Goal: Task Accomplishment & Management: Complete application form

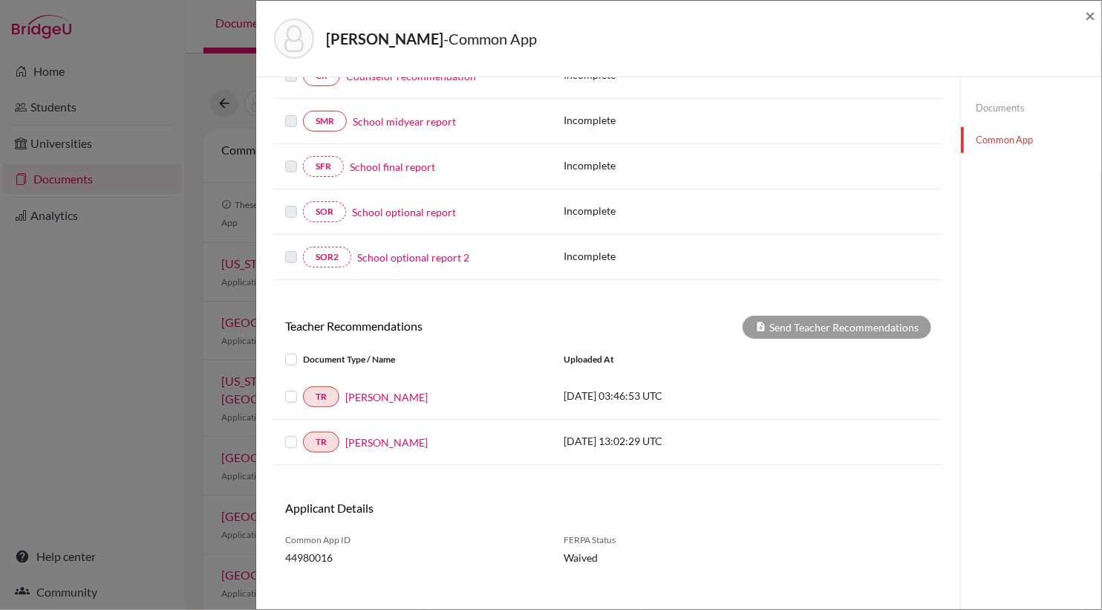
scroll to position [302, 0]
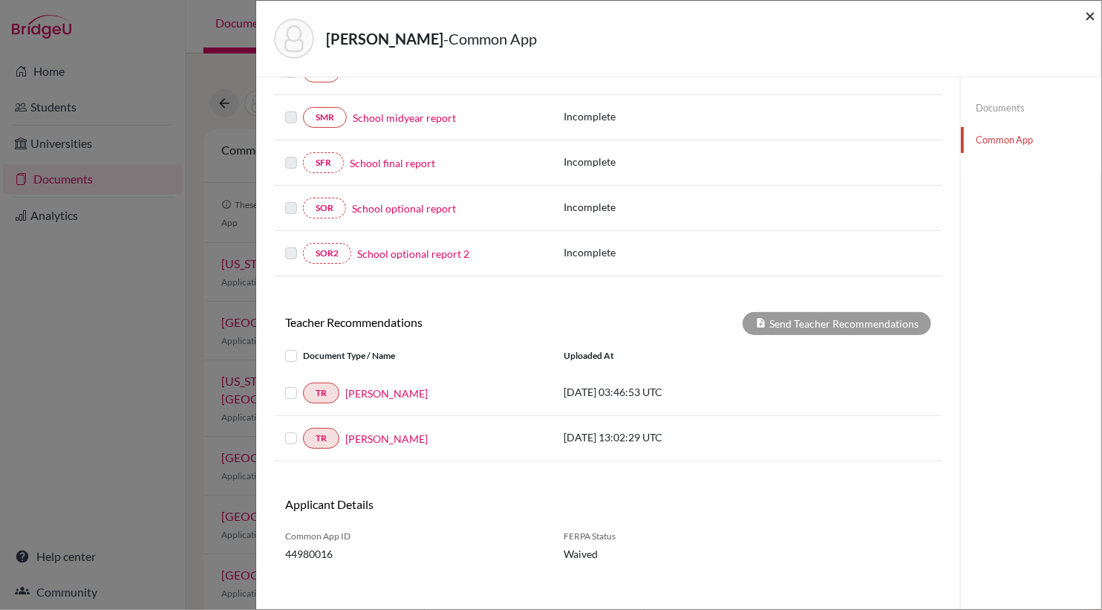
click at [1093, 16] on span "×" at bounding box center [1090, 15] width 10 height 22
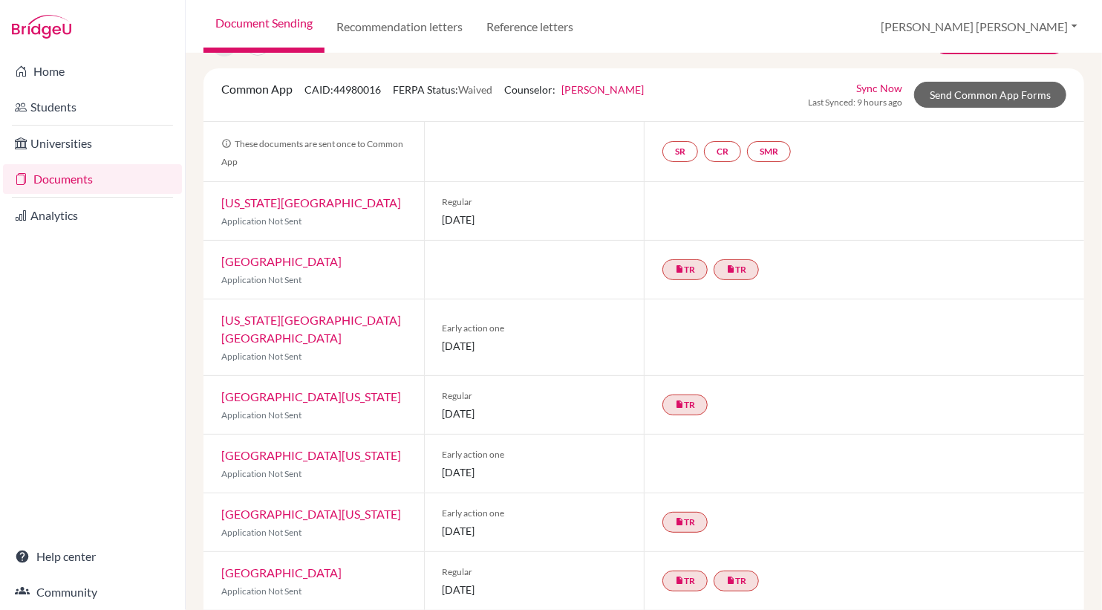
scroll to position [60, 0]
click at [1013, 93] on link "Send Common App Forms" at bounding box center [990, 95] width 152 height 26
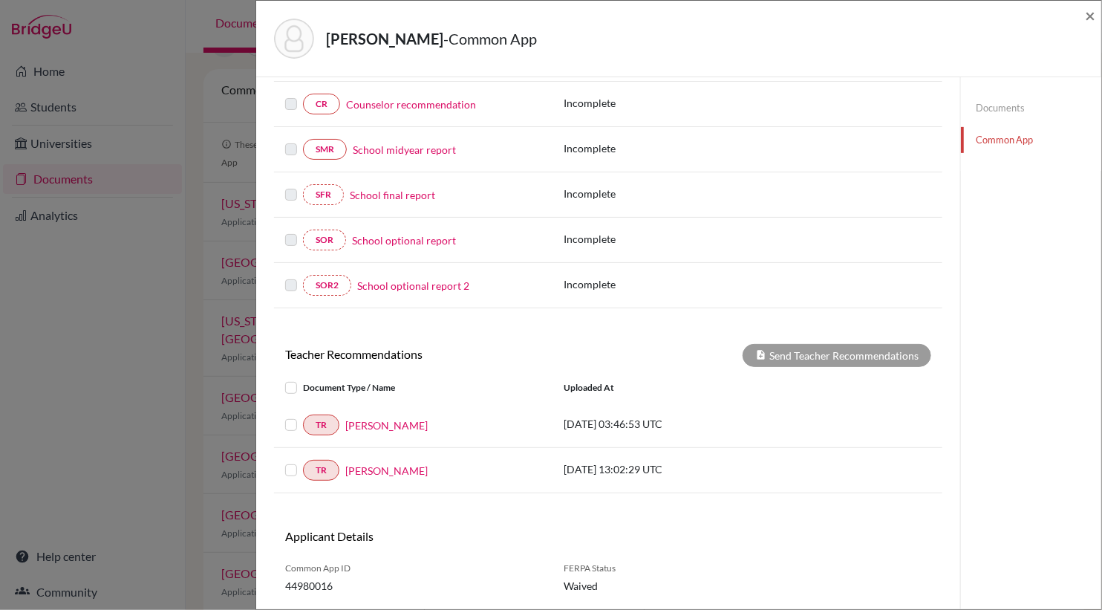
scroll to position [298, 0]
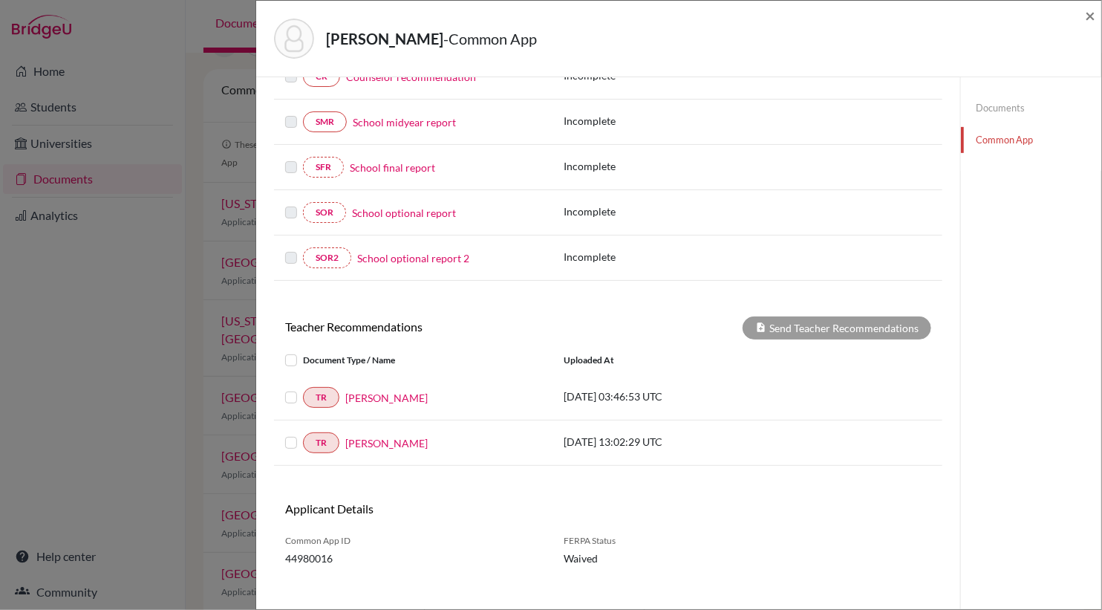
click at [303, 351] on label at bounding box center [303, 351] width 0 height 0
click at [0, 0] on input "checkbox" at bounding box center [0, 0] width 0 height 0
click at [800, 324] on button "Send Teacher Recommendations" at bounding box center [837, 327] width 189 height 23
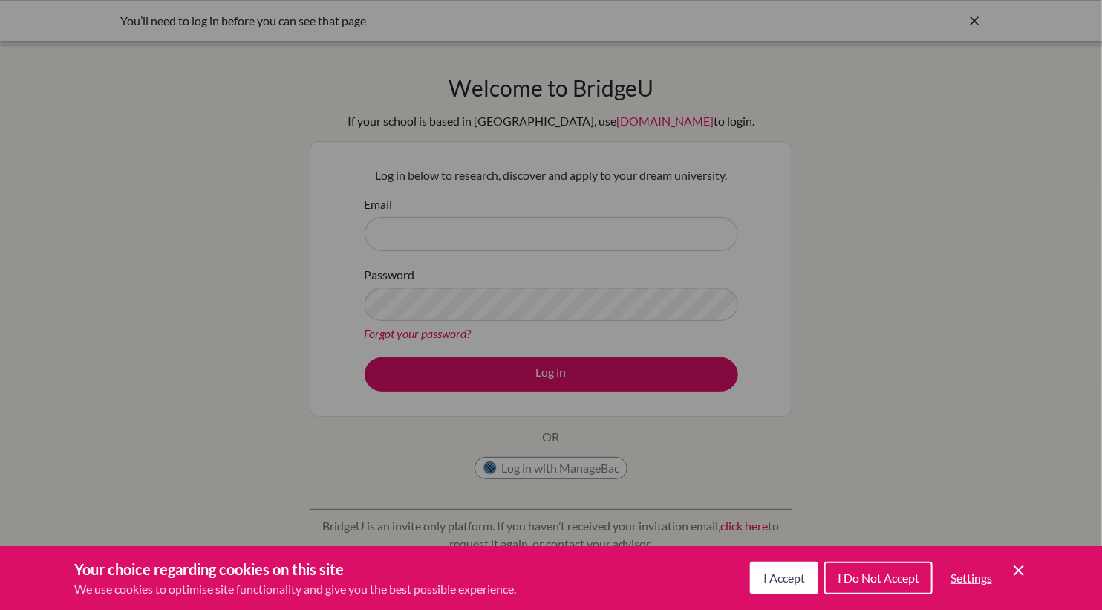
click at [787, 579] on span "I Accept" at bounding box center [784, 577] width 42 height 14
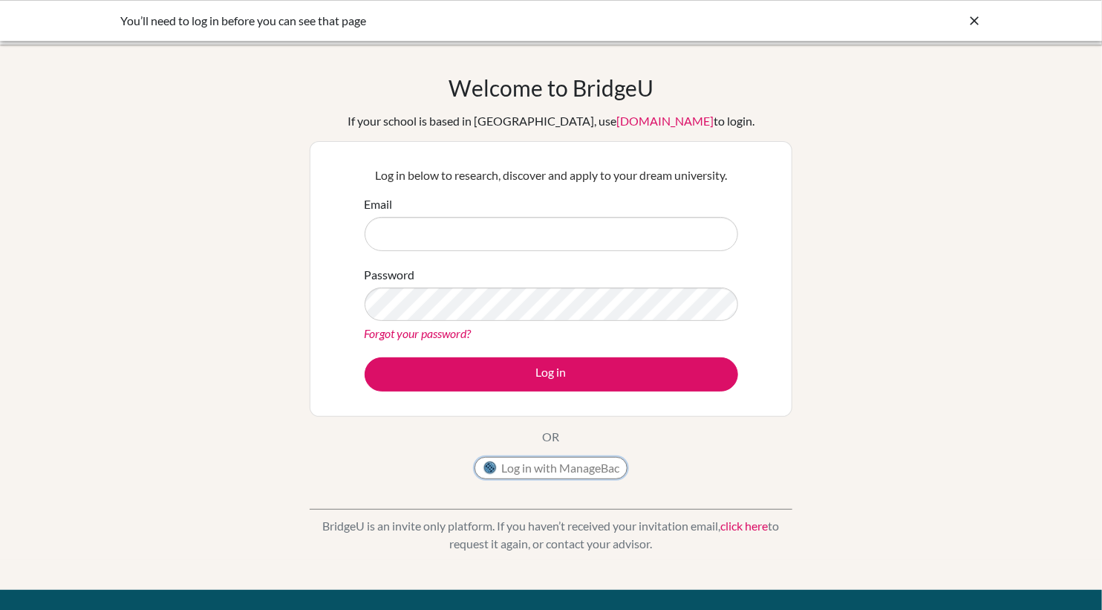
click at [589, 473] on button "Log in with ManageBac" at bounding box center [550, 468] width 153 height 22
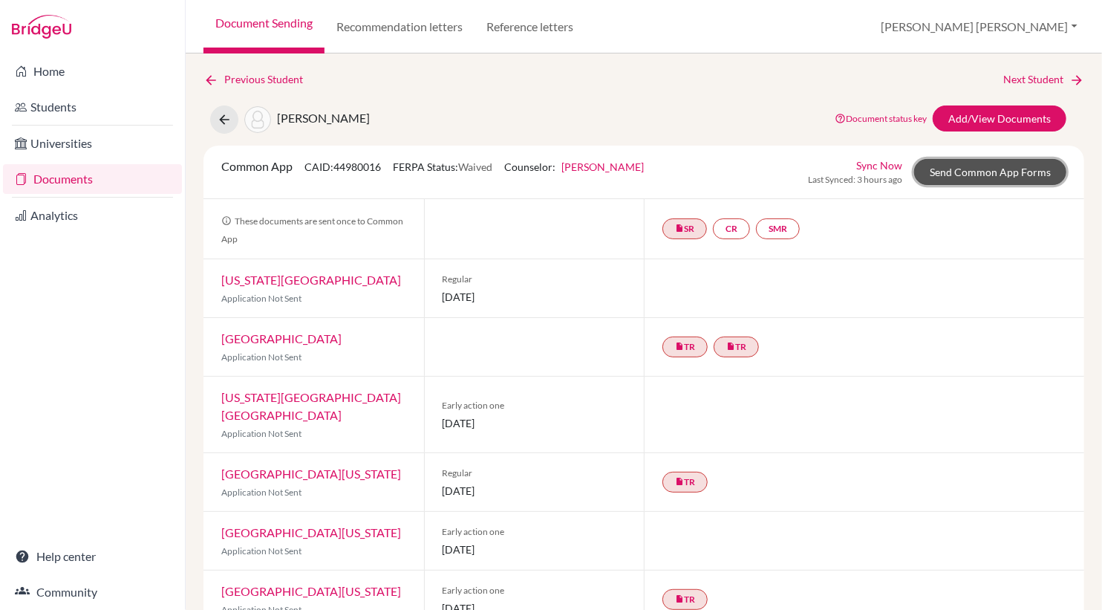
click at [994, 173] on link "Send Common App Forms" at bounding box center [990, 172] width 152 height 26
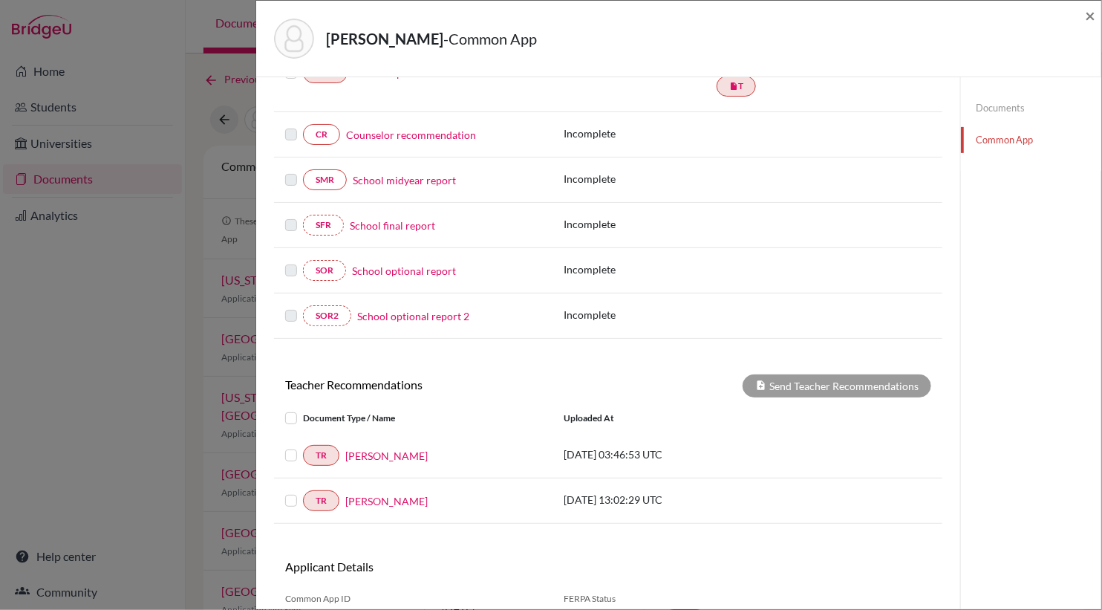
scroll to position [255, 0]
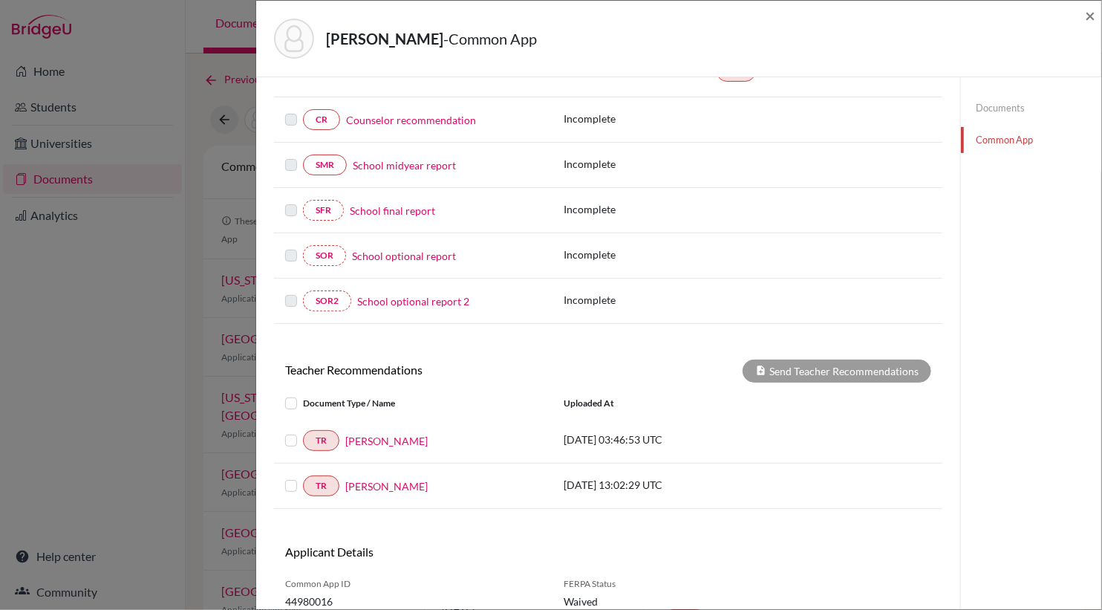
click at [303, 394] on label at bounding box center [303, 394] width 0 height 0
click at [0, 0] on input "checkbox" at bounding box center [0, 0] width 0 height 0
click at [777, 359] on button "Send Teacher Recommendations" at bounding box center [837, 370] width 189 height 23
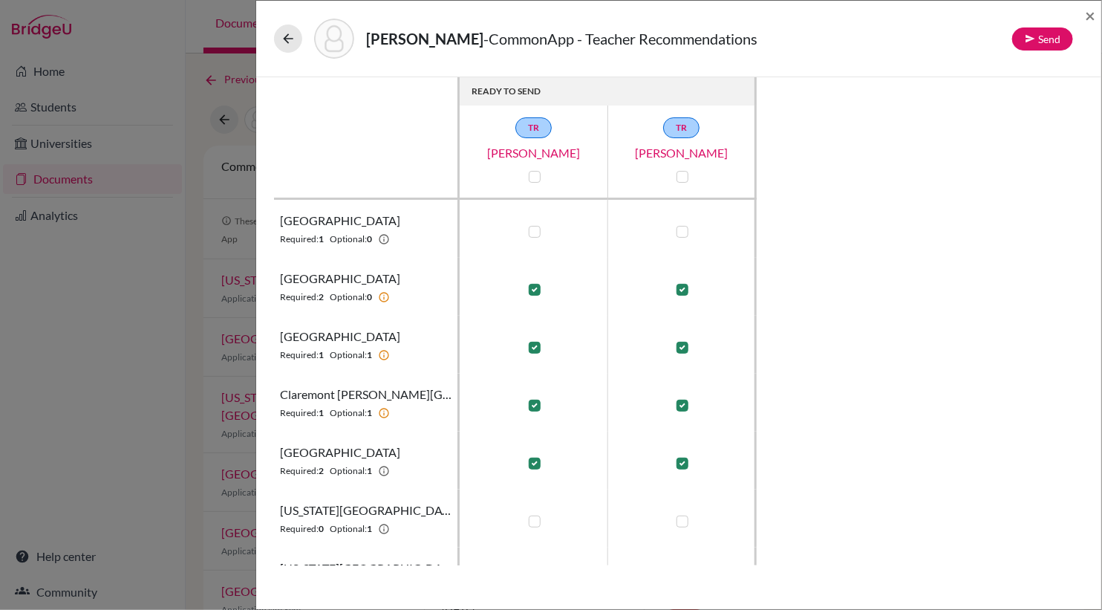
click at [682, 235] on label at bounding box center [682, 232] width 12 height 12
click at [682, 235] on input "checkbox" at bounding box center [679, 230] width 12 height 15
checkbox input "true"
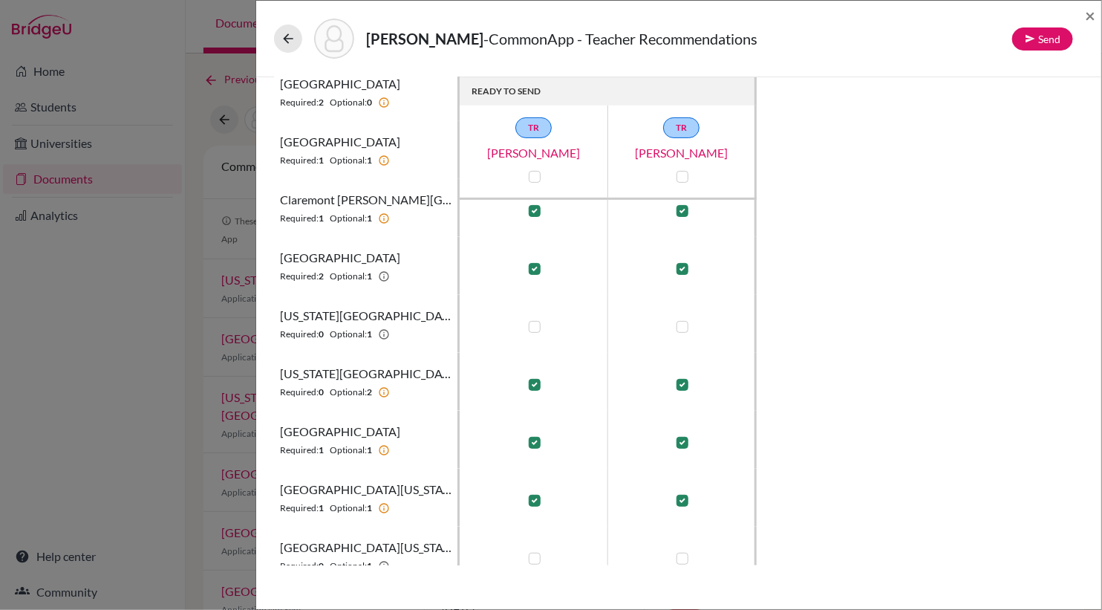
scroll to position [219, 0]
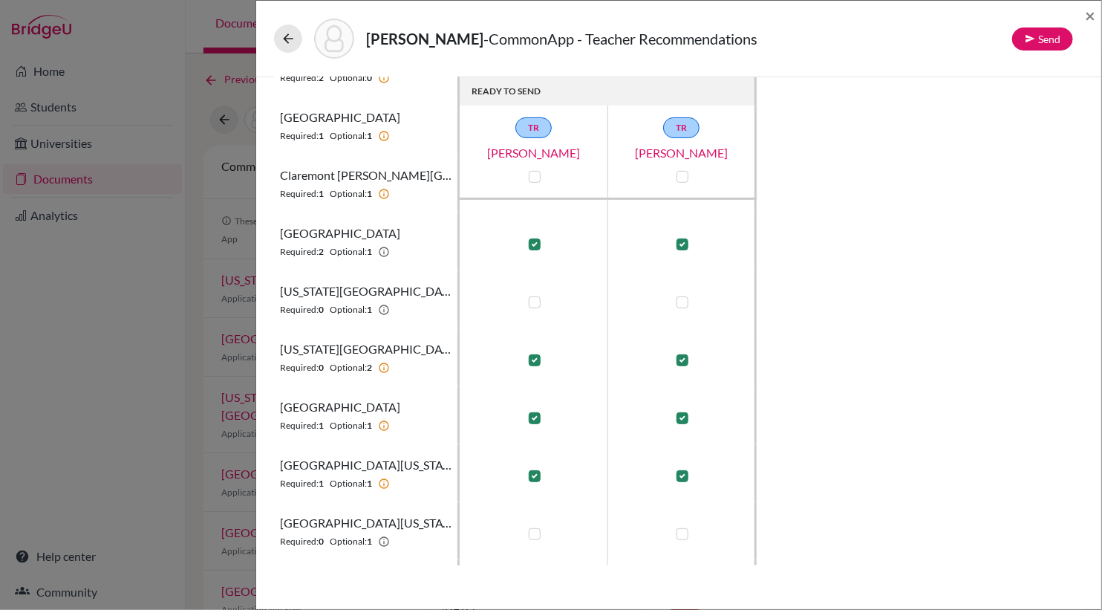
click at [682, 303] on label at bounding box center [682, 302] width 12 height 12
click at [682, 303] on input "checkbox" at bounding box center [679, 300] width 12 height 15
checkbox input "true"
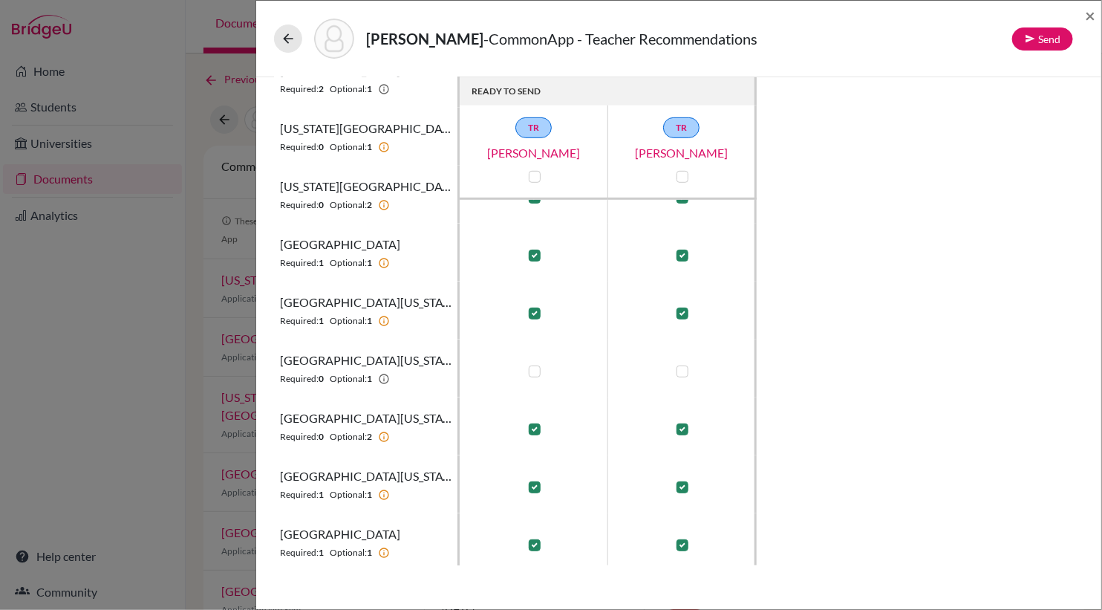
scroll to position [389, 0]
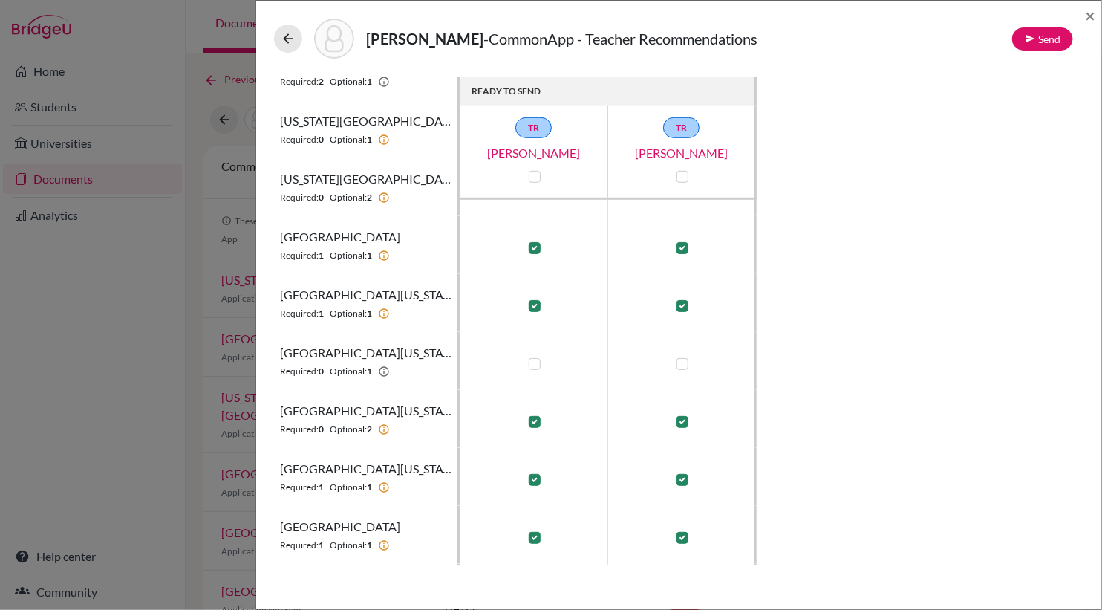
click at [680, 358] on label at bounding box center [682, 364] width 12 height 12
click at [680, 356] on input "checkbox" at bounding box center [679, 362] width 12 height 15
checkbox input "true"
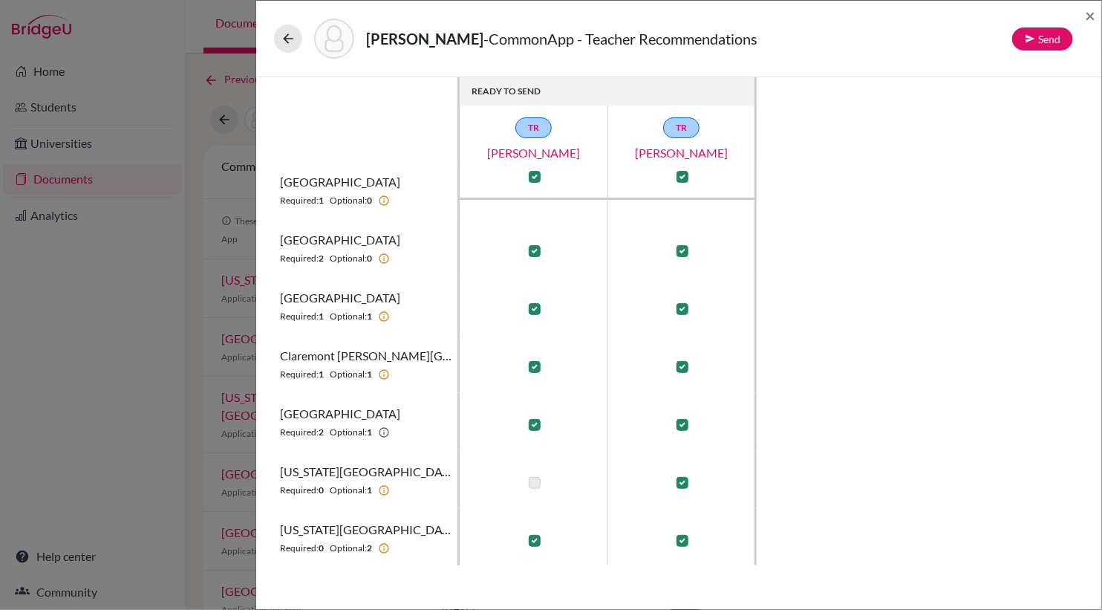
scroll to position [0, 0]
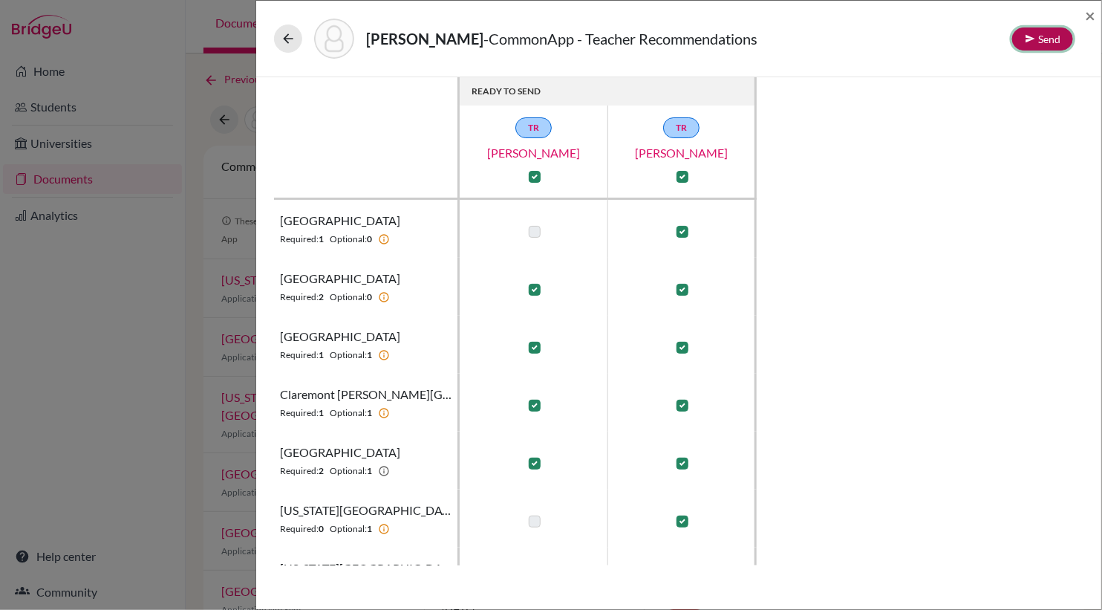
click at [1044, 42] on button "Send" at bounding box center [1042, 38] width 61 height 23
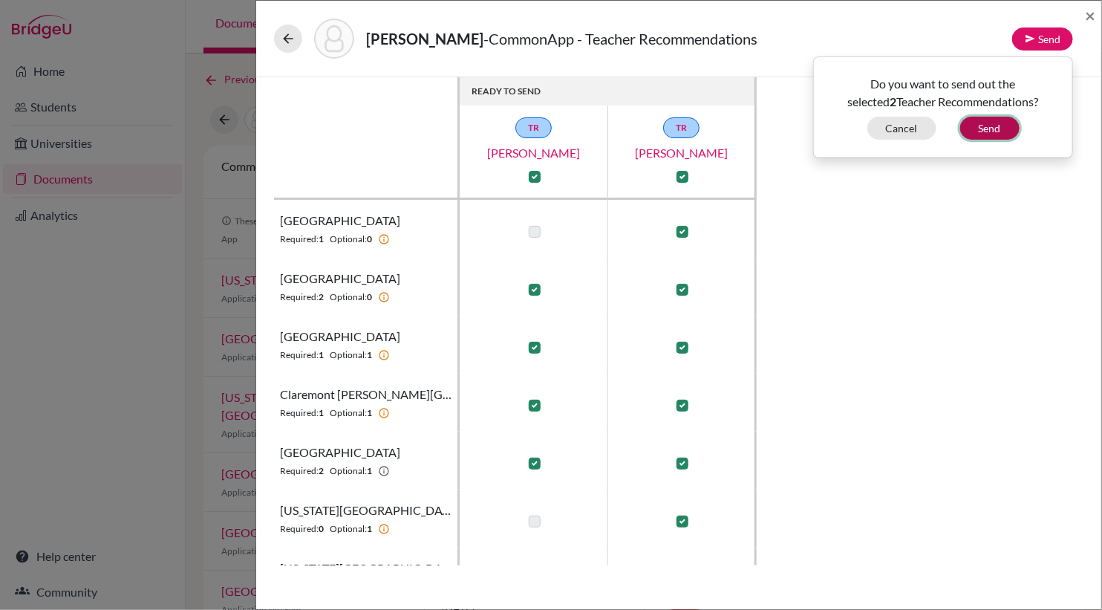
click at [982, 127] on button "Send" at bounding box center [989, 128] width 59 height 23
checkbox input "false"
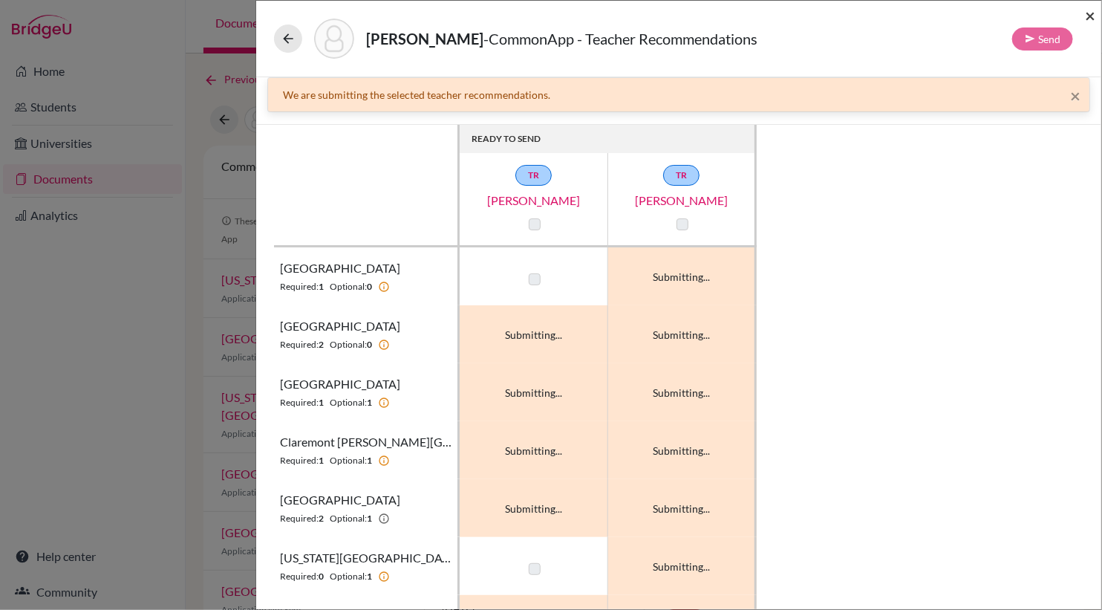
click at [1092, 16] on span "×" at bounding box center [1090, 15] width 10 height 22
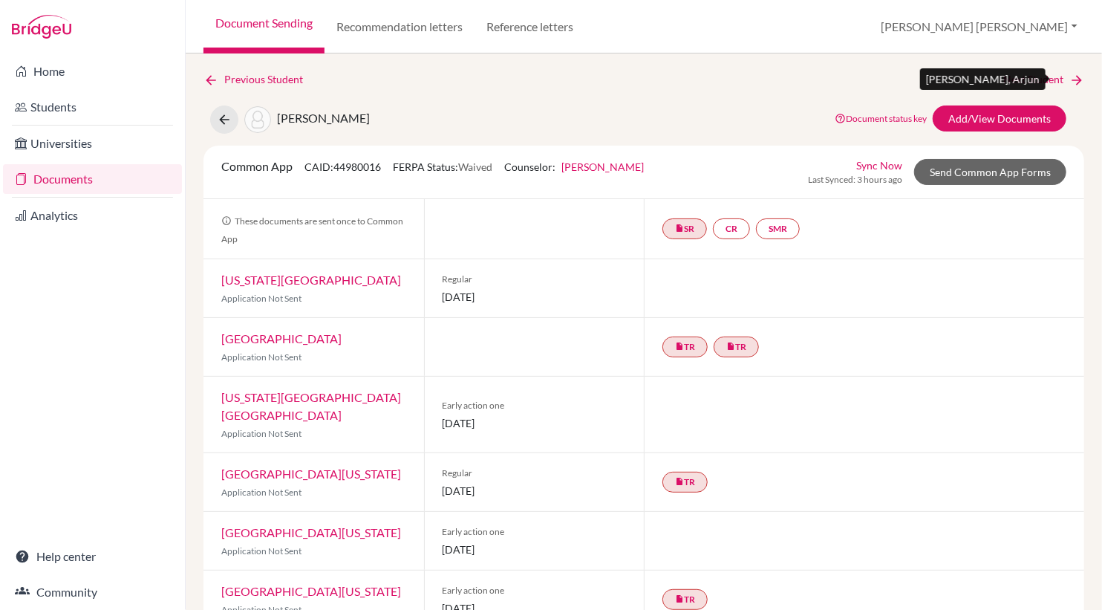
click at [1035, 79] on link "Next Student" at bounding box center [1043, 79] width 81 height 16
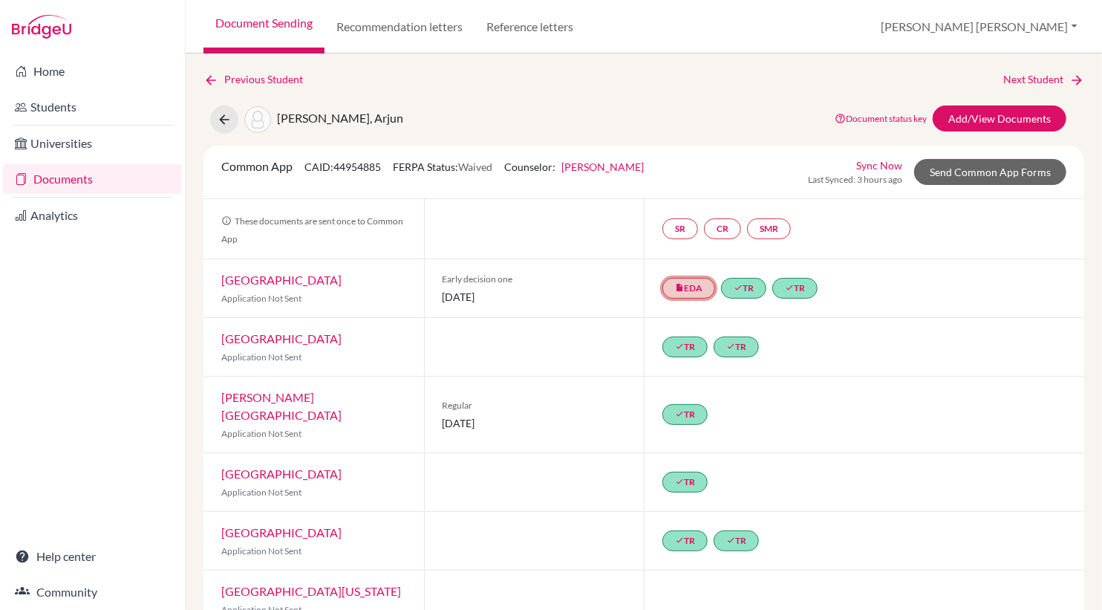
click at [696, 290] on link "insert_drive_file EDA" at bounding box center [688, 288] width 53 height 21
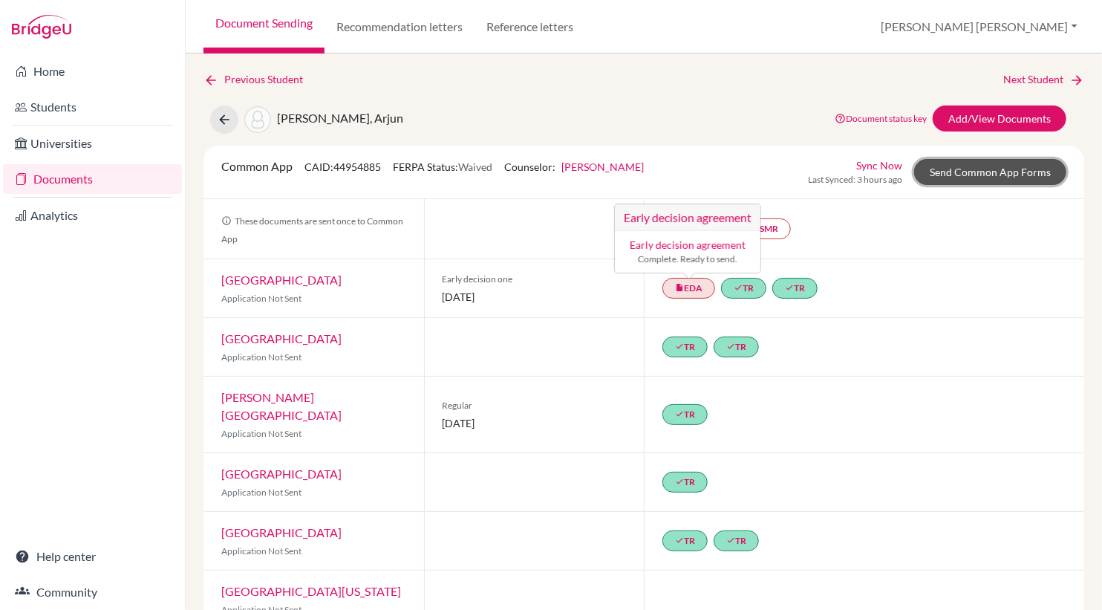
click at [964, 168] on link "Send Common App Forms" at bounding box center [990, 172] width 152 height 26
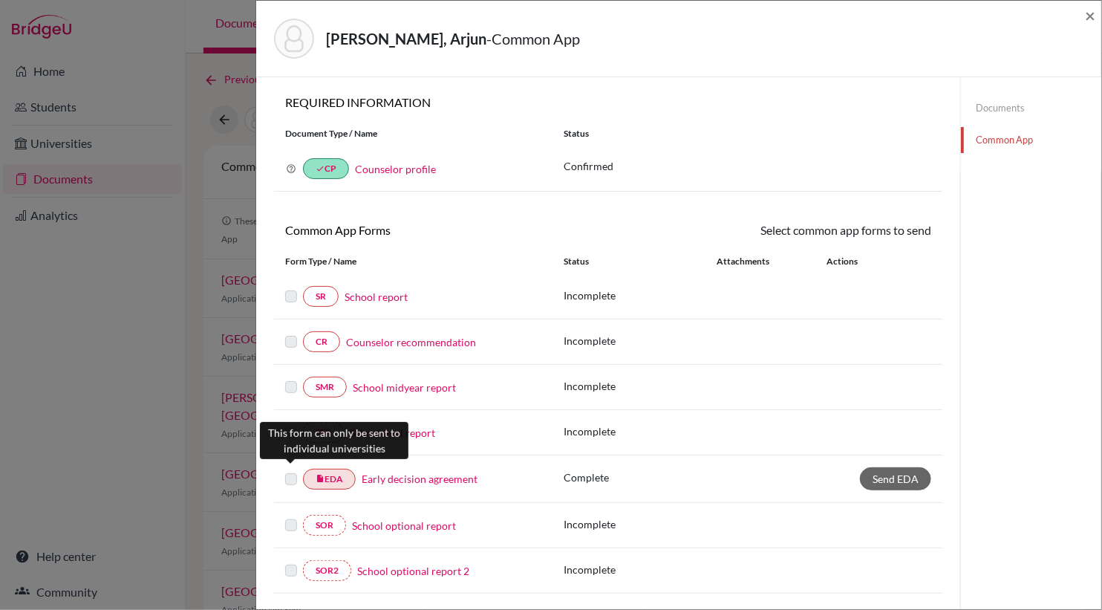
click at [293, 470] on label at bounding box center [291, 470] width 12 height 0
click at [373, 471] on link "Early decision agreement" at bounding box center [420, 479] width 116 height 16
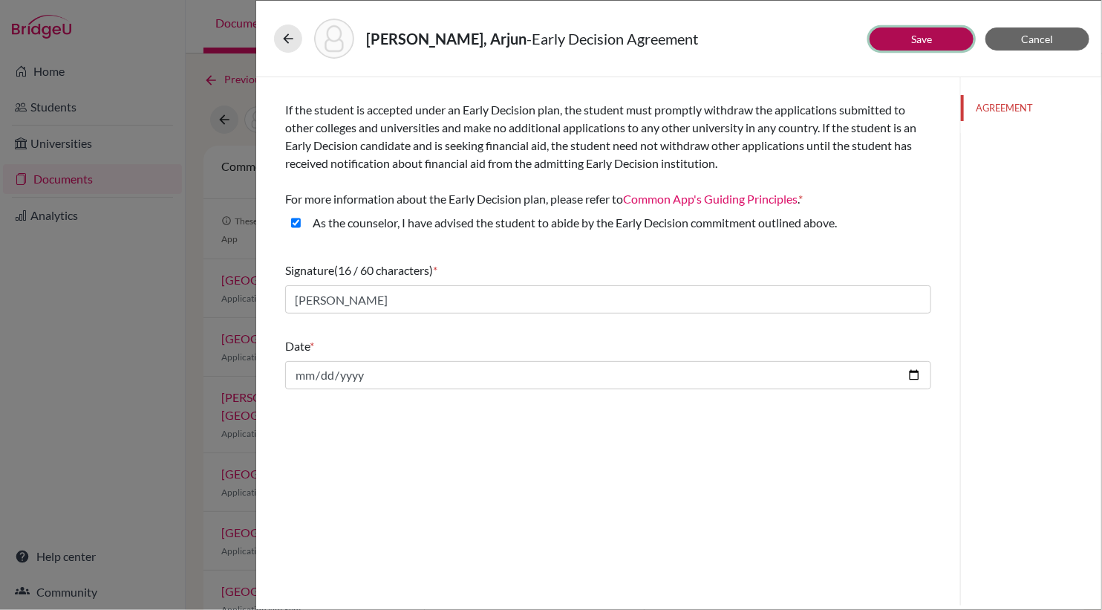
click at [909, 42] on button "Save" at bounding box center [921, 38] width 104 height 23
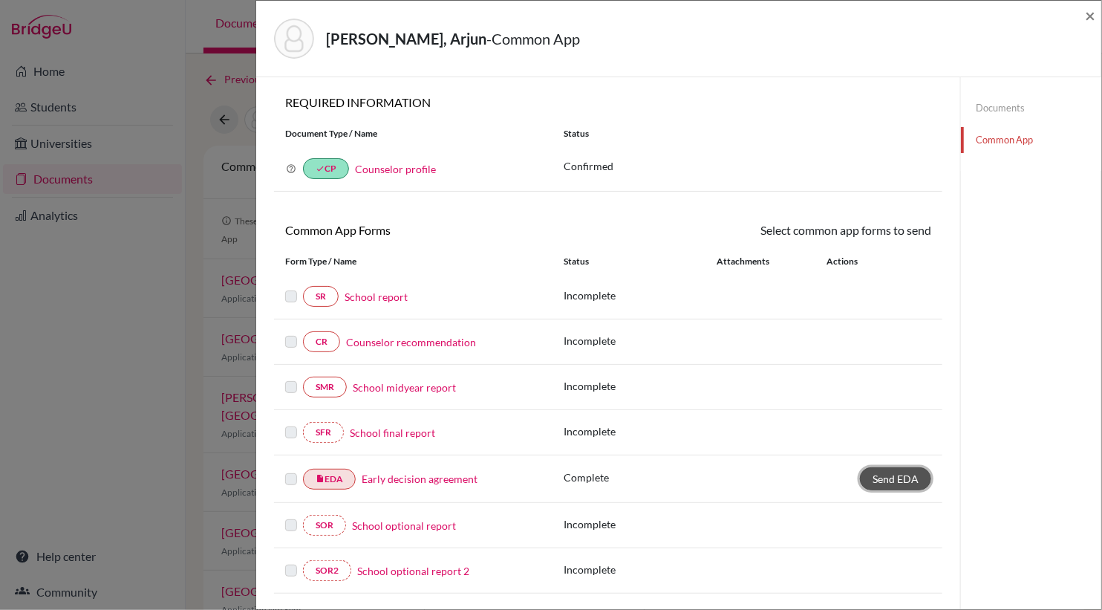
click at [895, 479] on link "Send EDA" at bounding box center [895, 478] width 71 height 23
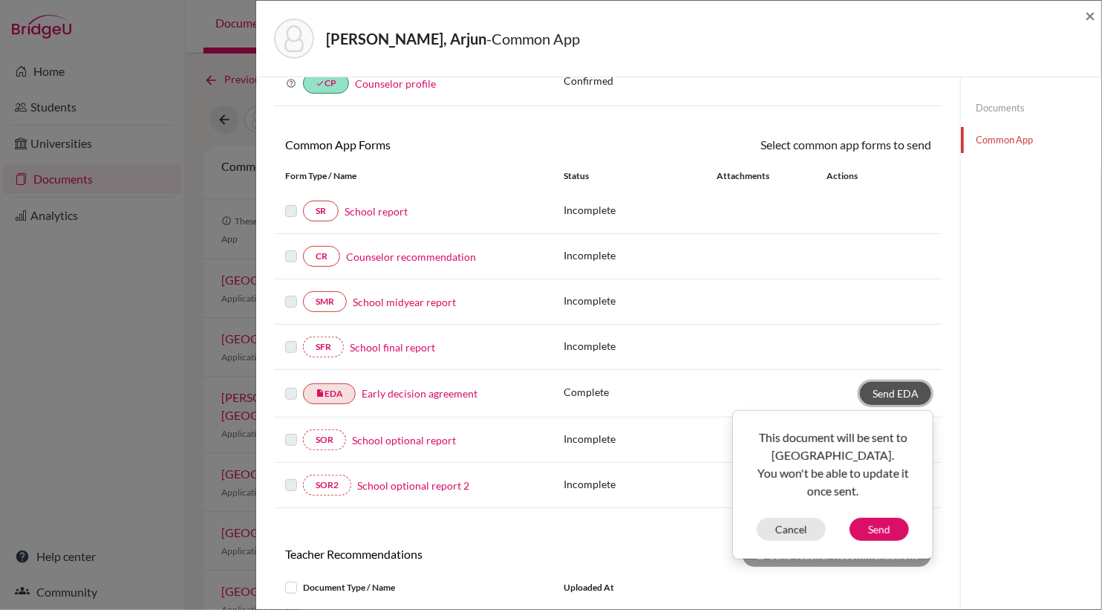
scroll to position [146, 0]
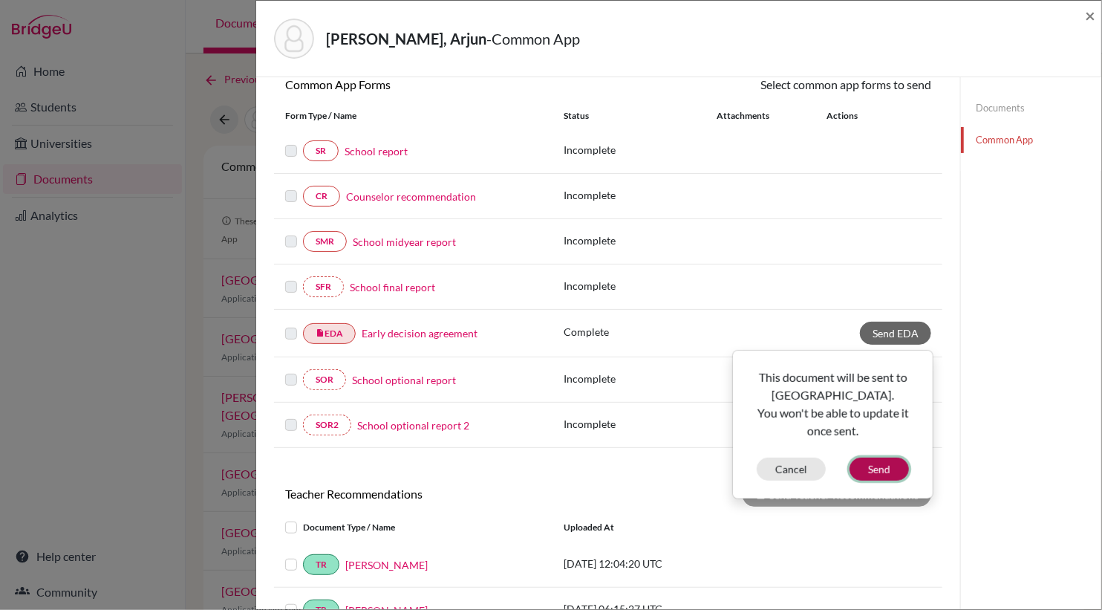
click at [878, 460] on button "Send" at bounding box center [878, 468] width 59 height 23
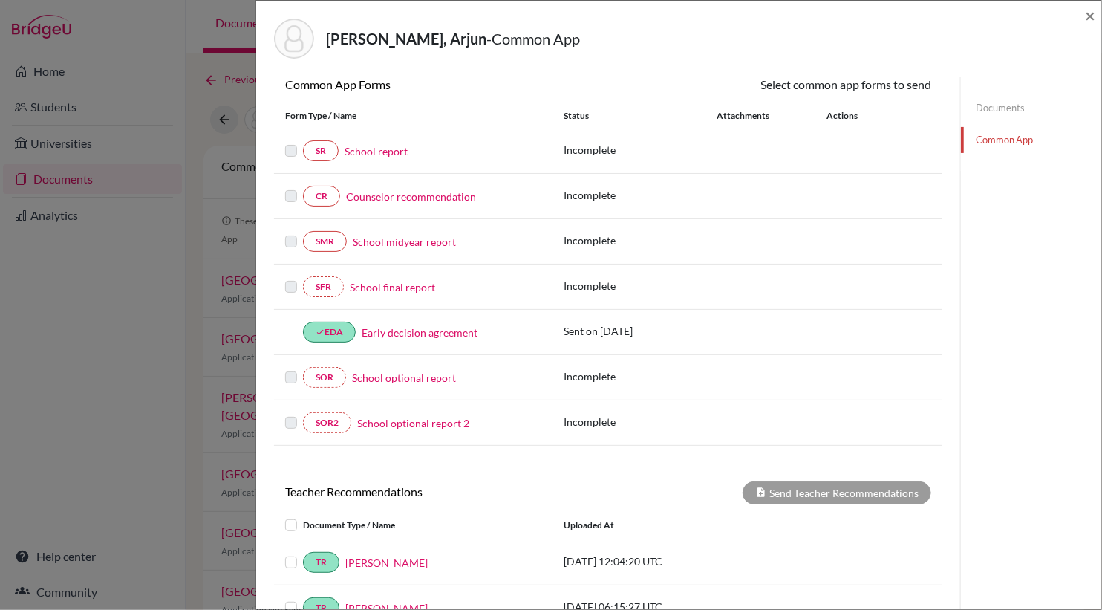
click at [385, 149] on link "School report" at bounding box center [376, 151] width 63 height 16
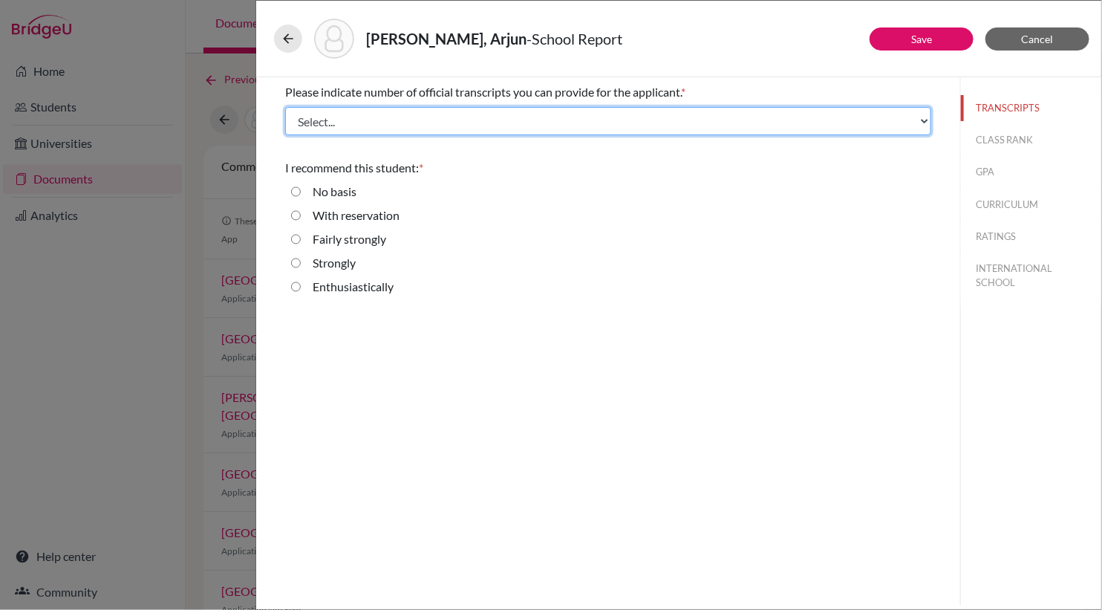
click at [411, 125] on select "Select... 1 2 3 4" at bounding box center [608, 121] width 646 height 28
select select "2"
click at [285, 107] on select "Select... 1 2 3 4" at bounding box center [608, 121] width 646 height 28
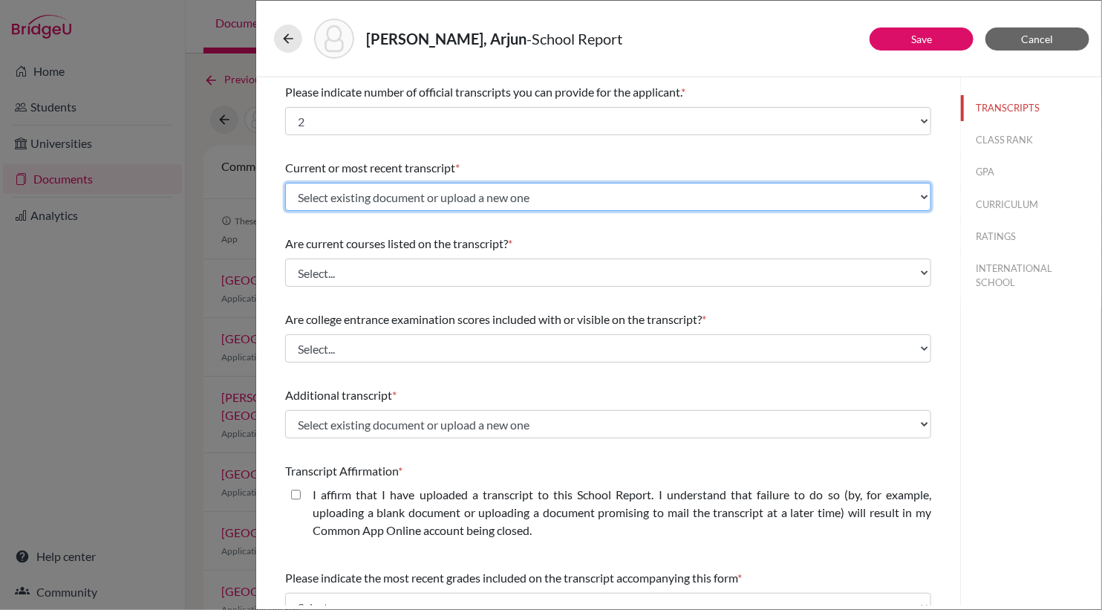
click at [391, 200] on select "Select existing document or upload a new one Arjun Koradia CTY Upload New File" at bounding box center [608, 197] width 646 height 28
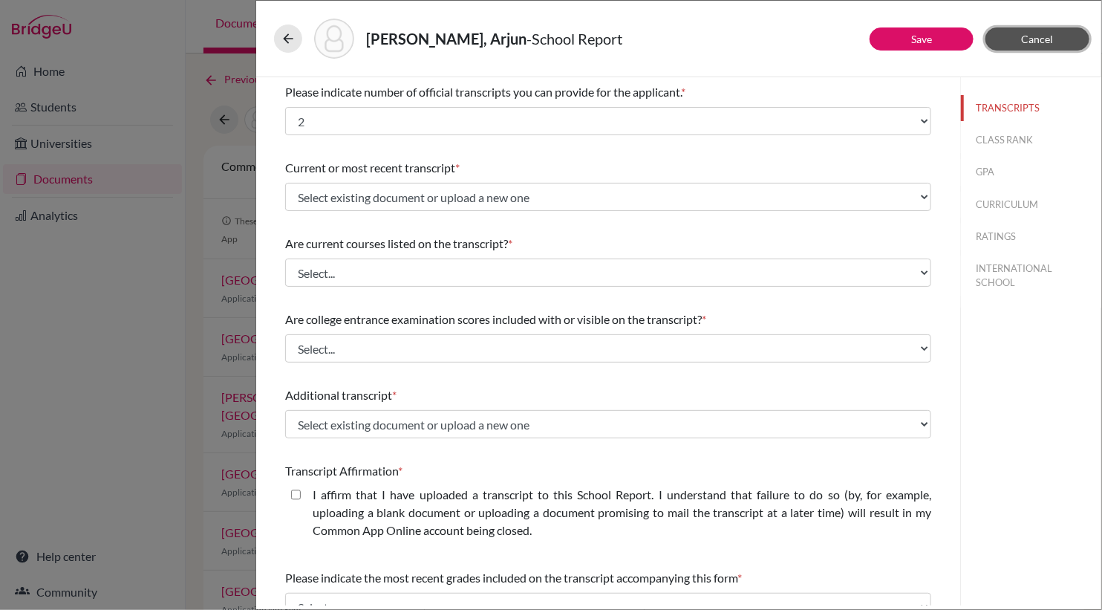
click at [1011, 36] on button "Cancel" at bounding box center [1037, 38] width 104 height 23
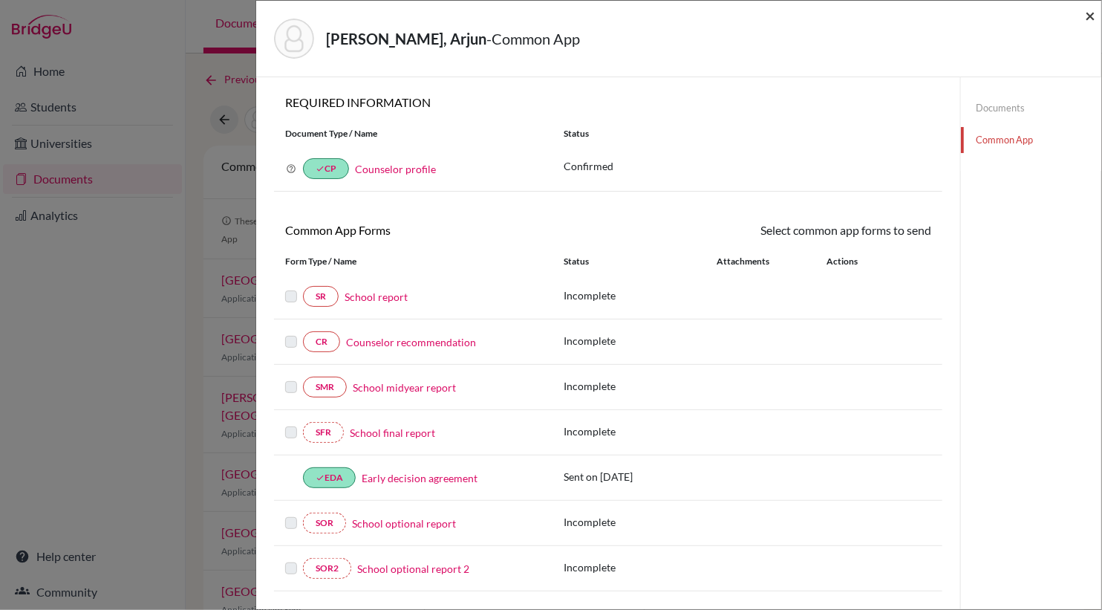
click at [1089, 19] on span "×" at bounding box center [1090, 15] width 10 height 22
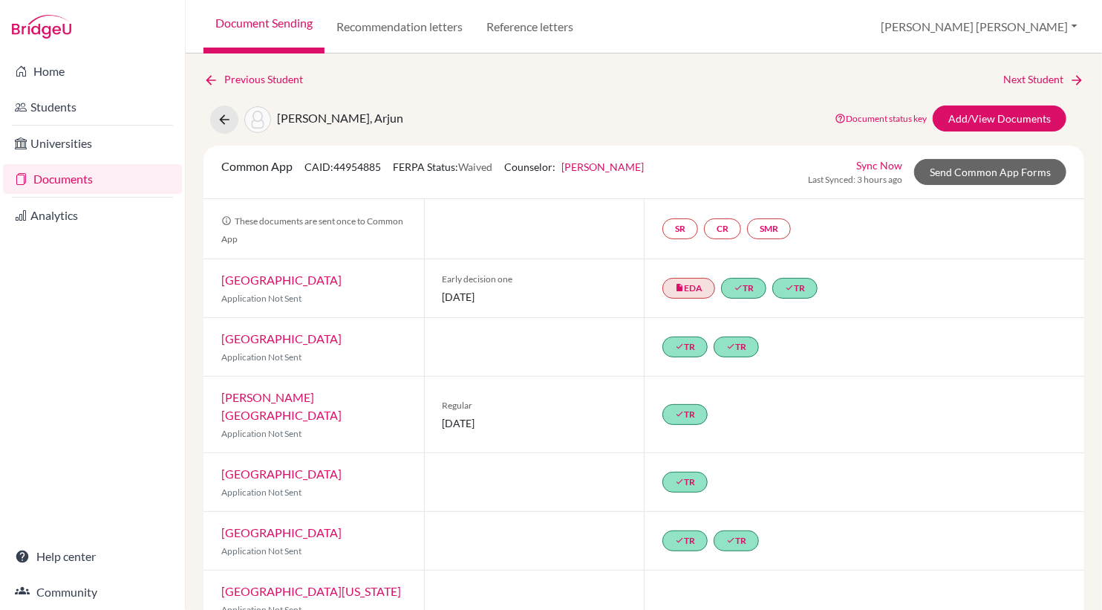
click at [270, 27] on link "Document Sending" at bounding box center [263, 26] width 121 height 53
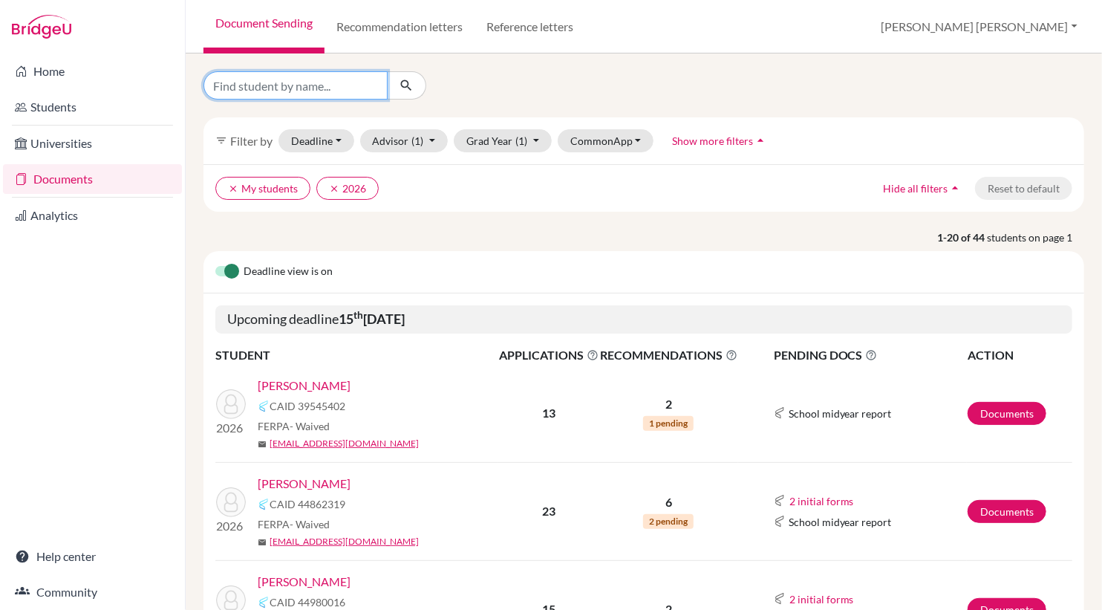
click at [254, 84] on input "Find student by name..." at bounding box center [295, 85] width 184 height 28
type input "ajawad"
click at [405, 85] on icon "submit" at bounding box center [406, 85] width 15 height 15
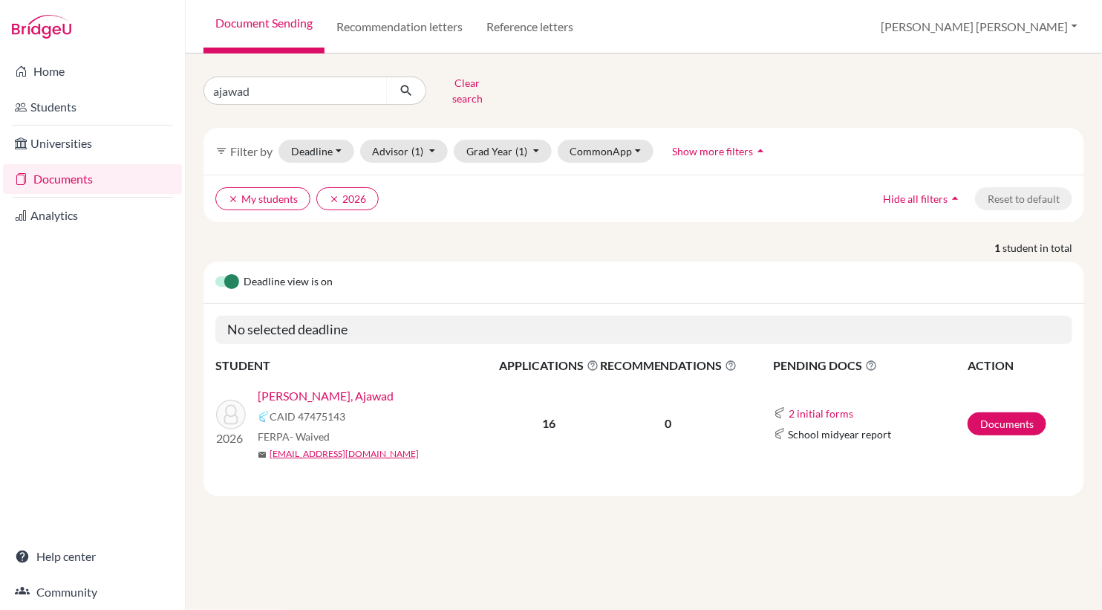
click at [347, 387] on link "[PERSON_NAME], Ajawad" at bounding box center [326, 396] width 136 height 18
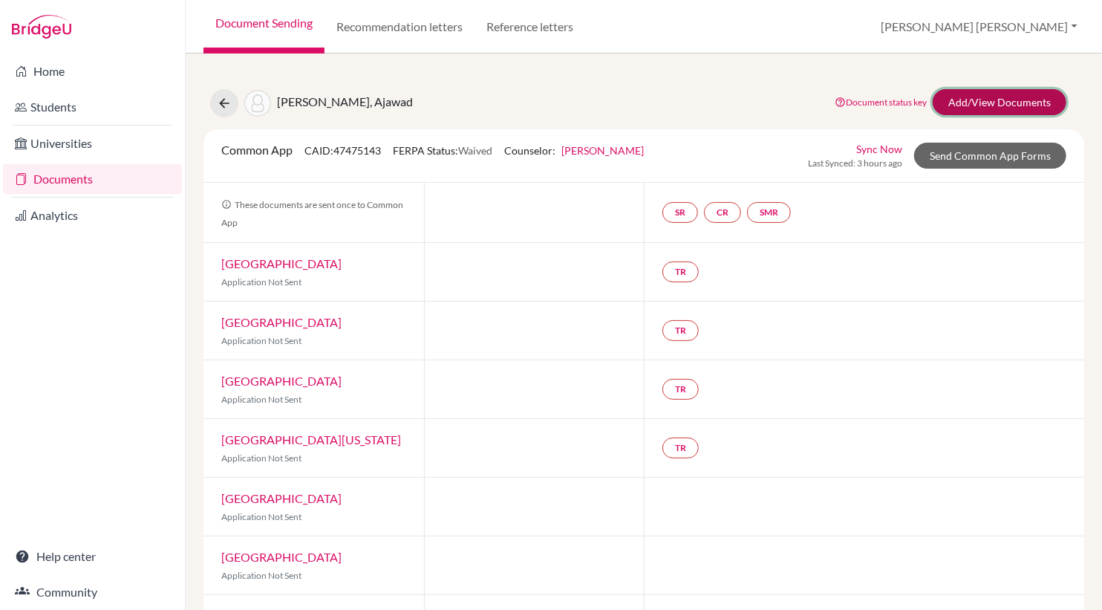
click at [964, 101] on link "Add/View Documents" at bounding box center [1000, 102] width 134 height 26
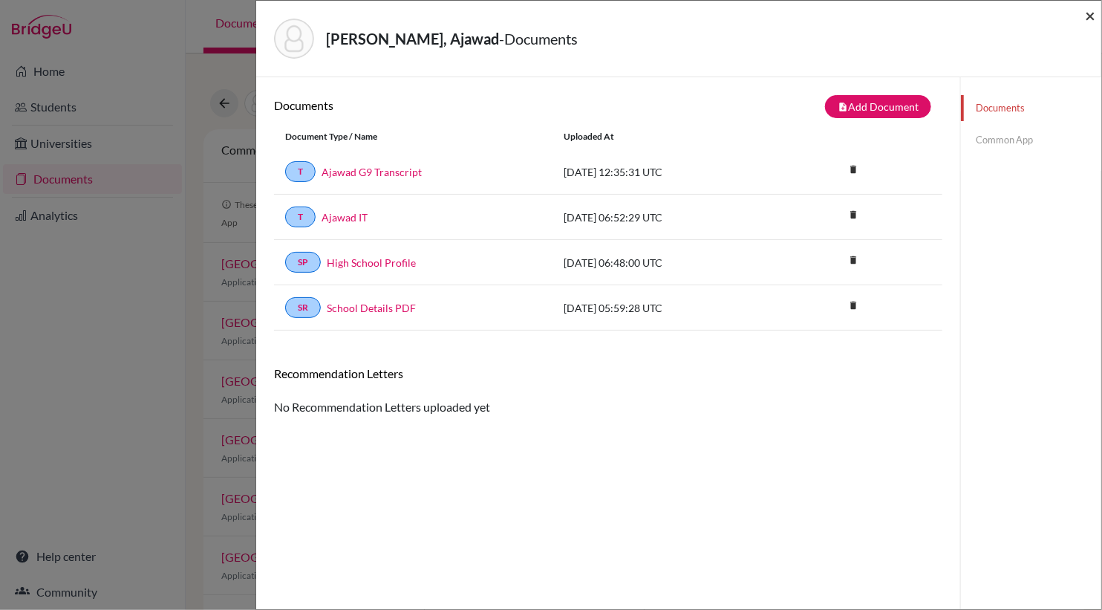
click at [1089, 15] on span "×" at bounding box center [1090, 15] width 10 height 22
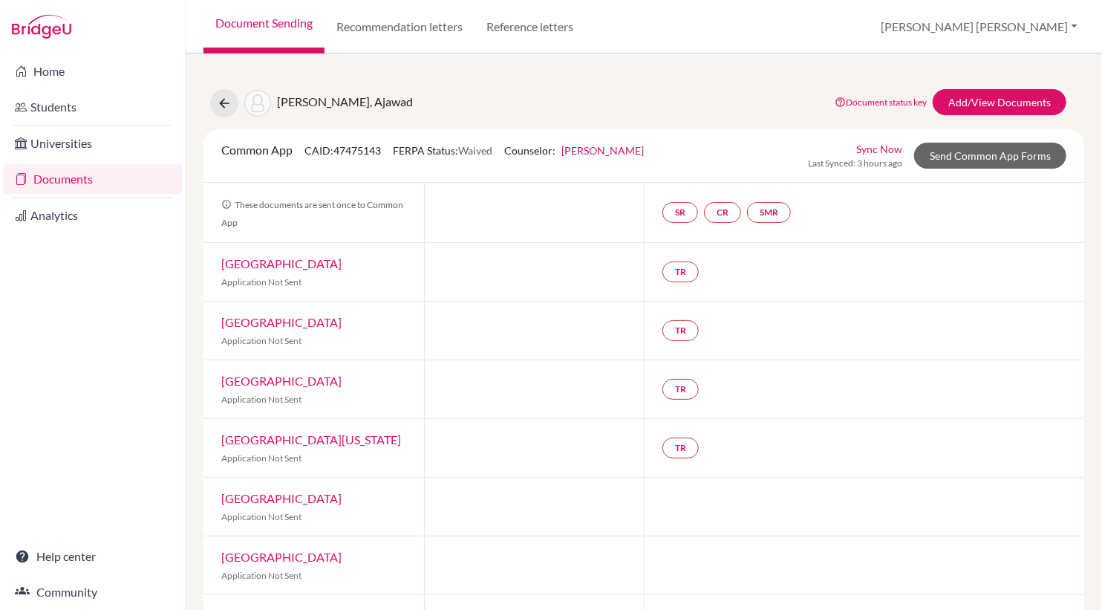
click at [298, 23] on link "Document Sending" at bounding box center [263, 26] width 121 height 53
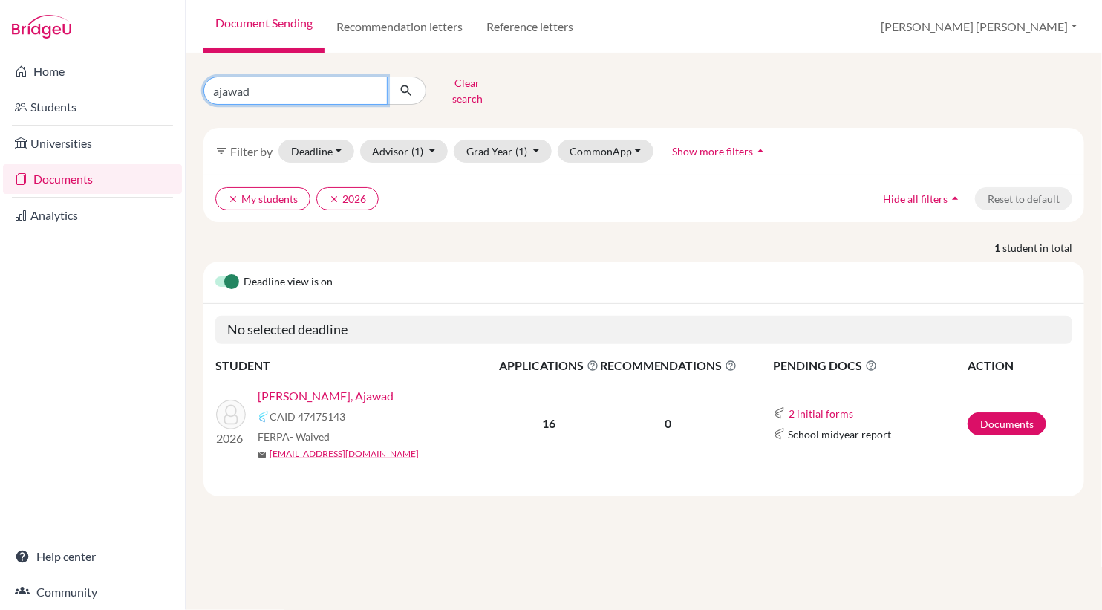
click at [271, 86] on input "ajawad" at bounding box center [295, 90] width 184 height 28
type input "a"
type input "christopher"
click at [408, 84] on icon "submit" at bounding box center [406, 90] width 15 height 15
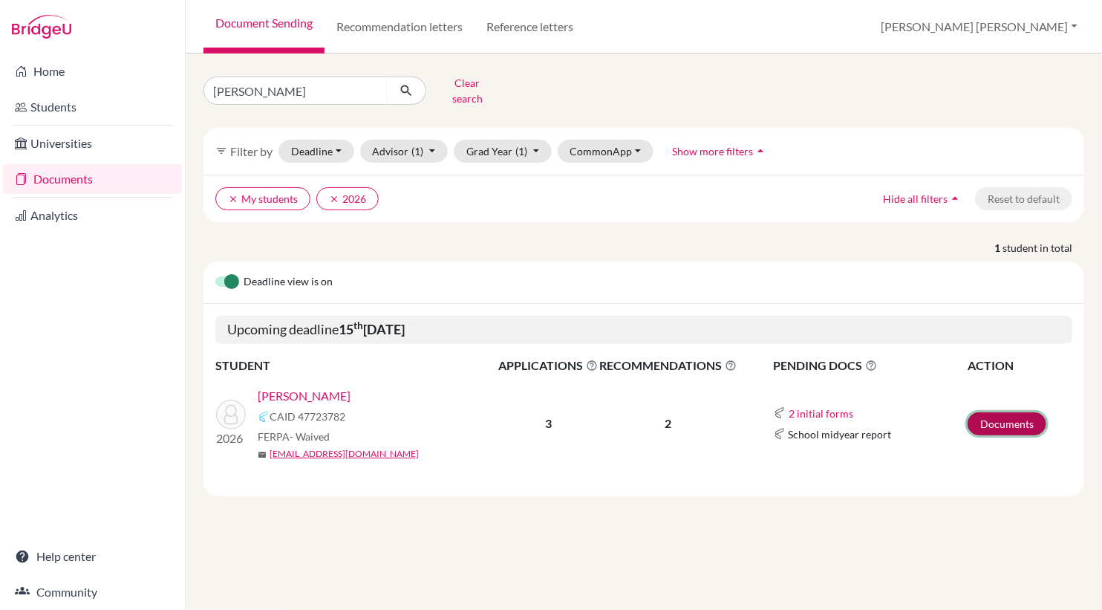
click at [1008, 414] on link "Documents" at bounding box center [1006, 423] width 79 height 23
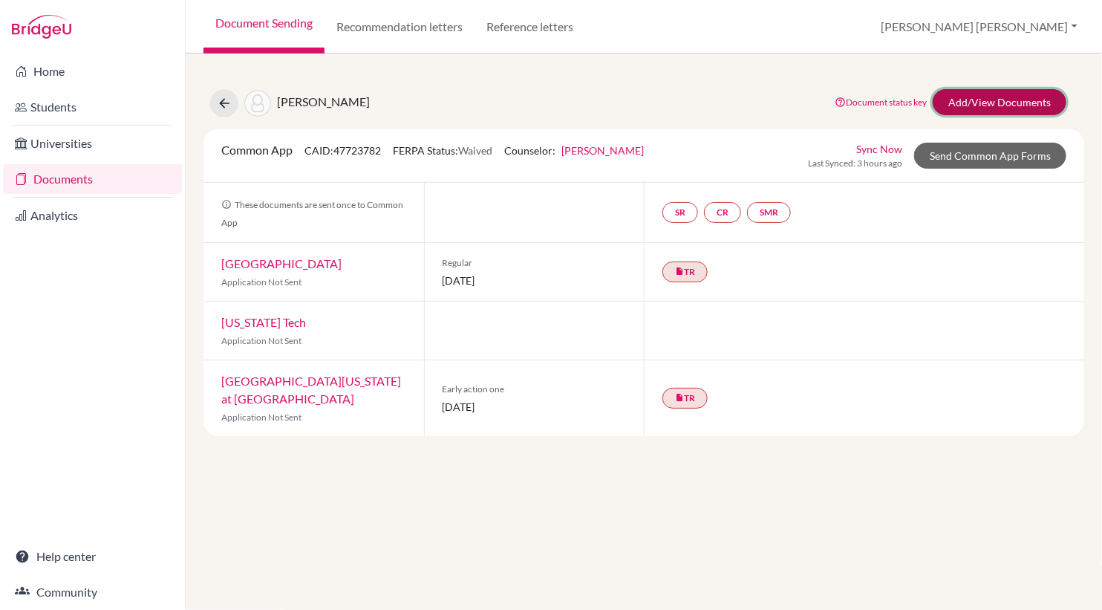
click at [1016, 104] on link "Add/View Documents" at bounding box center [1000, 102] width 134 height 26
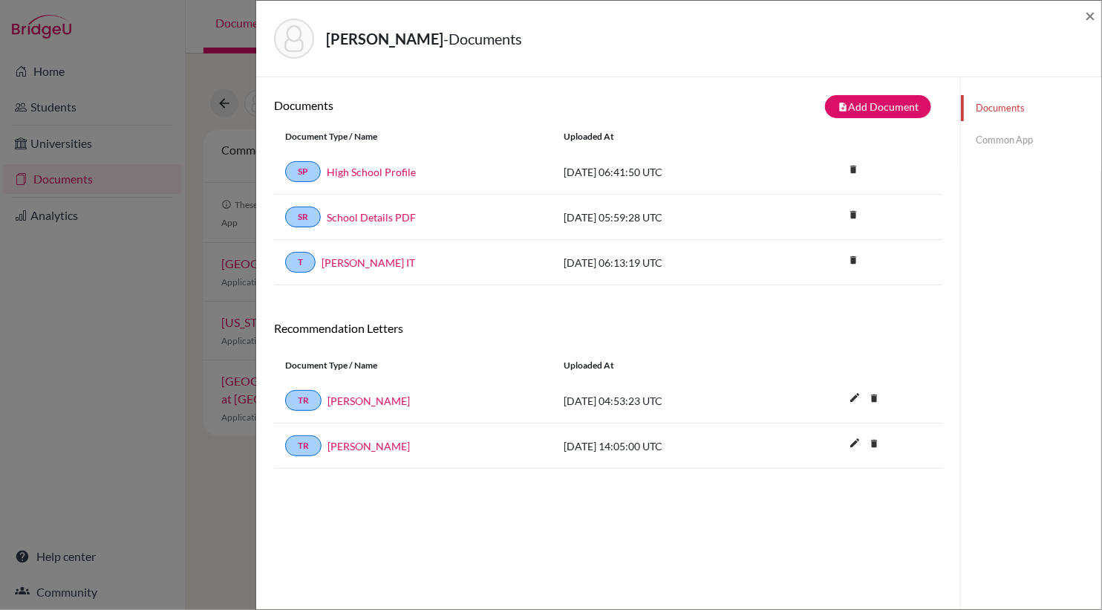
click at [1014, 146] on link "Common App" at bounding box center [1031, 140] width 140 height 26
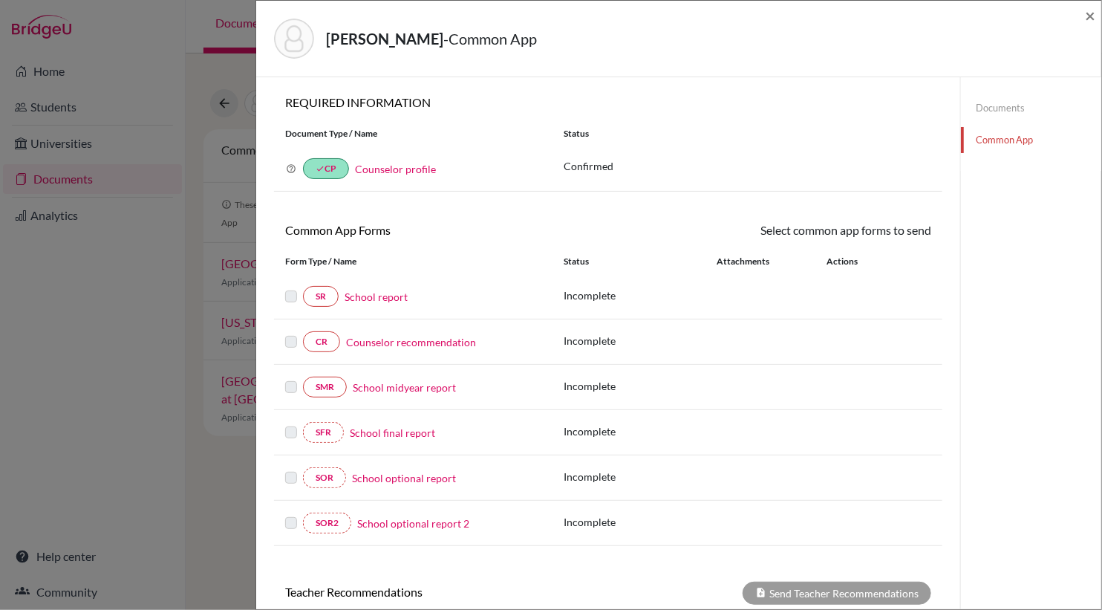
click at [389, 295] on link "School report" at bounding box center [376, 297] width 63 height 16
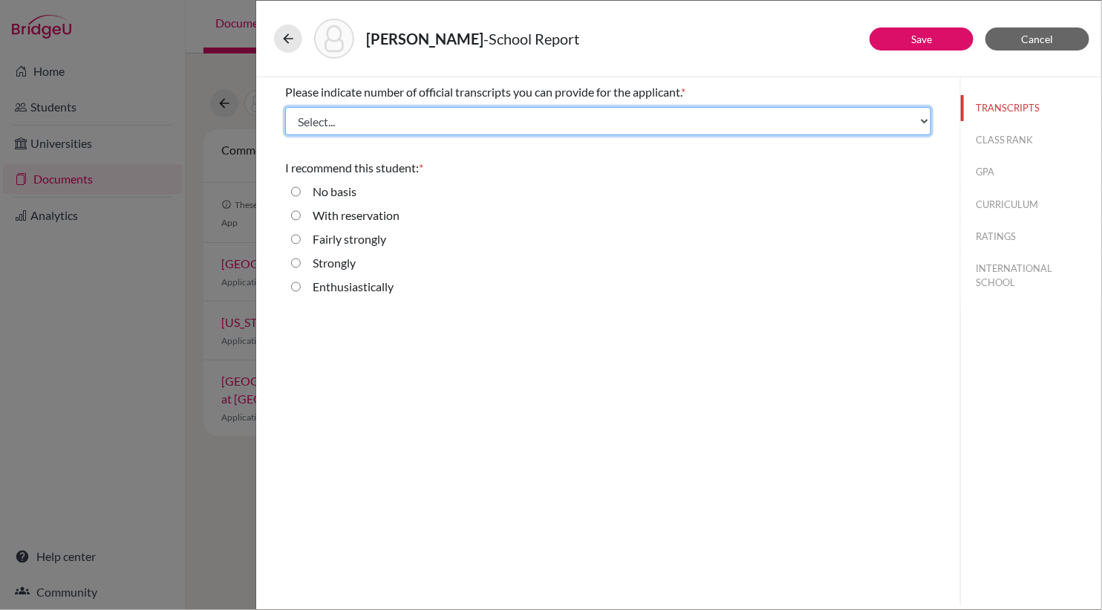
click at [538, 122] on select "Select... 1 2 3 4" at bounding box center [608, 121] width 646 height 28
select select "1"
click at [285, 107] on select "Select... 1 2 3 4" at bounding box center [608, 121] width 646 height 28
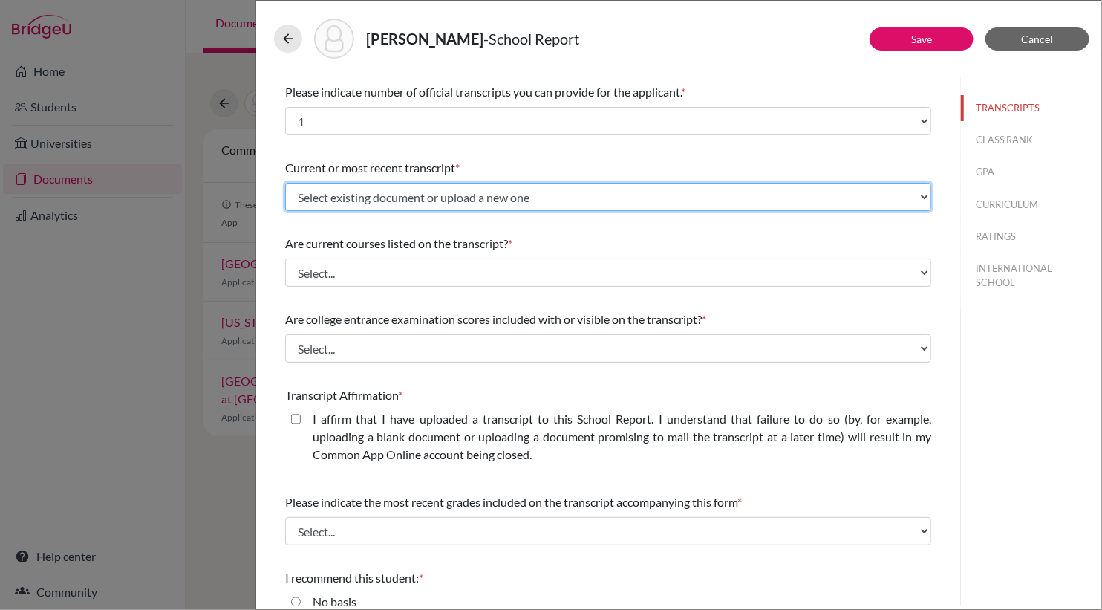
click at [525, 198] on select "Select existing document or upload a new one [PERSON_NAME] IT Upload New File" at bounding box center [608, 197] width 646 height 28
select select "657850"
click at [285, 183] on select "Select existing document or upload a new one Richards, Chris IT Upload New File" at bounding box center [608, 197] width 646 height 28
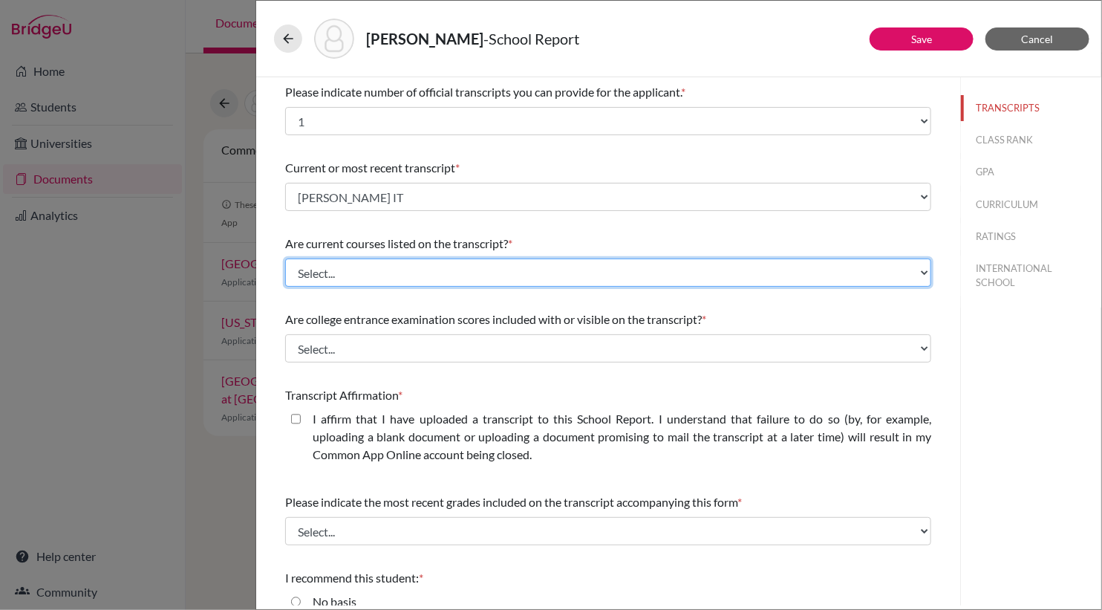
click at [489, 268] on select "Select... Yes No" at bounding box center [608, 272] width 646 height 28
select select "0"
click at [285, 258] on select "Select... Yes No" at bounding box center [608, 272] width 646 height 28
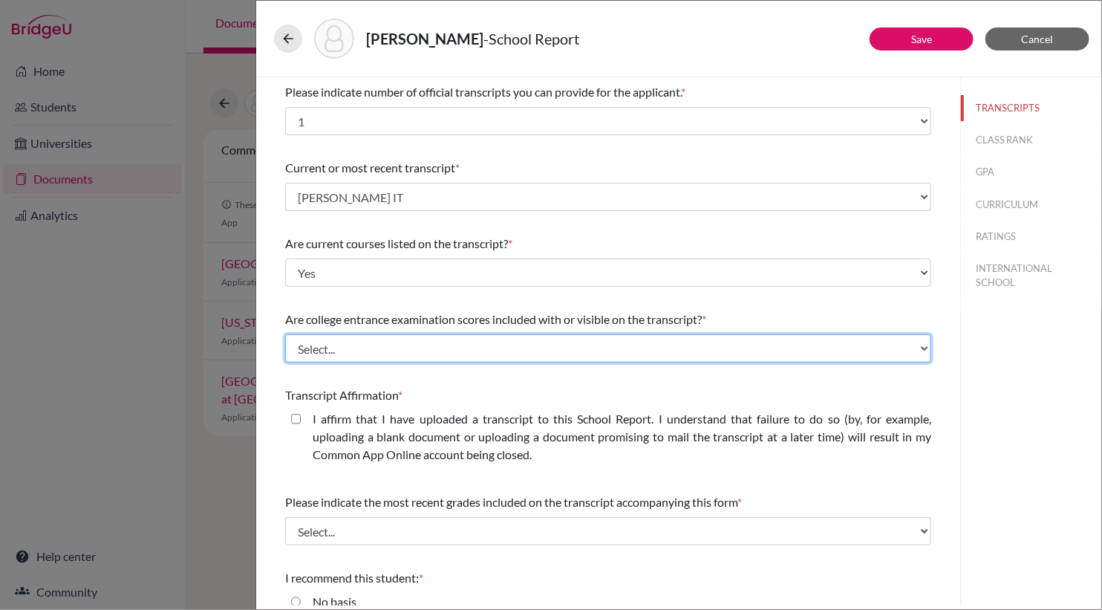
click at [469, 350] on select "Select... Yes No" at bounding box center [608, 348] width 646 height 28
select select "1"
click at [285, 334] on select "Select... Yes No" at bounding box center [608, 348] width 646 height 28
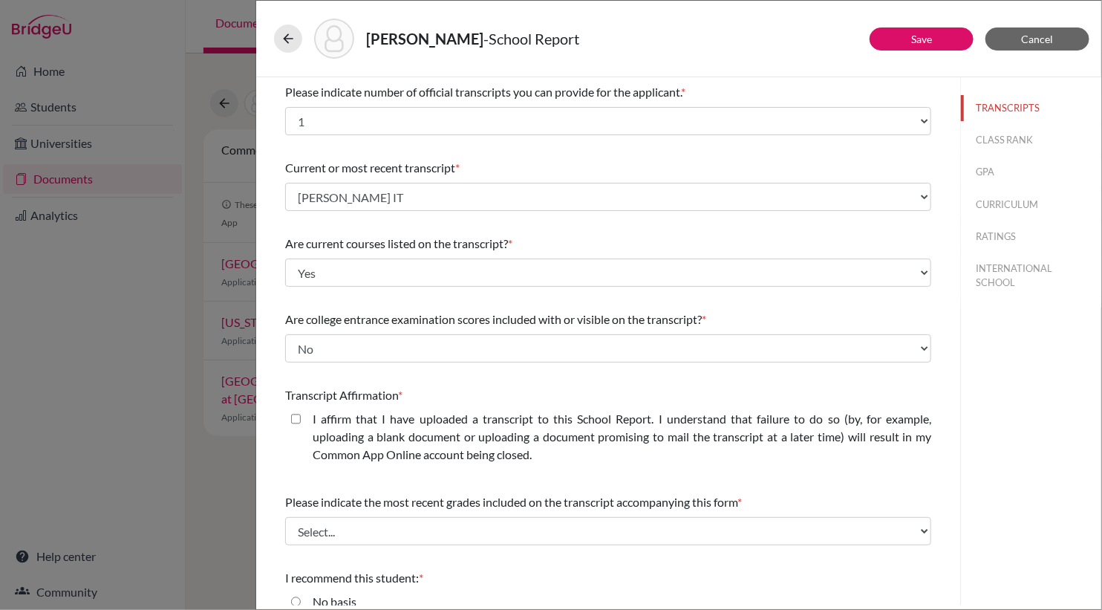
click at [298, 414] on closed\ "I affirm that I have uploaded a transcript to this School Report. I understand …" at bounding box center [296, 419] width 10 height 18
checkbox closed\ "true"
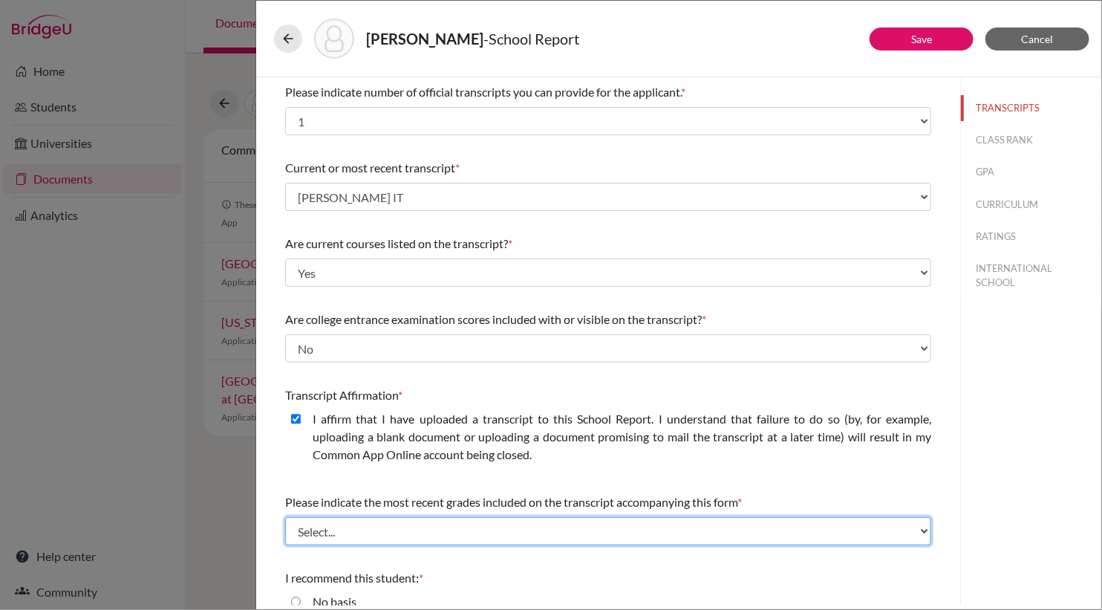
click at [448, 531] on select "Select... Final junior year grades 1st Quarter senior year grades 2nd Quarter/1…" at bounding box center [608, 531] width 646 height 28
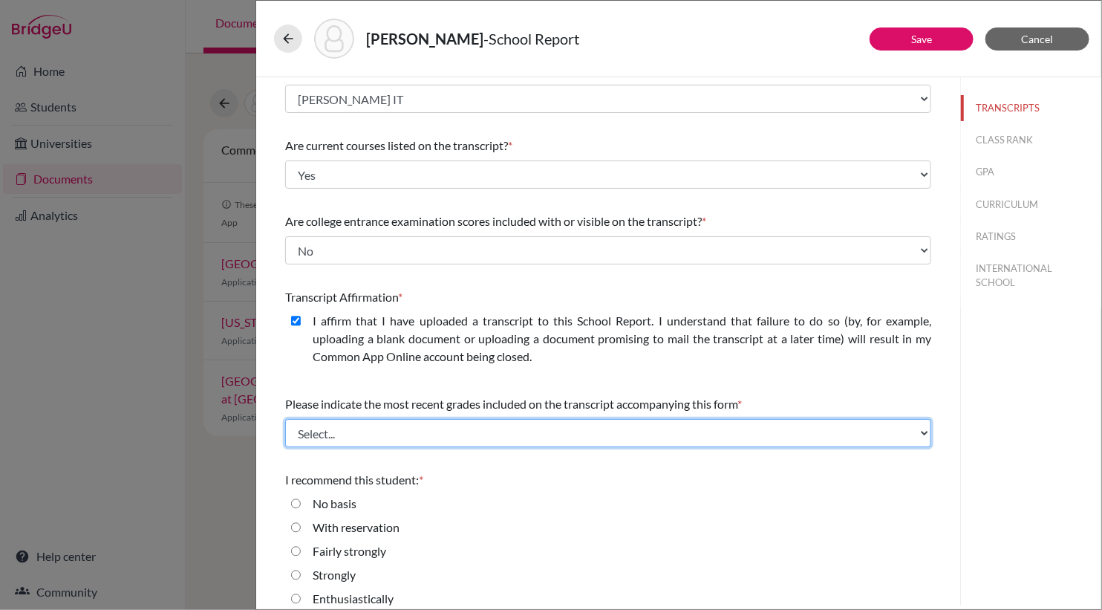
scroll to position [111, 0]
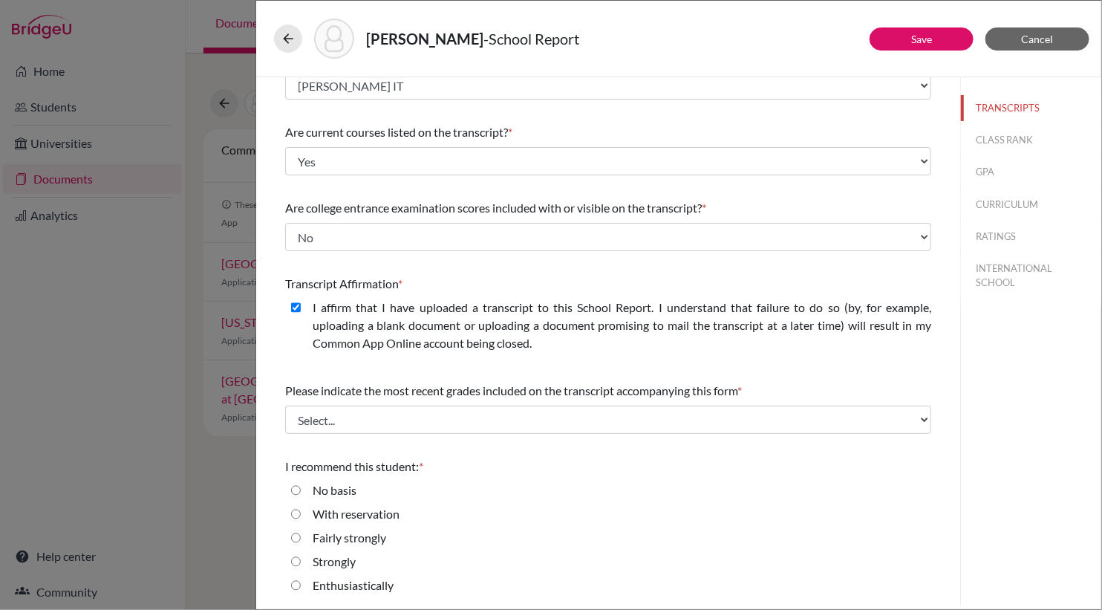
click at [296, 584] on input "Enthusiastically" at bounding box center [296, 585] width 10 height 18
radio input "true"
click at [936, 40] on button "Save" at bounding box center [921, 38] width 104 height 23
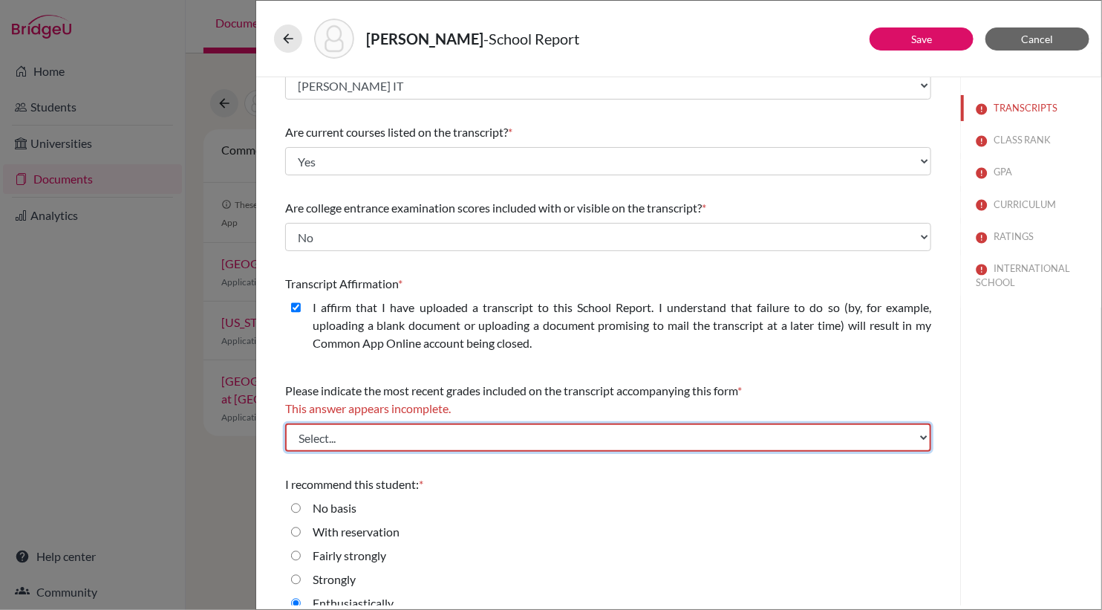
click at [465, 437] on select "Select... Final junior year grades 1st Quarter senior year grades 2nd Quarter/1…" at bounding box center [608, 437] width 646 height 28
select select "0"
click at [285, 423] on select "Select... Final junior year grades 1st Quarter senior year grades 2nd Quarter/1…" at bounding box center [608, 437] width 646 height 28
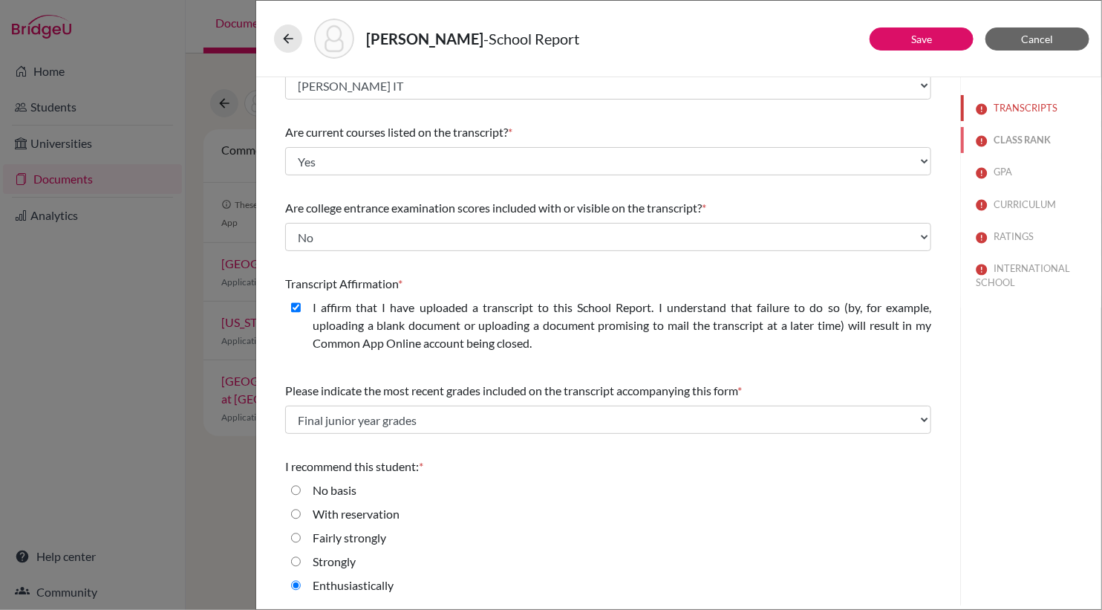
click at [1014, 140] on button "CLASS RANK" at bounding box center [1031, 140] width 140 height 26
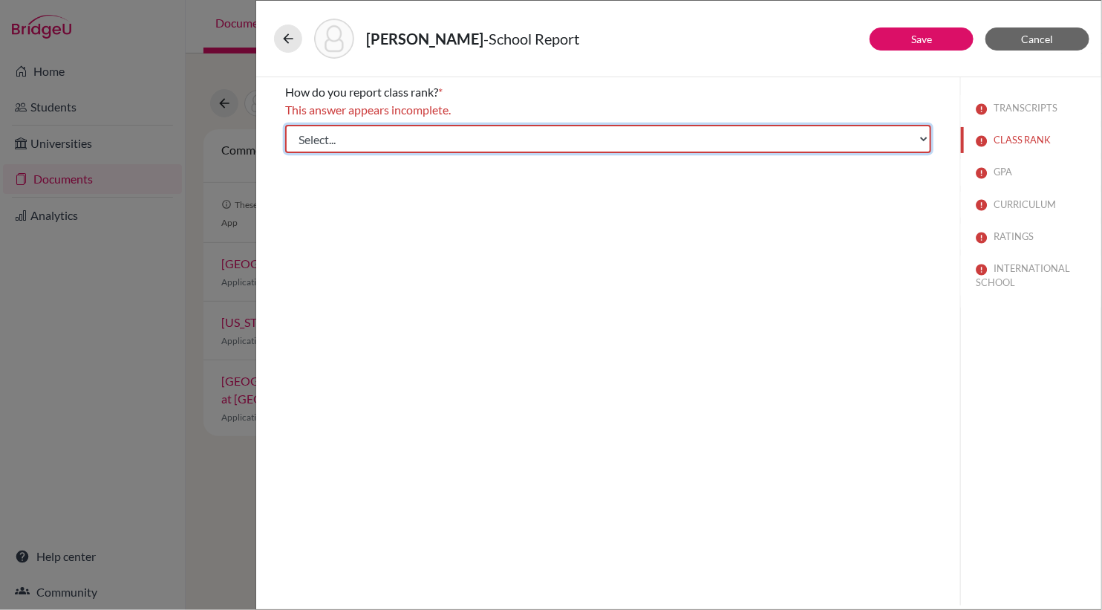
click at [742, 139] on select "Select... Exact Decile Quintile Quartile None" at bounding box center [608, 139] width 646 height 28
select select "5"
click at [285, 125] on select "Select... Exact Decile Quintile Quartile None" at bounding box center [608, 139] width 646 height 28
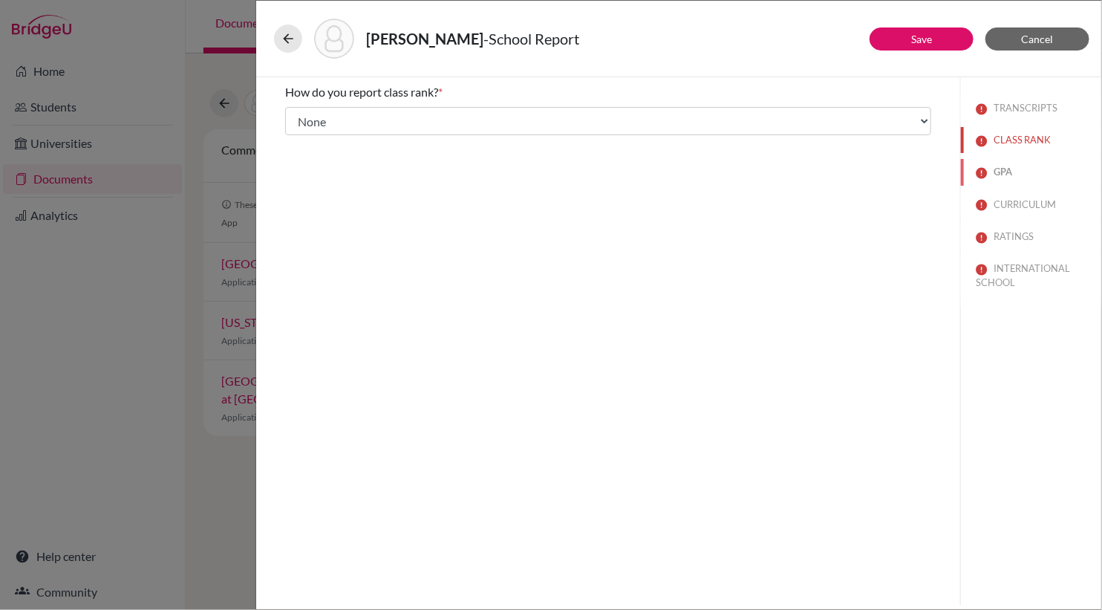
click at [1002, 174] on button "GPA" at bounding box center [1031, 172] width 140 height 26
click at [298, 156] on input "No" at bounding box center [296, 158] width 10 height 18
radio input "true"
click at [1023, 202] on button "CURRICULUM" at bounding box center [1031, 205] width 140 height 26
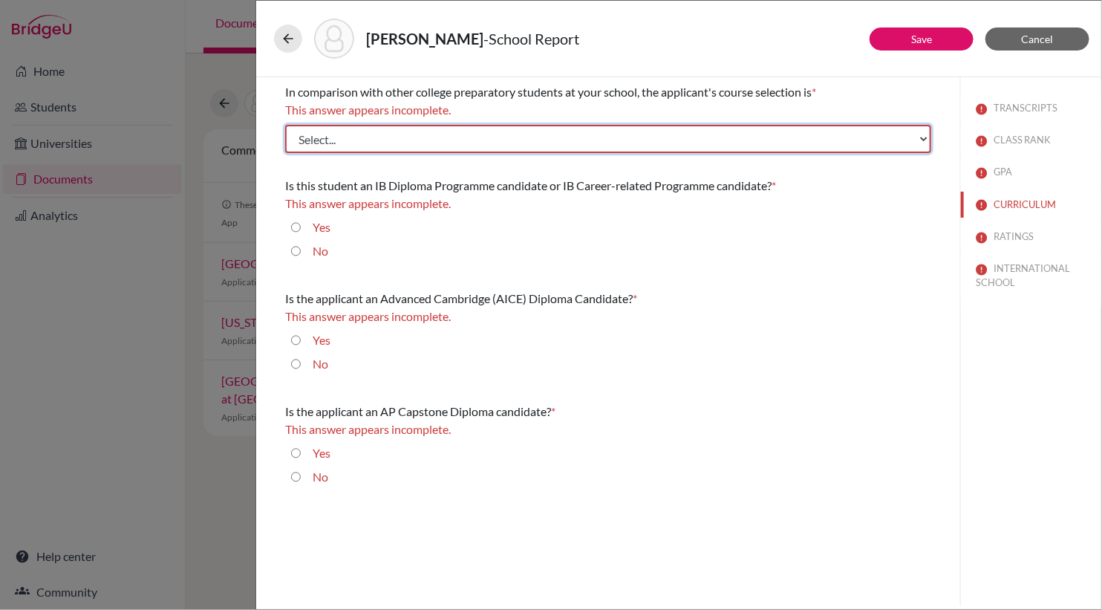
click at [590, 146] on select "Select... Less than demanding Average Demanding Very demanding Most demanding P…" at bounding box center [608, 139] width 646 height 28
select select "4"
click at [285, 125] on select "Select... Less than demanding Average Demanding Very demanding Most demanding P…" at bounding box center [608, 139] width 646 height 28
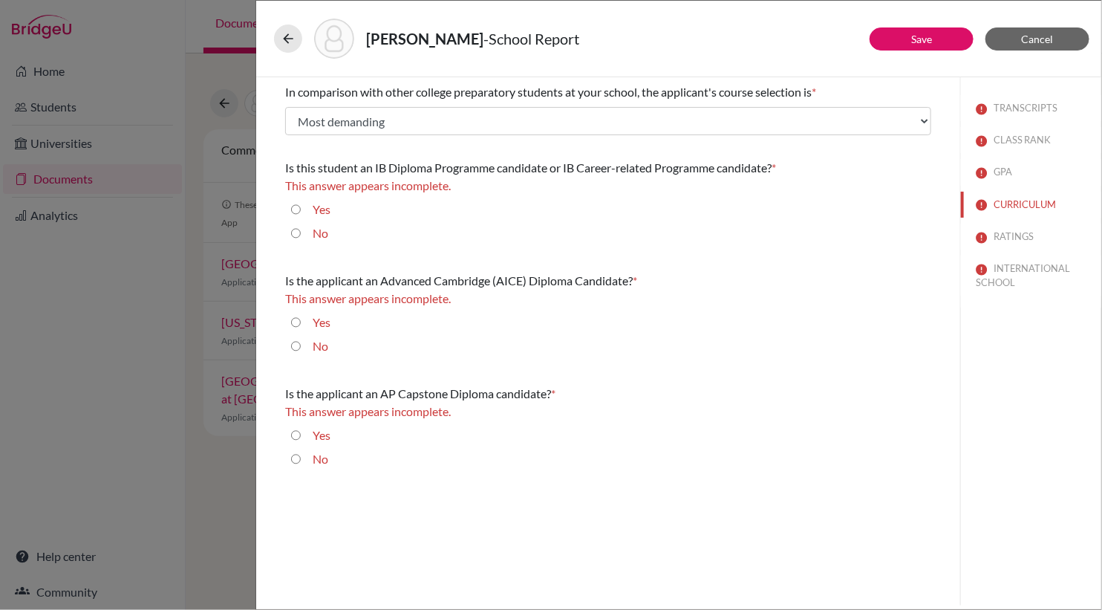
click at [294, 209] on input "Yes" at bounding box center [296, 209] width 10 height 18
radio input "true"
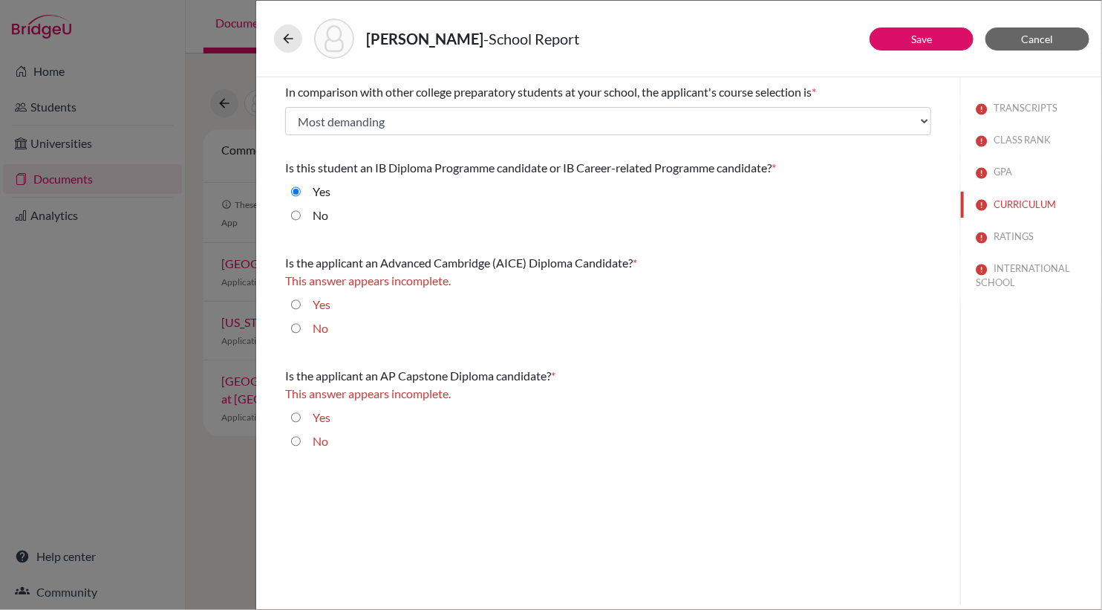
click at [296, 328] on input "No" at bounding box center [296, 328] width 10 height 18
radio input "true"
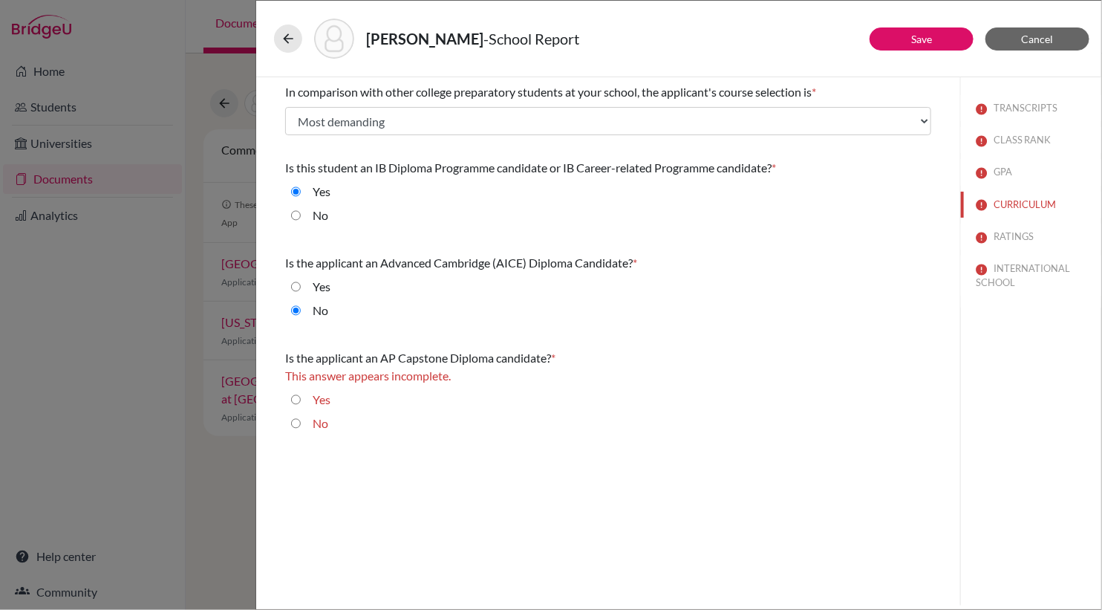
click at [294, 425] on input "No" at bounding box center [296, 423] width 10 height 18
radio input "true"
click at [1011, 234] on button "RATINGS" at bounding box center [1031, 236] width 140 height 26
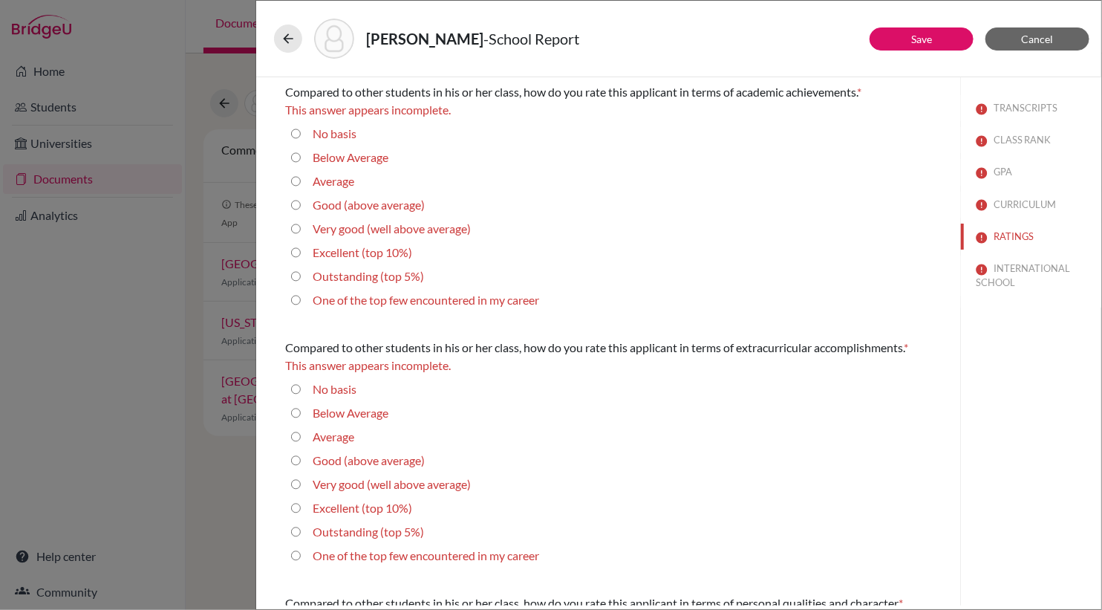
click at [297, 226] on average\) "Very good (well above average)" at bounding box center [296, 229] width 10 height 18
radio average\) "true"
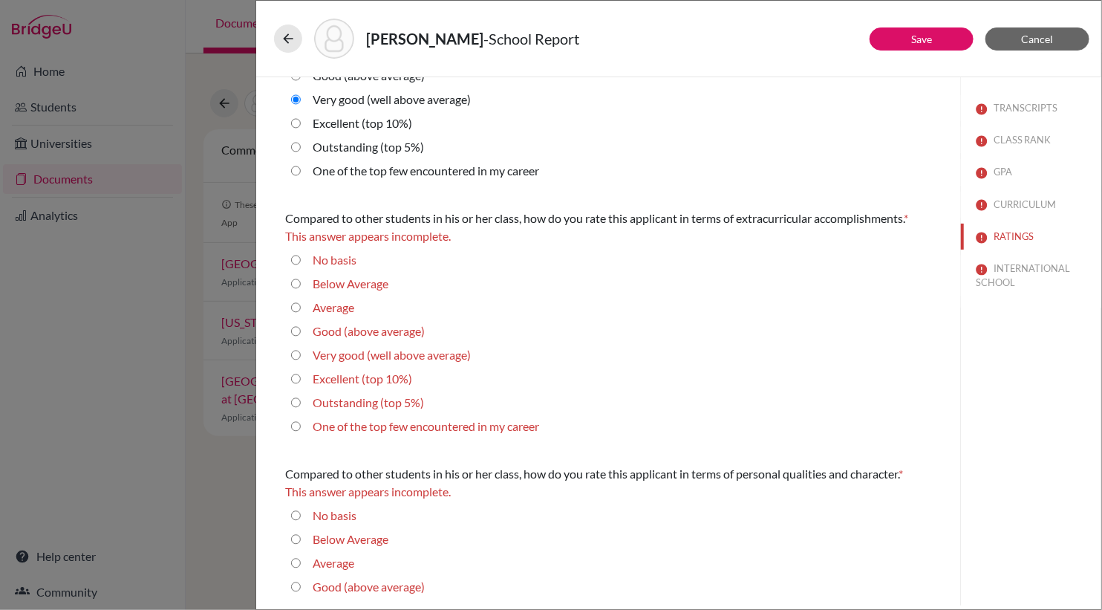
scroll to position [160, 0]
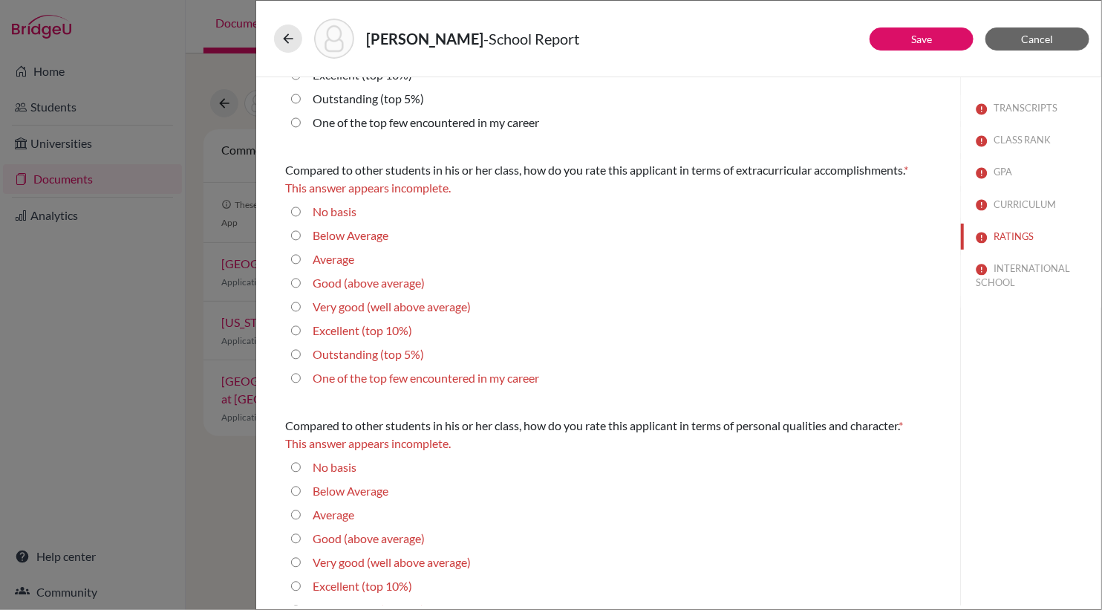
click at [296, 353] on 5\%\) "Outstanding (top 5%)" at bounding box center [296, 354] width 10 height 18
radio 5\%\) "true"
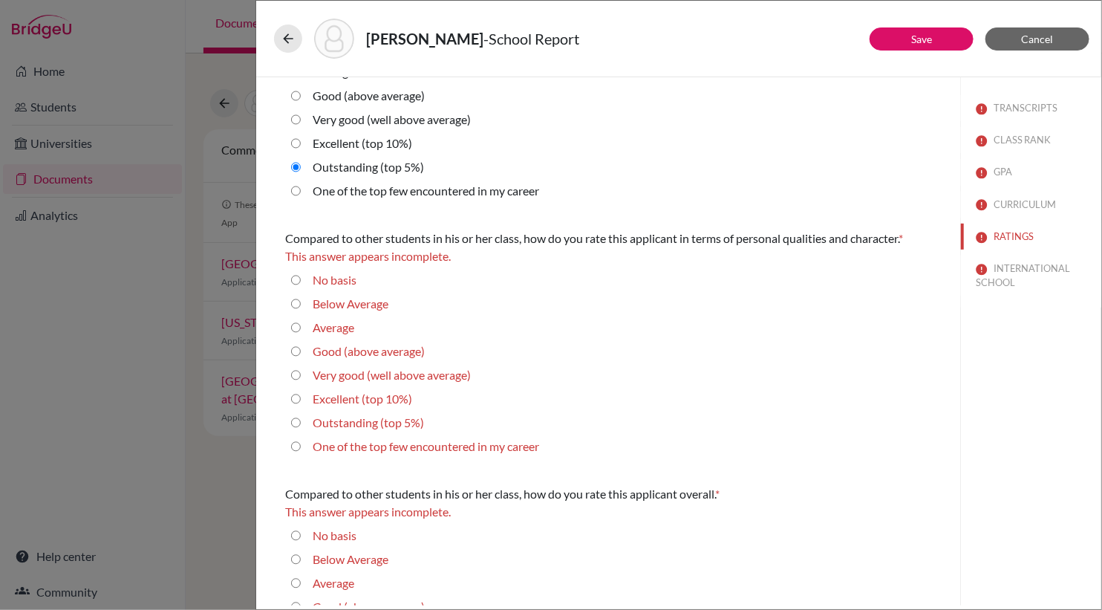
scroll to position [332, 0]
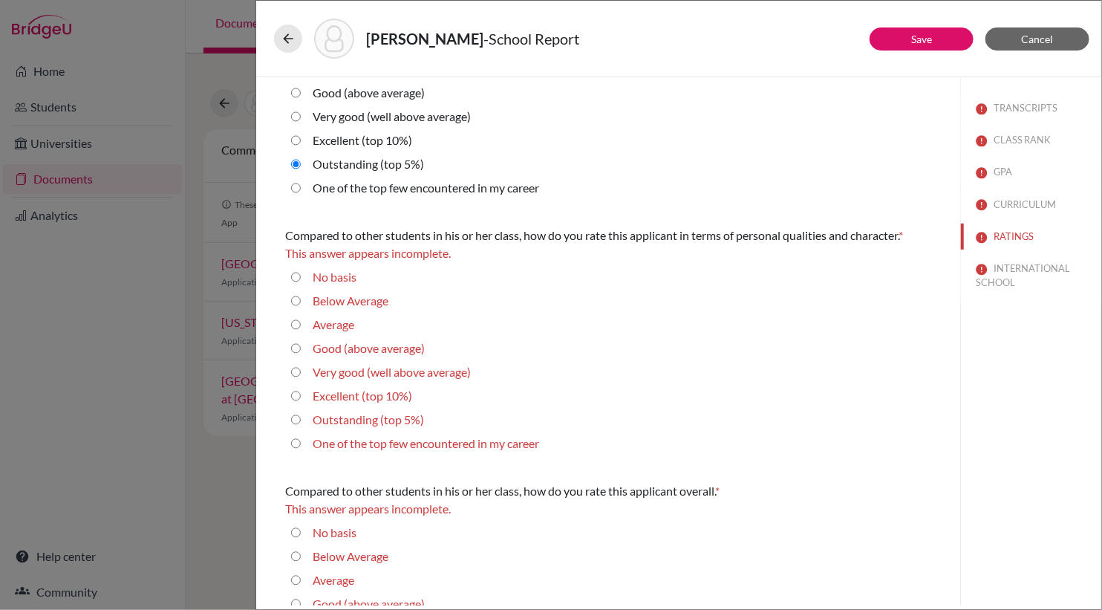
click at [298, 445] on career "One of the top few encountered in my career" at bounding box center [296, 443] width 10 height 18
radio career "true"
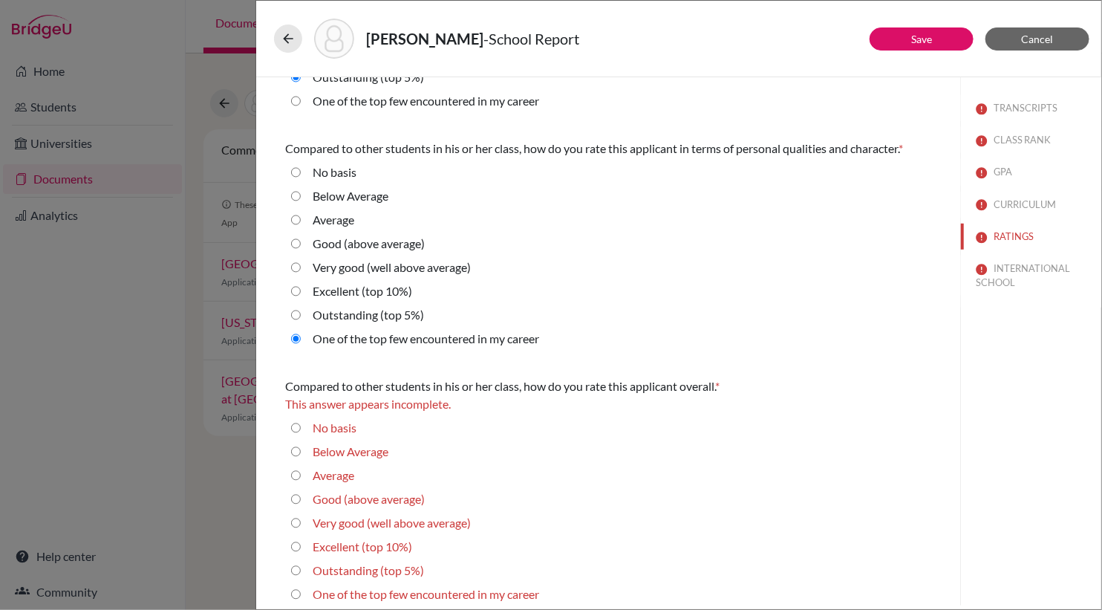
scroll to position [428, 0]
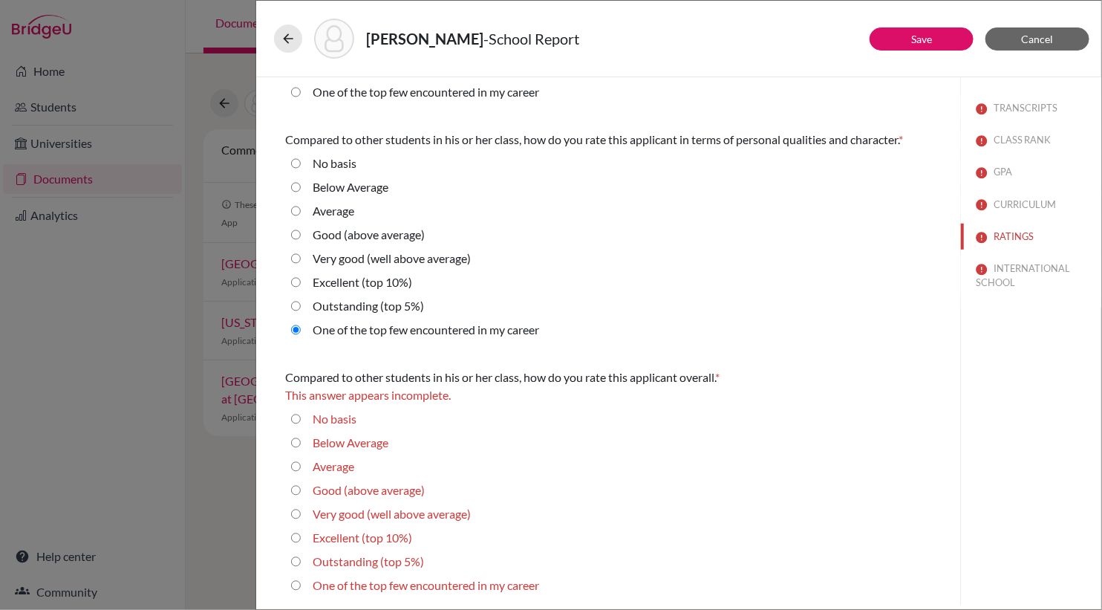
click at [296, 538] on 10\%\) "Excellent (top 10%)" at bounding box center [296, 538] width 10 height 18
radio 10\%\) "true"
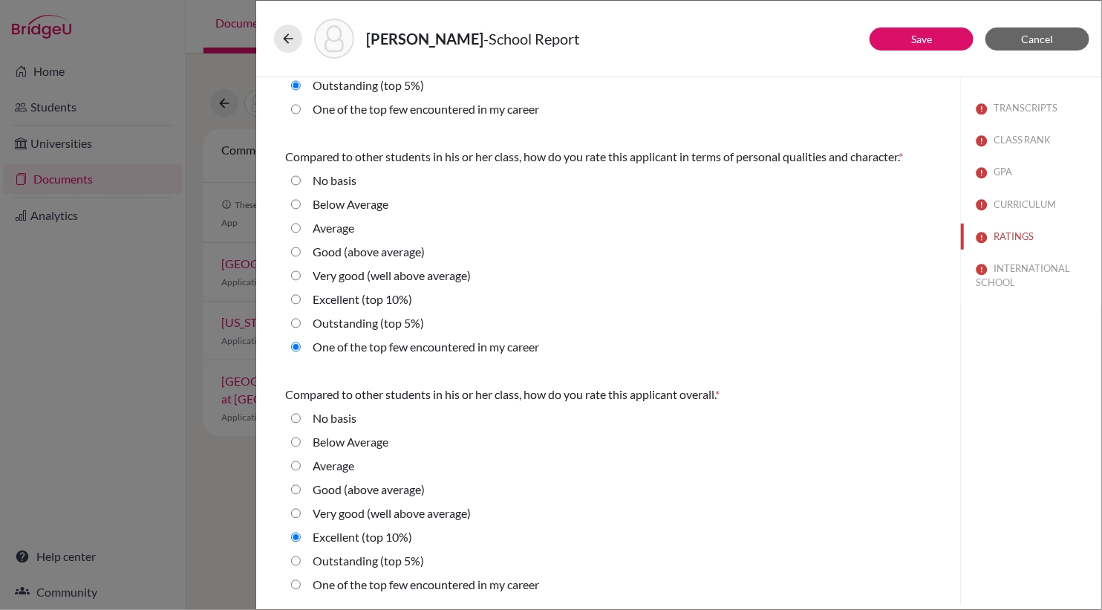
scroll to position [410, 0]
click at [1004, 265] on button "INTERNATIONAL SCHOOL" at bounding box center [1031, 275] width 140 height 40
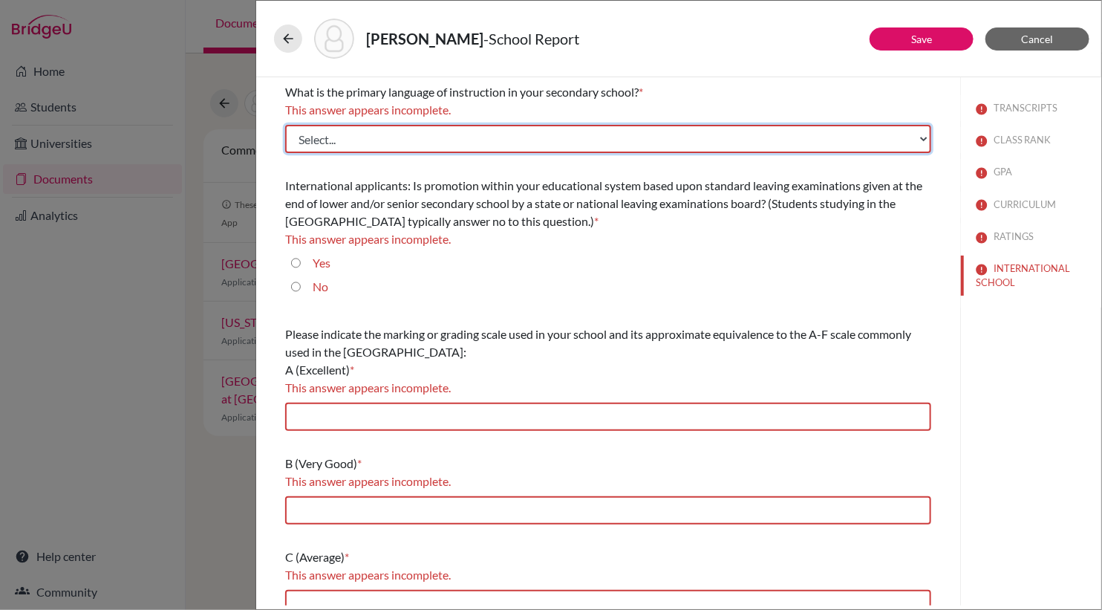
click at [695, 143] on select "Select... Albanian Arabic Armenian Assamese Azerbaijani Belarusian Bengali Bulg…" at bounding box center [608, 139] width 646 height 28
select select "14"
click at [285, 125] on select "Select... Albanian Arabic Armenian Assamese Azerbaijani Belarusian Bengali Bulg…" at bounding box center [608, 139] width 646 height 28
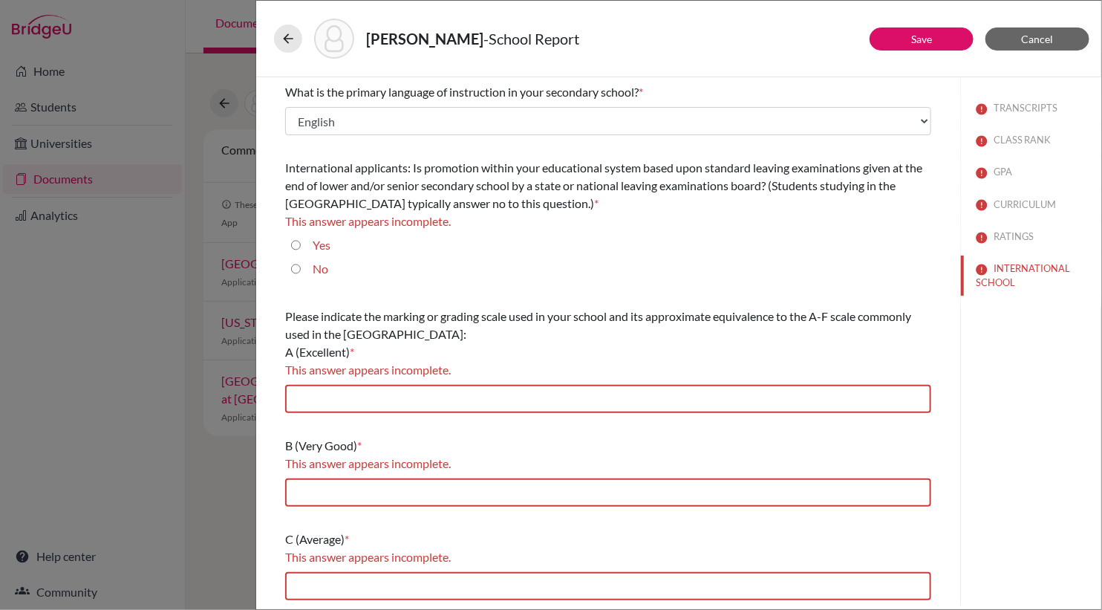
click at [297, 264] on input "No" at bounding box center [296, 269] width 10 height 18
radio input "true"
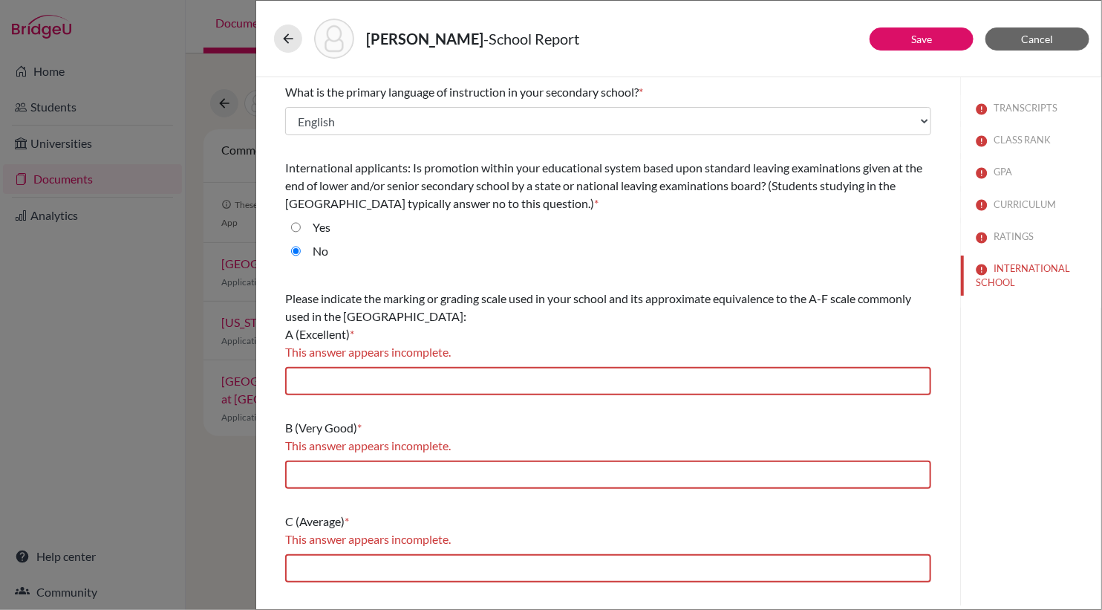
click at [318, 399] on div "Please indicate the marking or grading scale used in your school and its approx…" at bounding box center [608, 342] width 646 height 117
click at [318, 386] on input "text" at bounding box center [608, 381] width 646 height 28
type input "7-6"
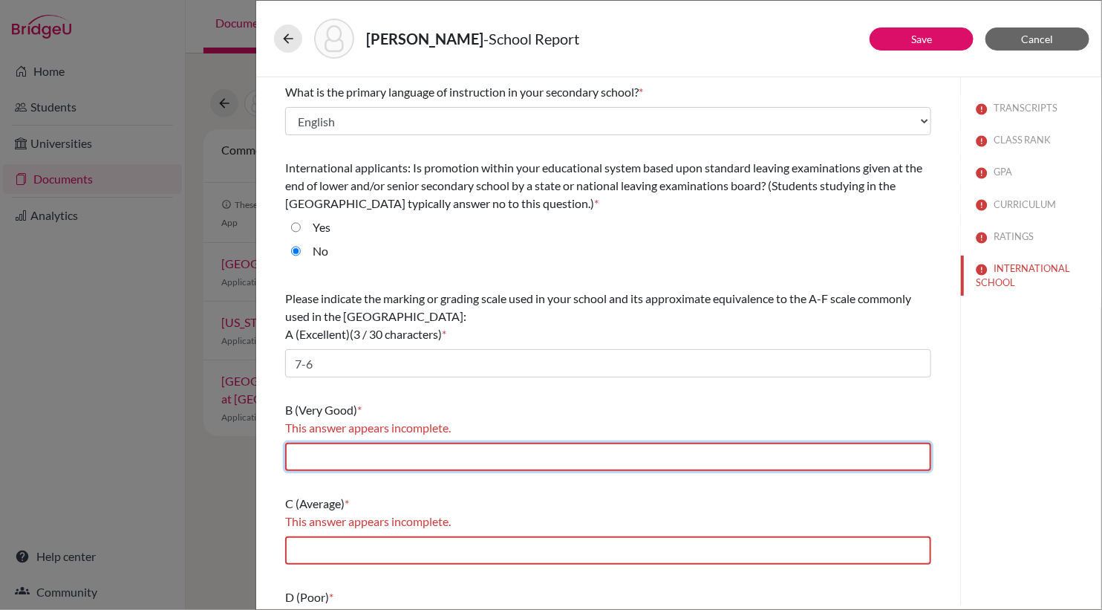
click at [327, 461] on input "text" at bounding box center [608, 457] width 646 height 28
type input "5"
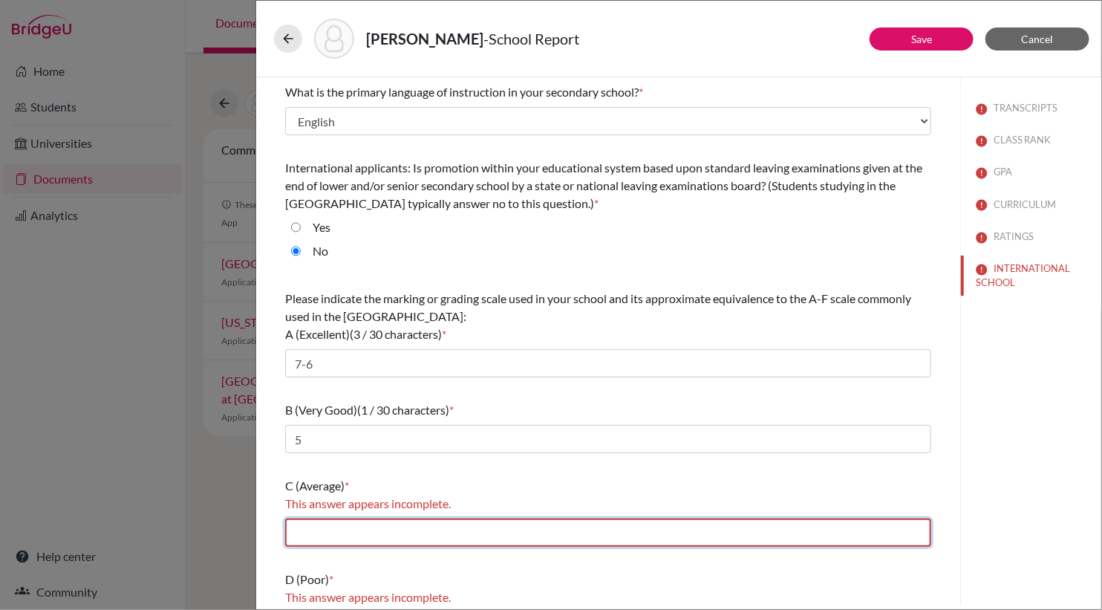
click at [319, 535] on input "text" at bounding box center [608, 532] width 646 height 28
type input "4"
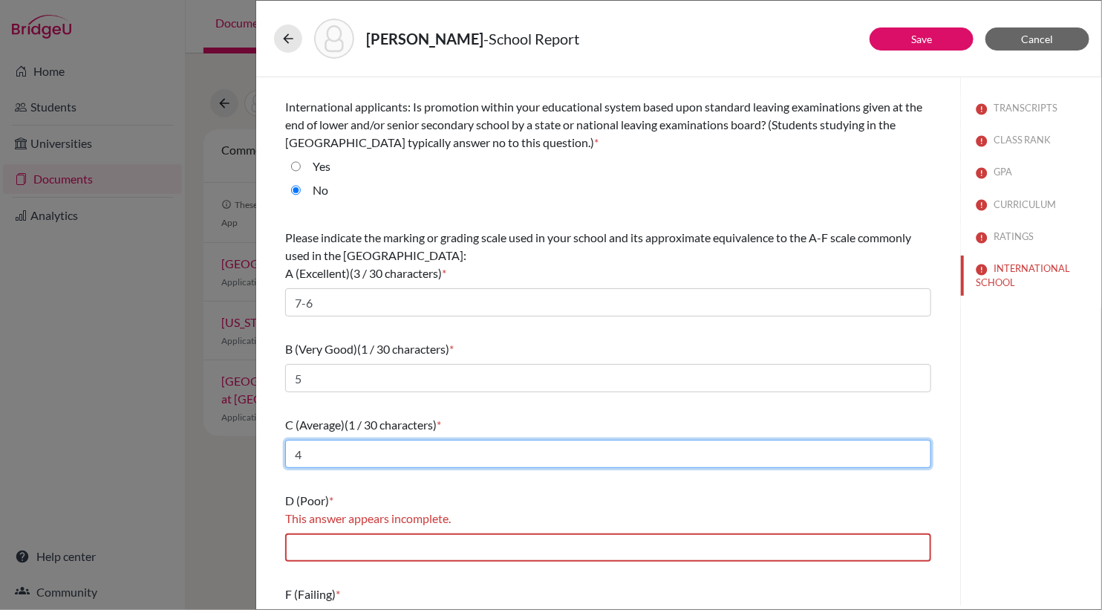
scroll to position [116, 0]
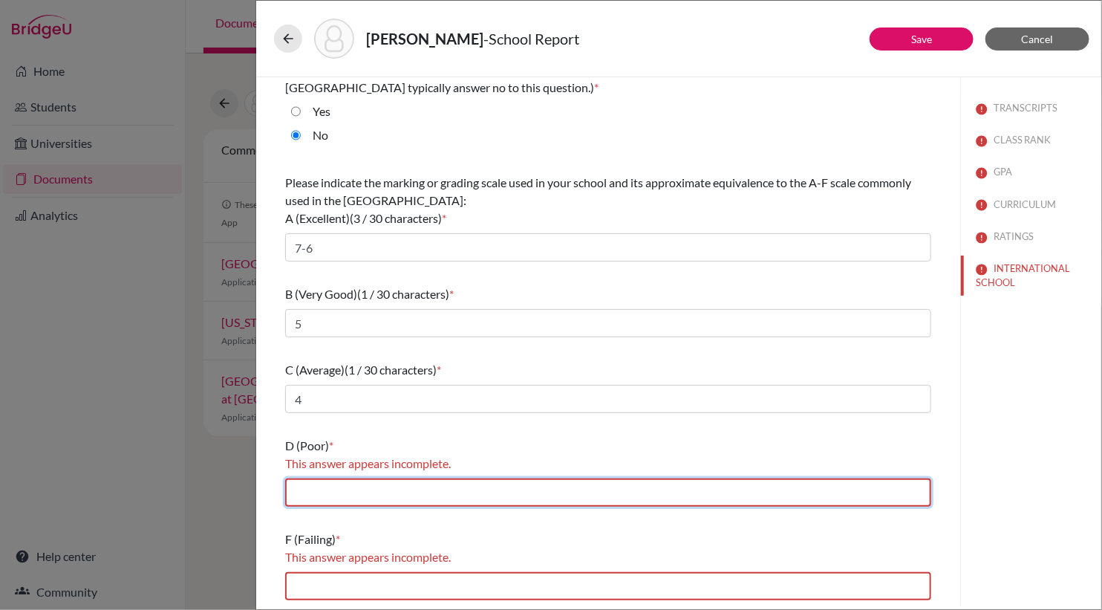
click at [321, 489] on input "text" at bounding box center [608, 492] width 646 height 28
type input "3"
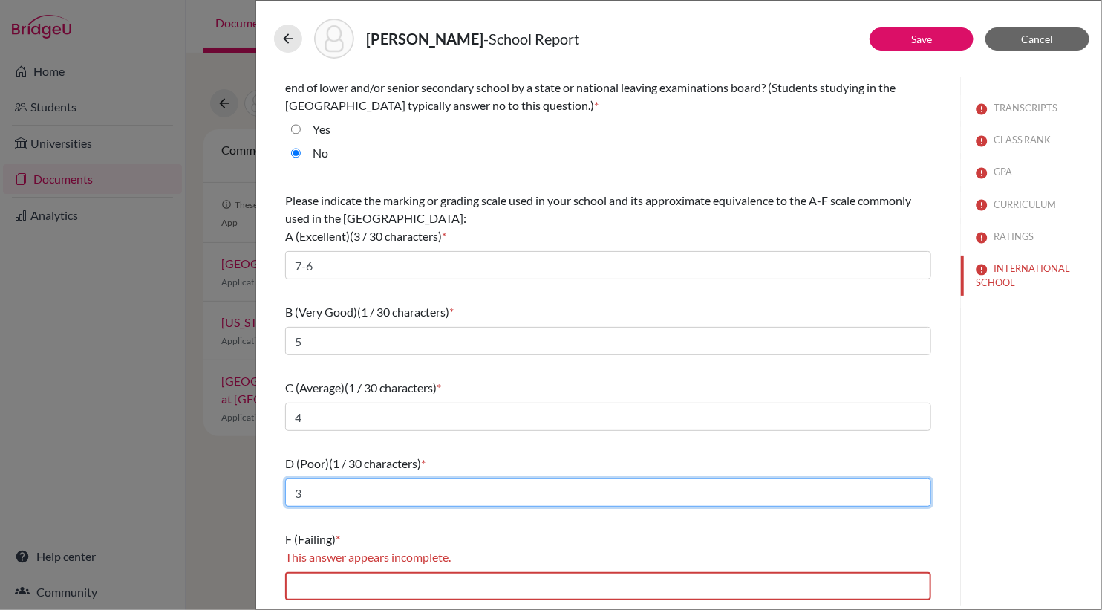
scroll to position [98, 0]
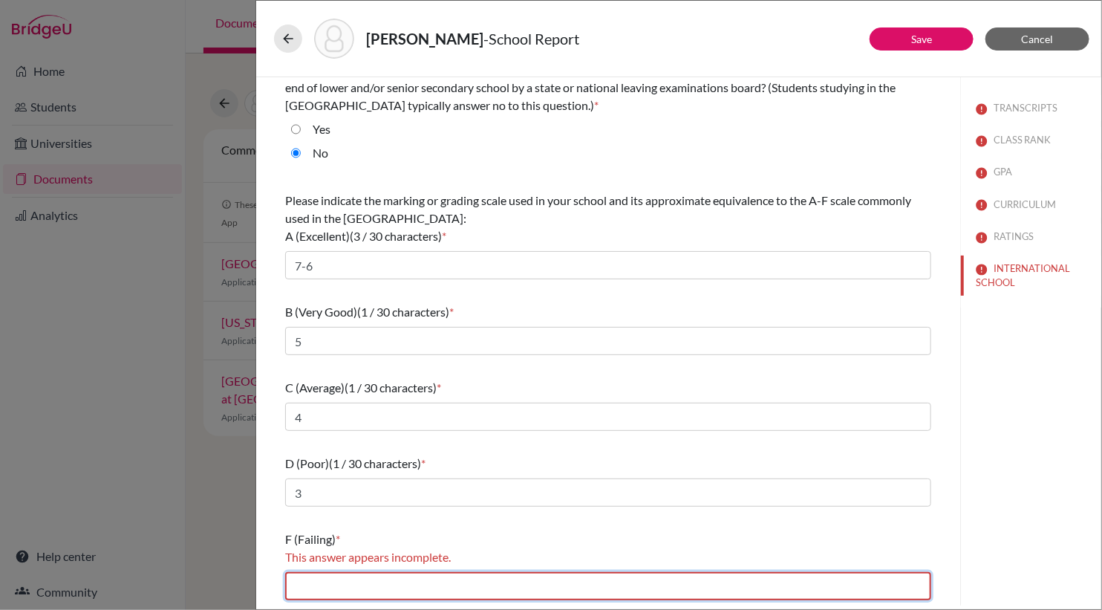
click at [328, 578] on input "text" at bounding box center [608, 586] width 646 height 28
type input "2-1"
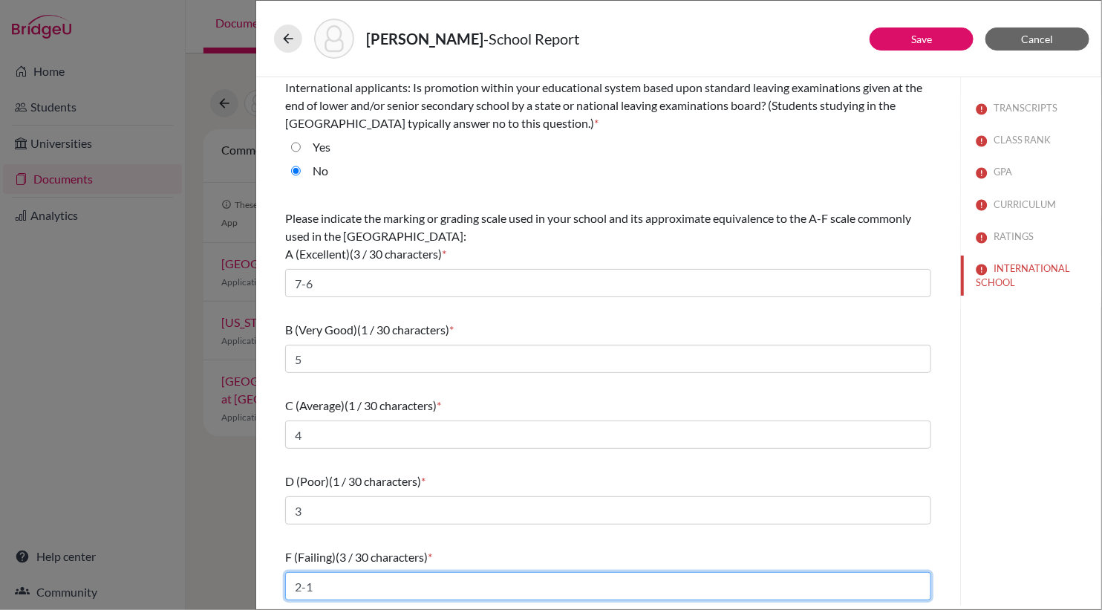
scroll to position [80, 0]
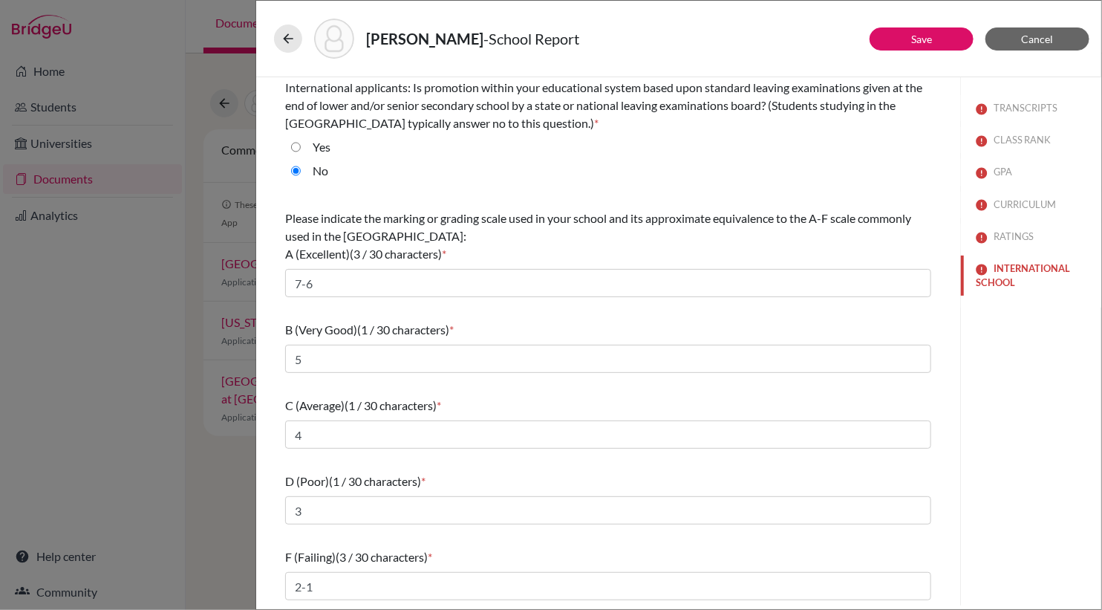
click at [1016, 268] on button "INTERNATIONAL SCHOOL" at bounding box center [1031, 275] width 140 height 40
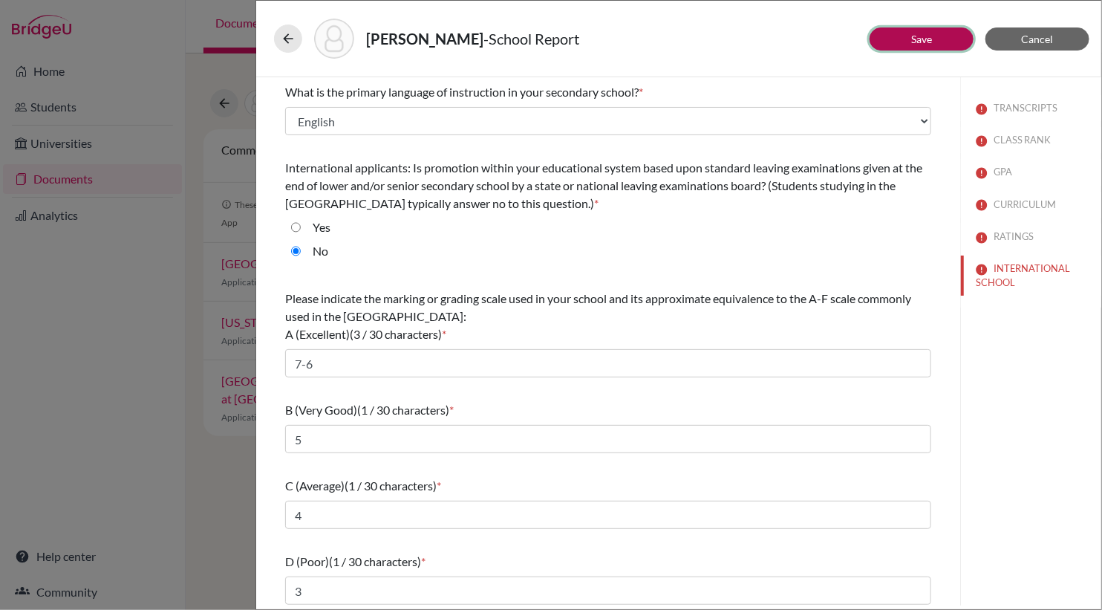
click at [902, 42] on button "Save" at bounding box center [921, 38] width 104 height 23
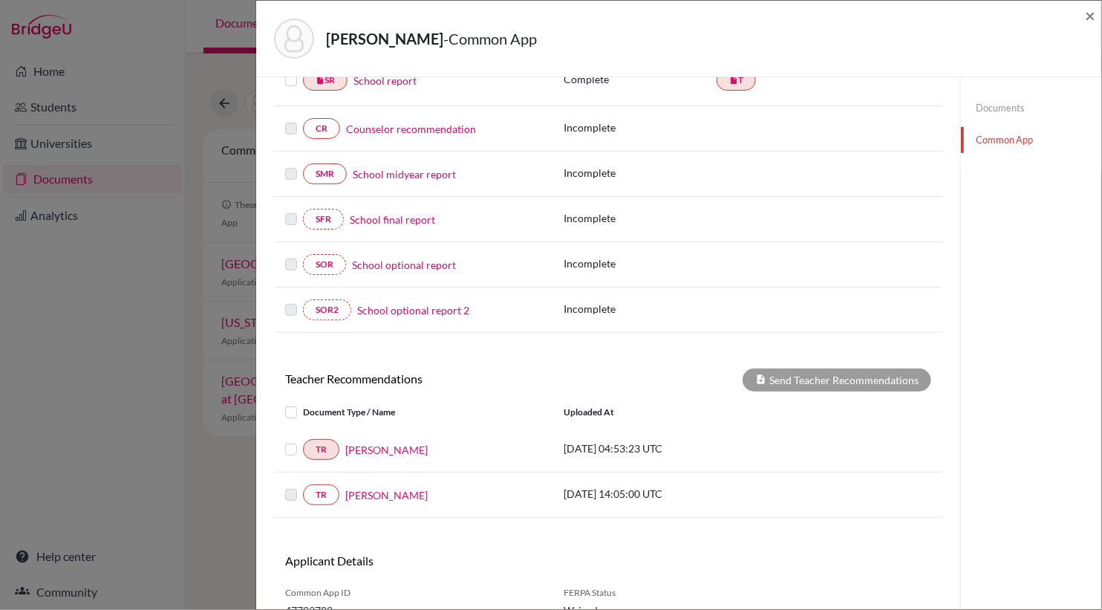
scroll to position [276, 0]
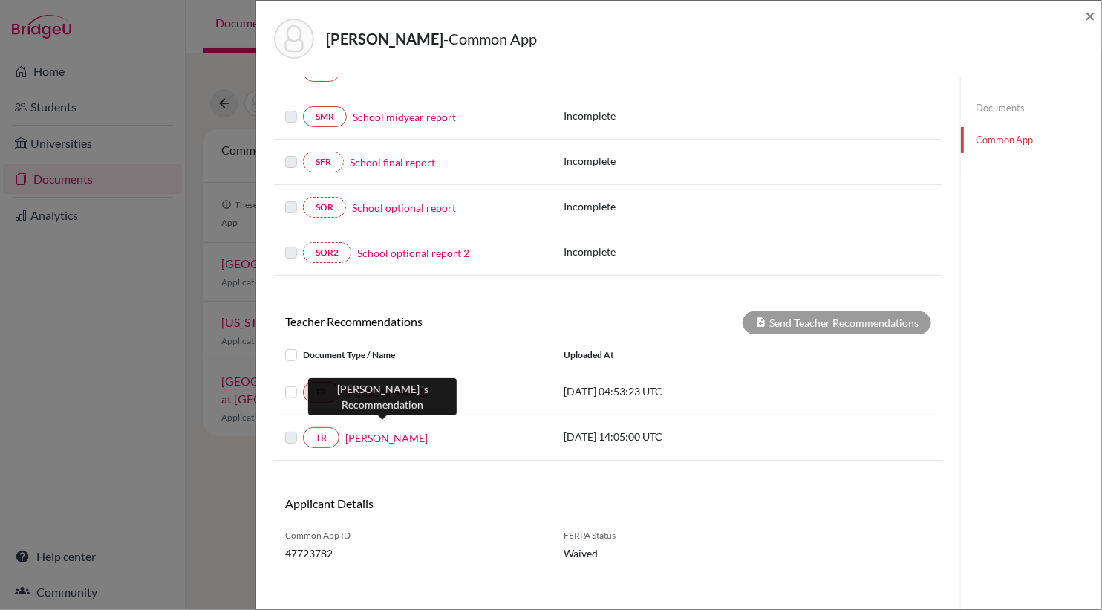
click at [393, 432] on link "Becky Mapstone" at bounding box center [386, 438] width 82 height 16
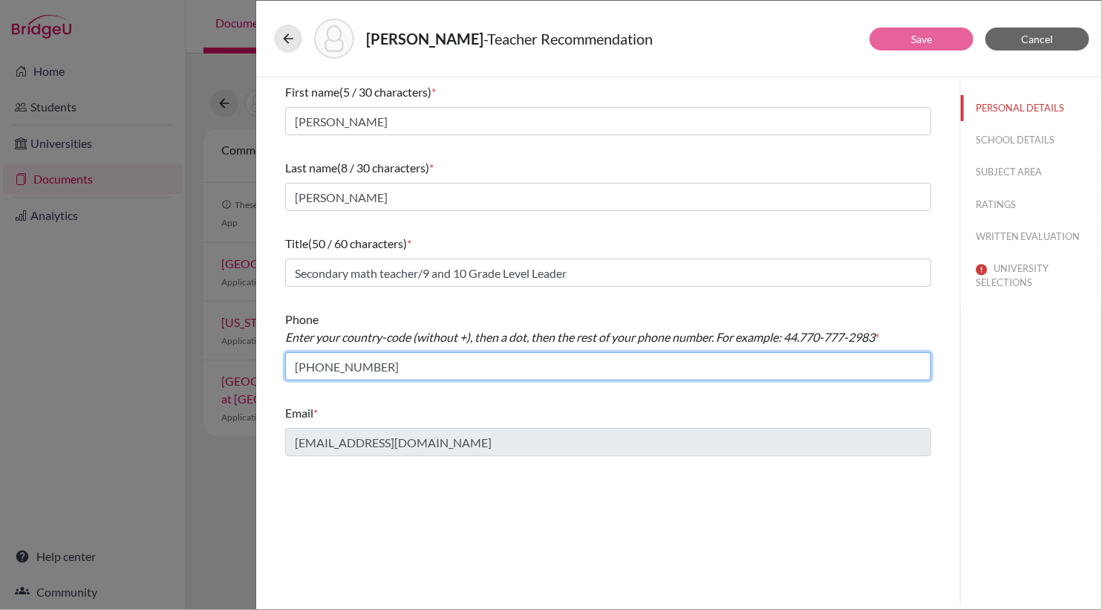
click at [302, 365] on input "+971 058 546 3263" at bounding box center [608, 366] width 646 height 28
drag, startPoint x: 420, startPoint y: 363, endPoint x: 276, endPoint y: 353, distance: 143.7
click at [276, 353] on div "First name (5 / 30 characters) * Becky Last name (8 / 30 characters) * Mapstone…" at bounding box center [608, 269] width 682 height 385
type input "260.97786200"
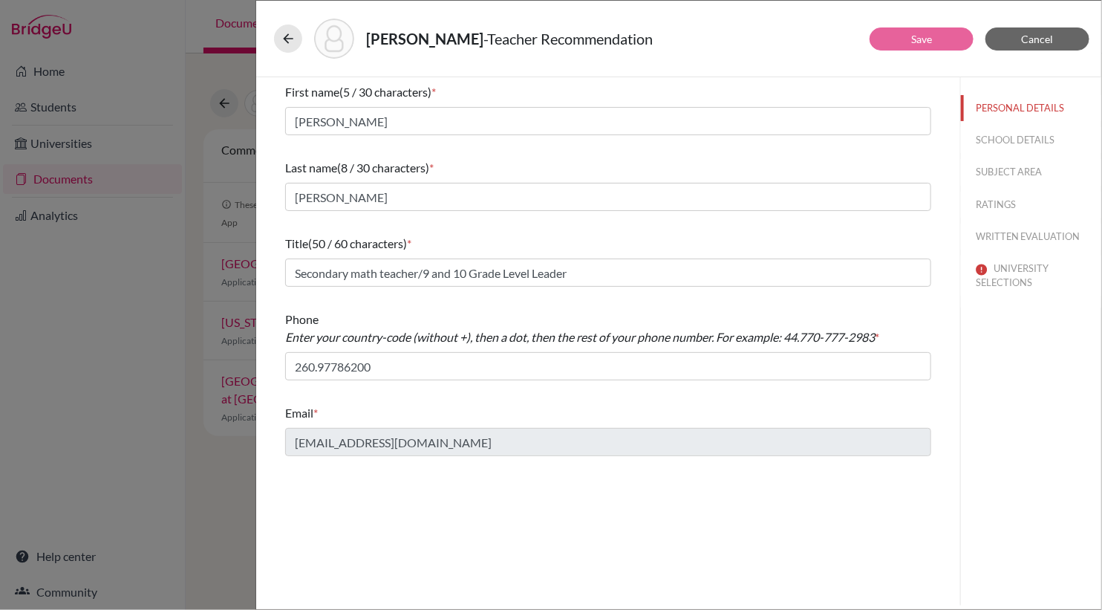
click at [572, 415] on div "Email *" at bounding box center [608, 413] width 646 height 18
click at [1024, 140] on button "SCHOOL DETAILS" at bounding box center [1031, 140] width 140 height 26
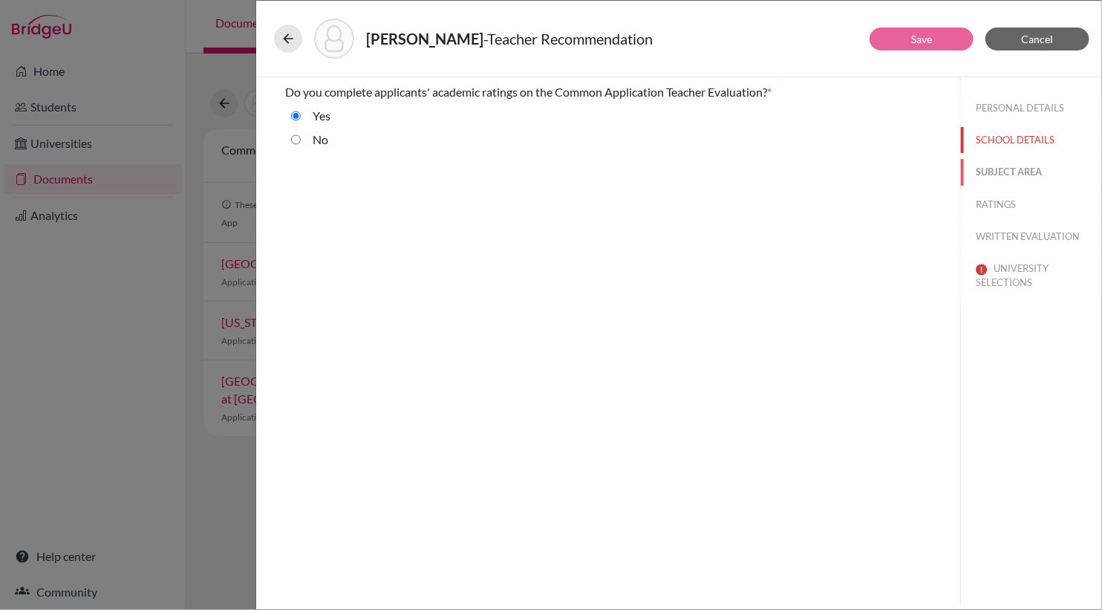
click at [1022, 166] on button "SUBJECT AREA" at bounding box center [1031, 172] width 140 height 26
select select "0"
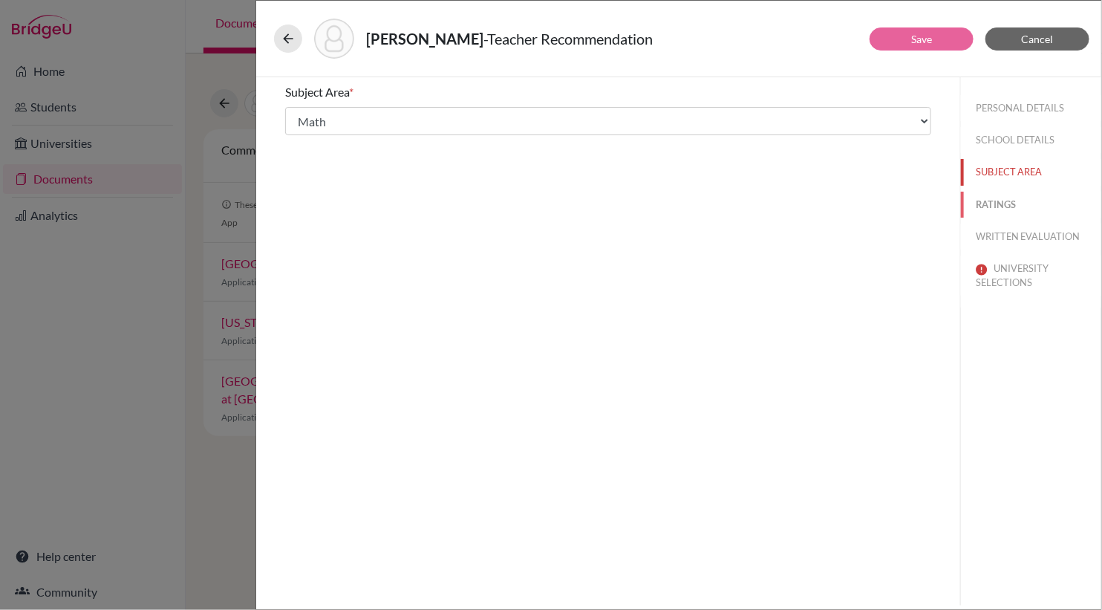
click at [1007, 208] on button "RATINGS" at bounding box center [1031, 205] width 140 height 26
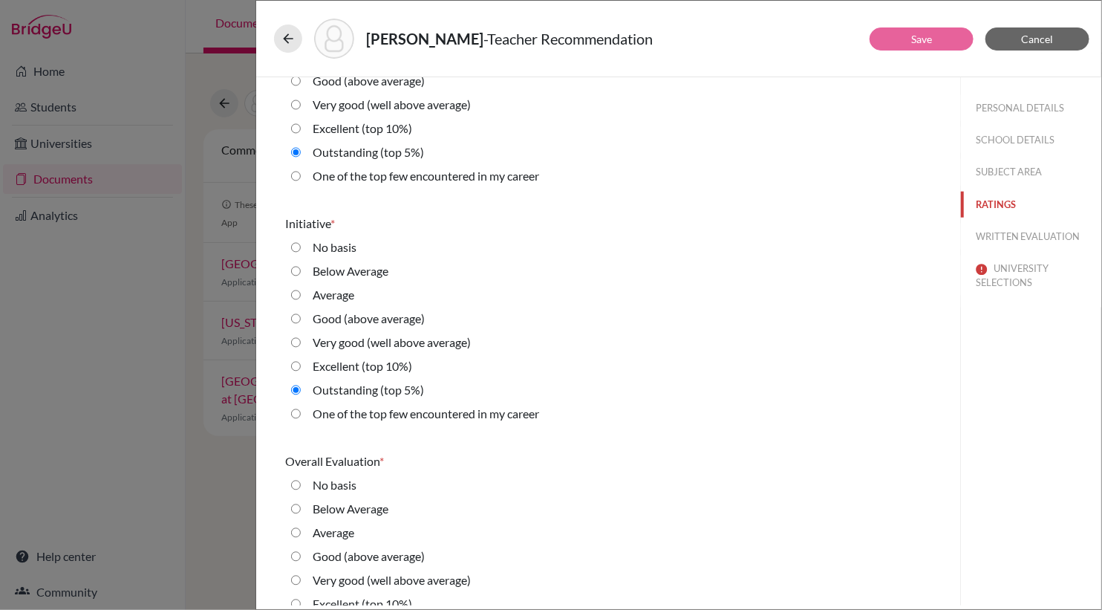
scroll to position [3260, 0]
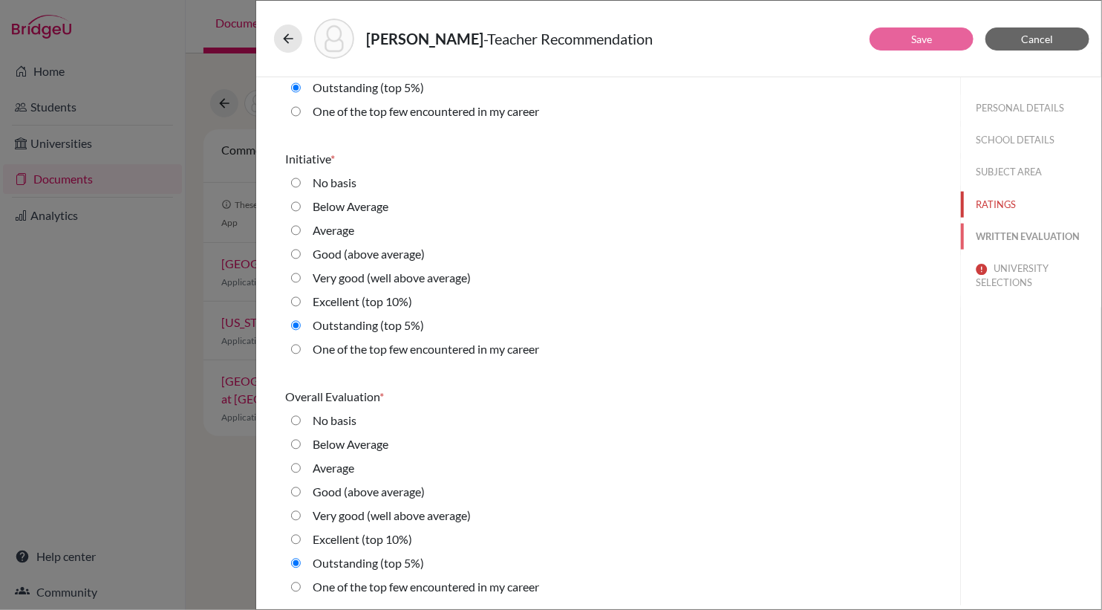
click at [1010, 238] on button "WRITTEN EVALUATION" at bounding box center [1031, 236] width 140 height 26
radio input "true"
radio average\) "true"
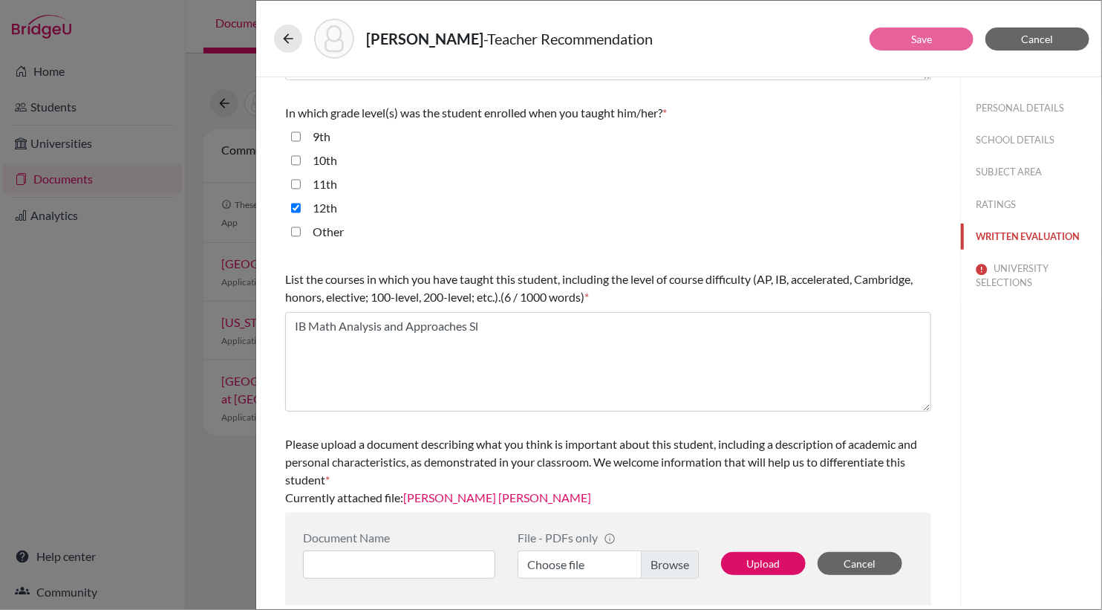
scroll to position [327, 0]
click at [1019, 271] on button "UNIVERSITY SELECTIONS" at bounding box center [1031, 275] width 140 height 40
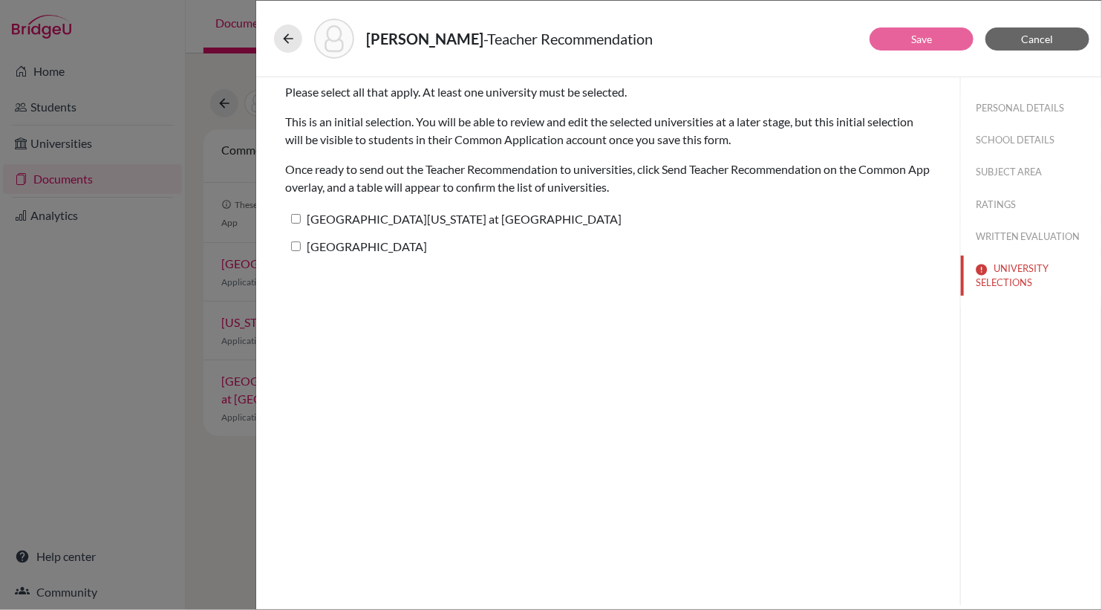
click at [299, 215] on input "[GEOGRAPHIC_DATA][US_STATE] at [GEOGRAPHIC_DATA]" at bounding box center [296, 219] width 10 height 10
checkbox input "true"
click at [295, 247] on input "Boston University" at bounding box center [296, 246] width 10 height 10
checkbox input "true"
click at [910, 38] on button "Save" at bounding box center [921, 38] width 104 height 23
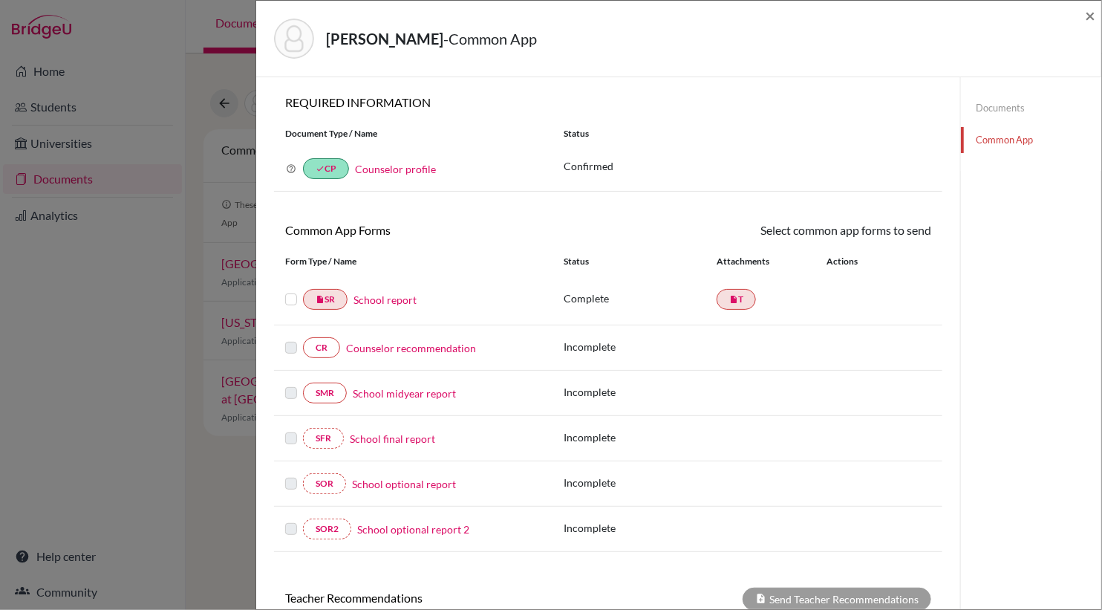
click at [290, 290] on label at bounding box center [291, 290] width 12 height 0
click at [0, 0] on input "checkbox" at bounding box center [0, 0] width 0 height 0
click at [909, 232] on link "Send" at bounding box center [900, 232] width 62 height 23
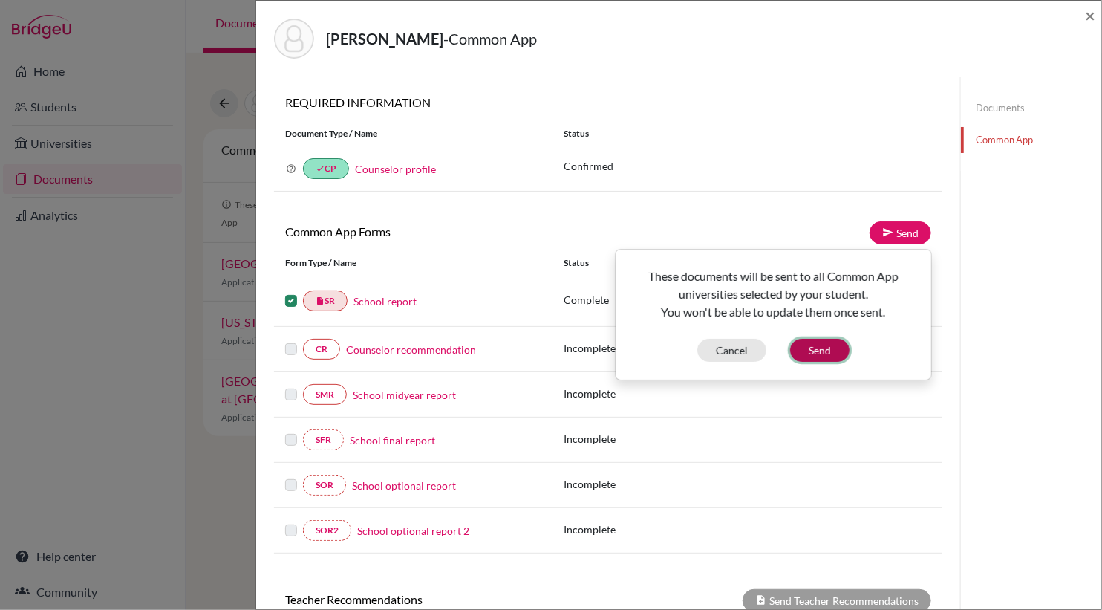
click at [818, 350] on button "Send" at bounding box center [819, 350] width 59 height 23
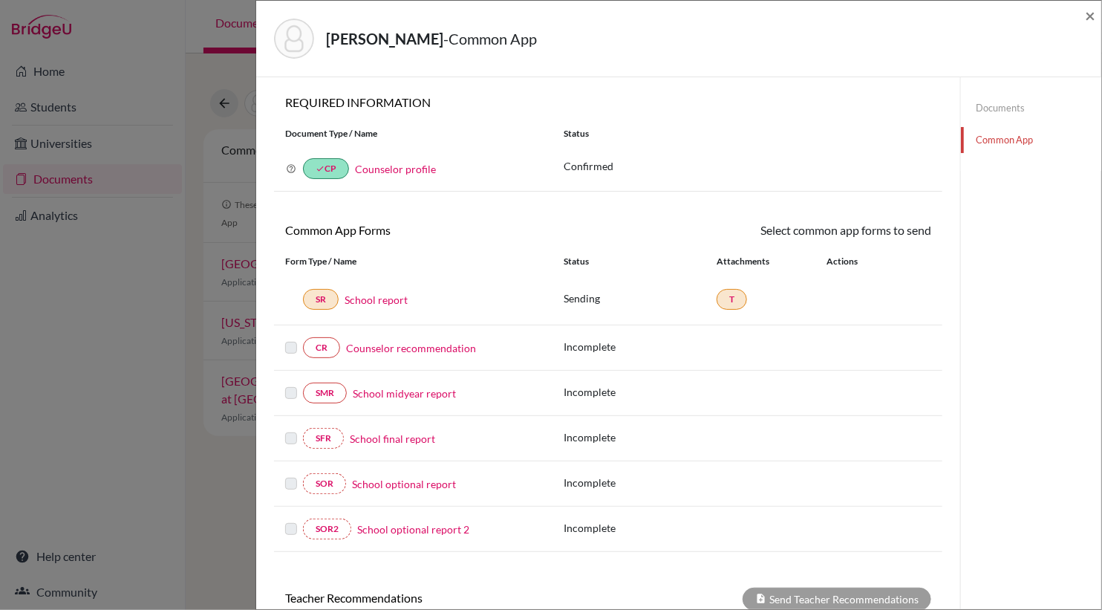
scroll to position [276, 0]
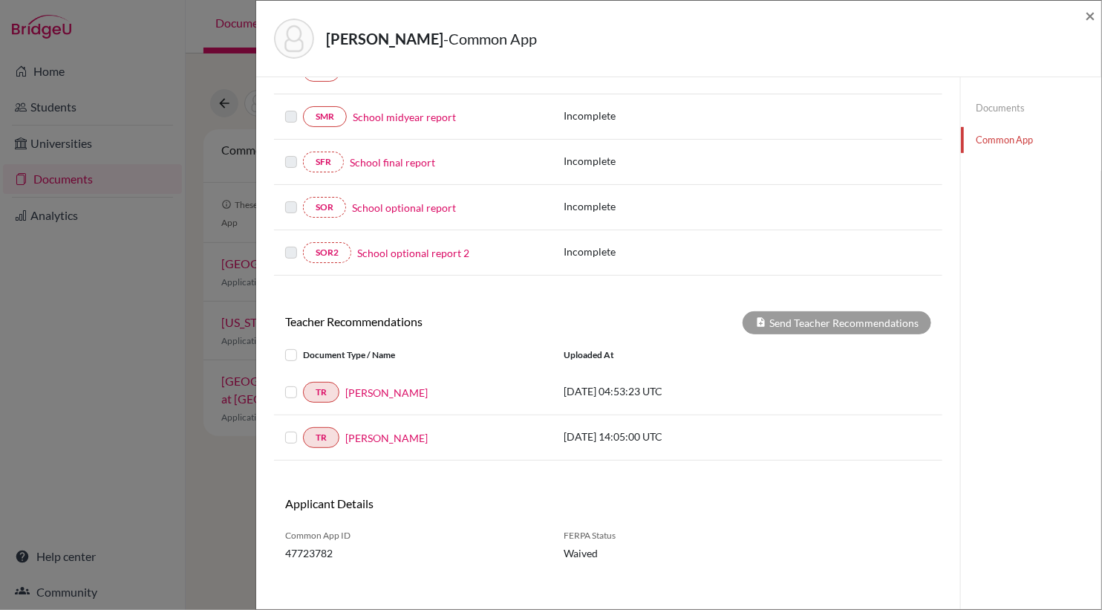
click at [303, 346] on label at bounding box center [303, 346] width 0 height 0
click at [0, 0] on input "checkbox" at bounding box center [0, 0] width 0 height 0
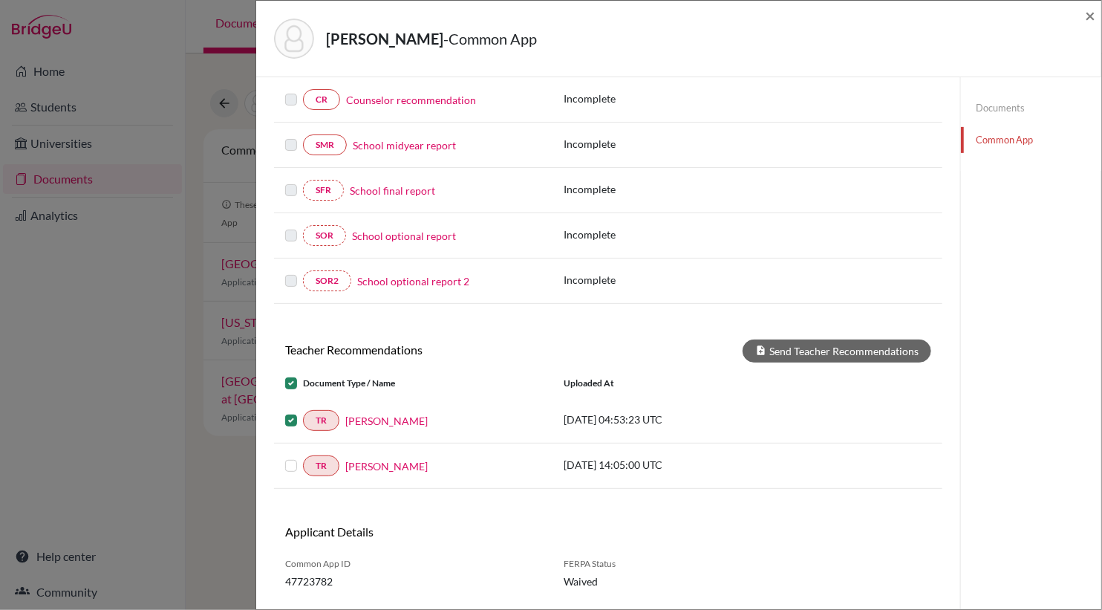
scroll to position [304, 0]
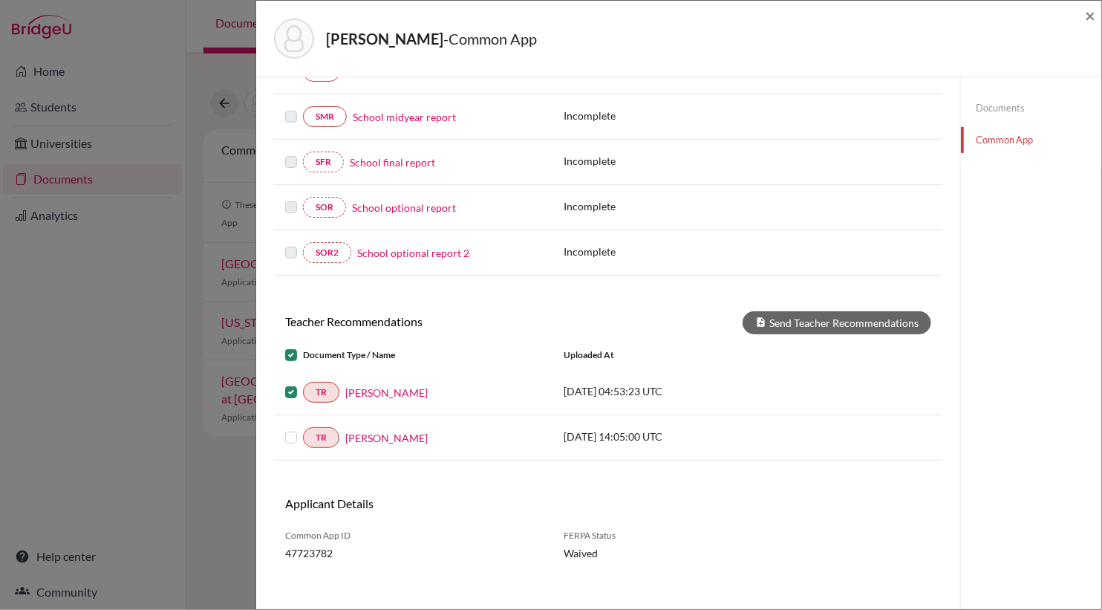
click at [303, 428] on label at bounding box center [303, 428] width 0 height 0
click at [0, 0] on input "checkbox" at bounding box center [0, 0] width 0 height 0
click at [797, 311] on button "Send Teacher Recommendations" at bounding box center [837, 322] width 189 height 23
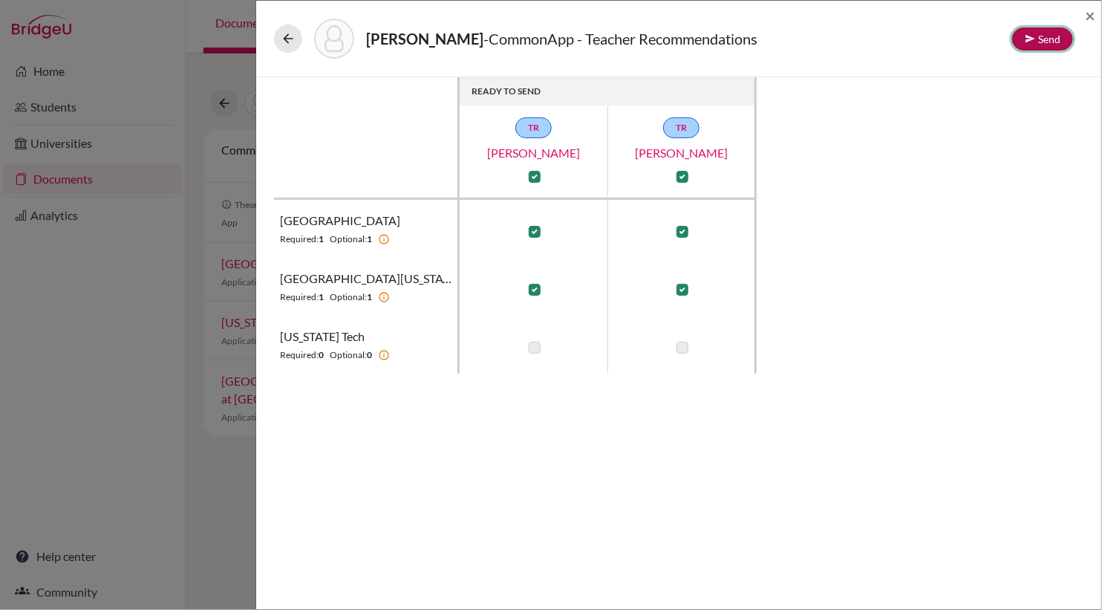
click at [1042, 36] on button "Send" at bounding box center [1042, 38] width 61 height 23
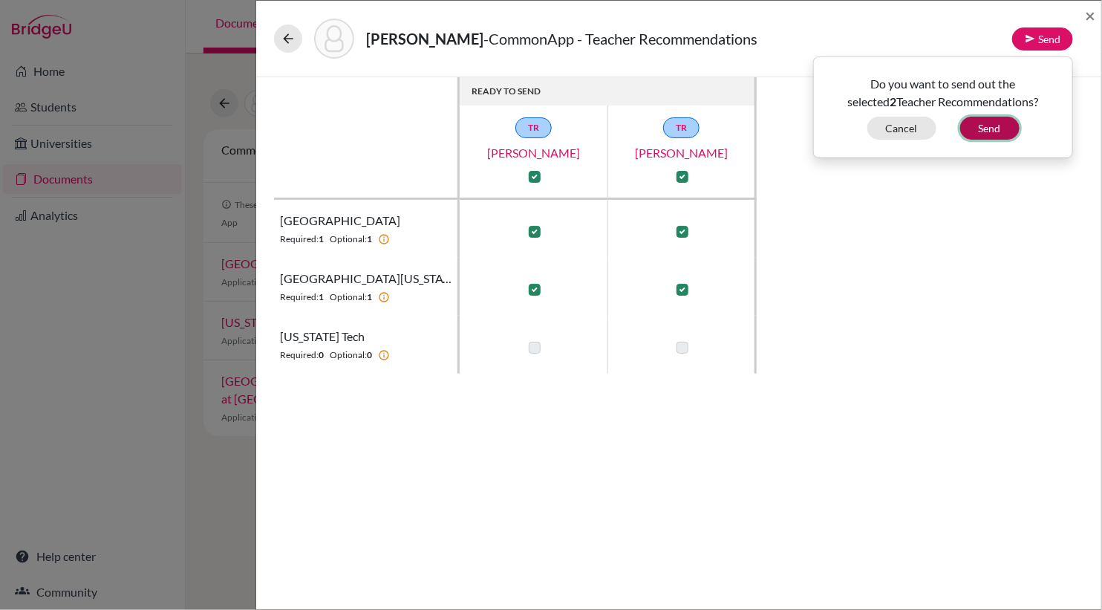
click at [989, 128] on button "Send" at bounding box center [989, 128] width 59 height 23
checkbox input "false"
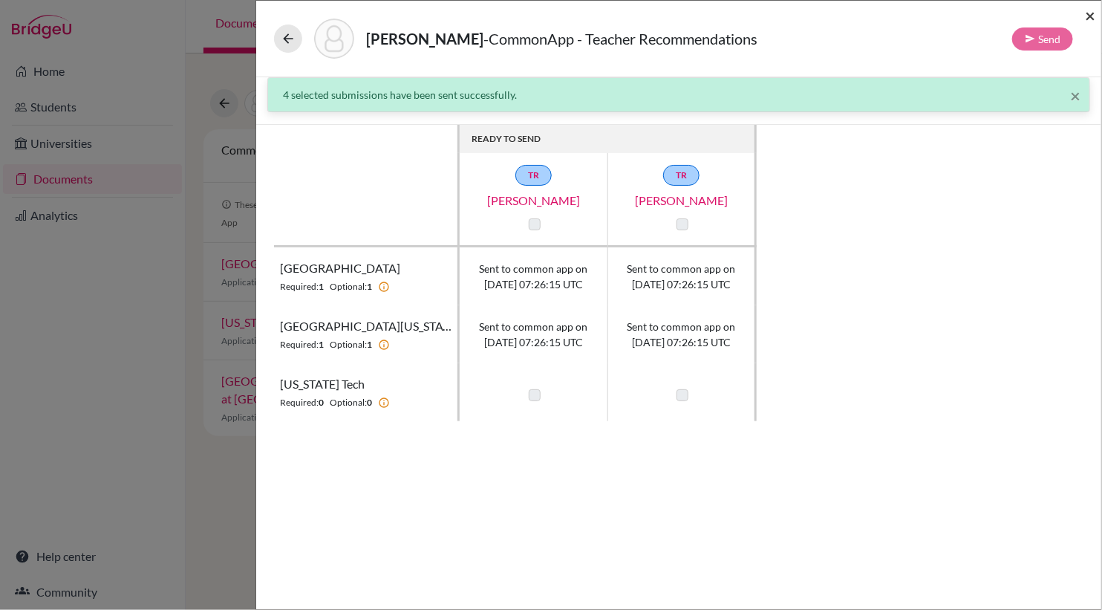
click at [1094, 14] on span "×" at bounding box center [1090, 15] width 10 height 22
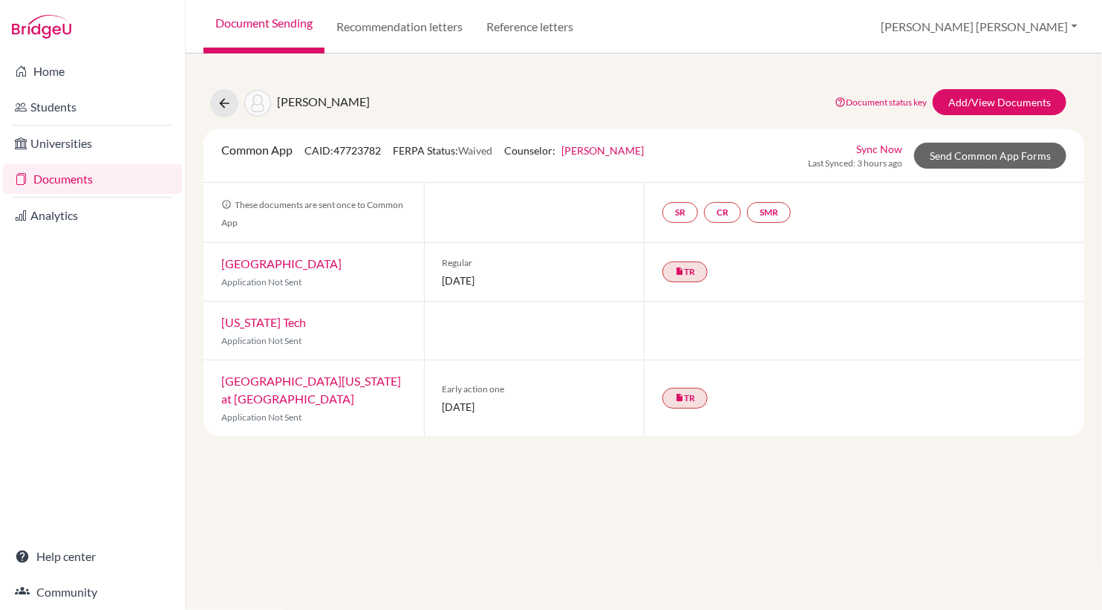
click at [287, 27] on link "Document Sending" at bounding box center [263, 26] width 121 height 53
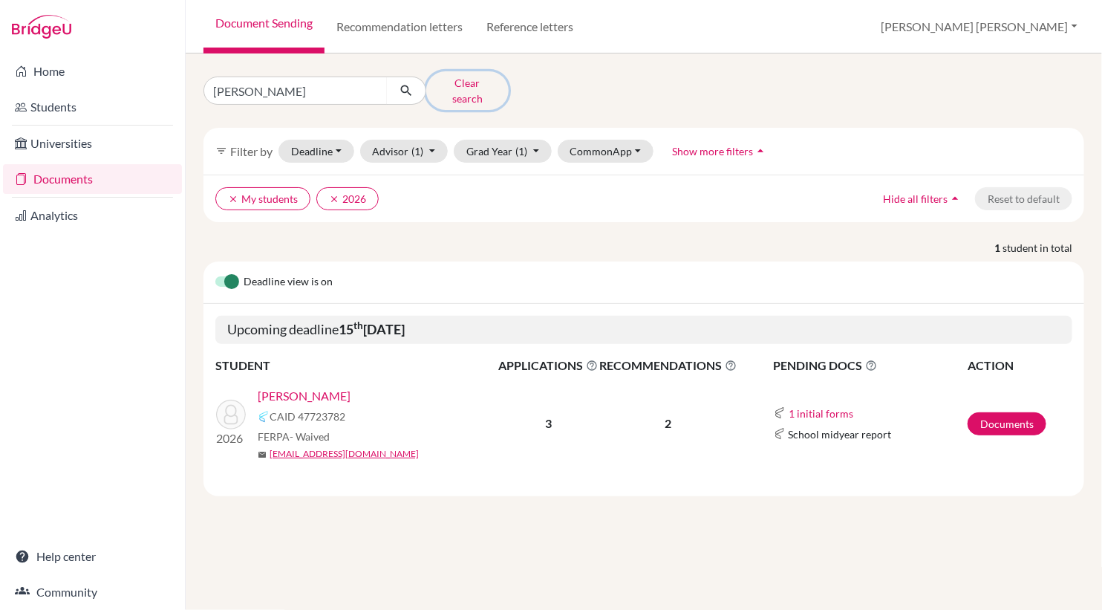
click at [467, 88] on button "Clear search" at bounding box center [467, 90] width 82 height 39
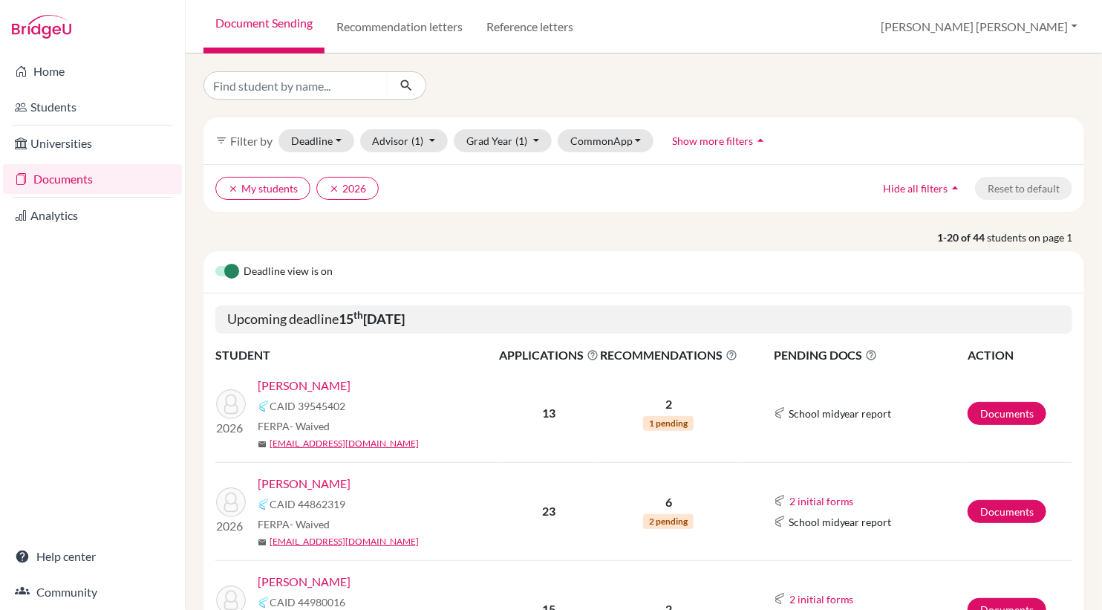
click at [324, 387] on link "[PERSON_NAME]" at bounding box center [304, 385] width 93 height 18
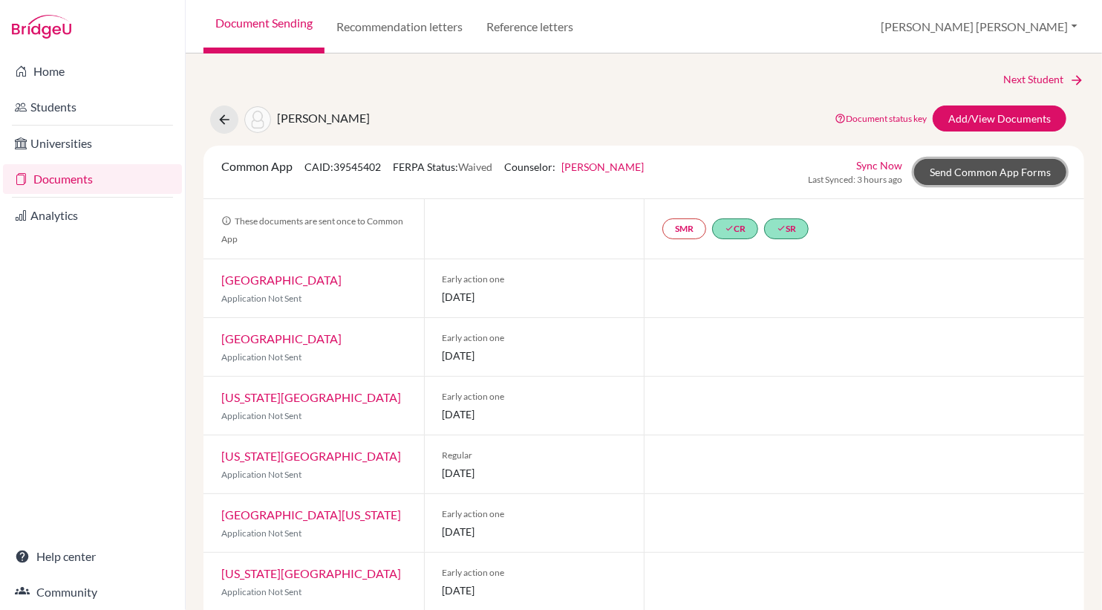
click at [1015, 174] on link "Send Common App Forms" at bounding box center [990, 172] width 152 height 26
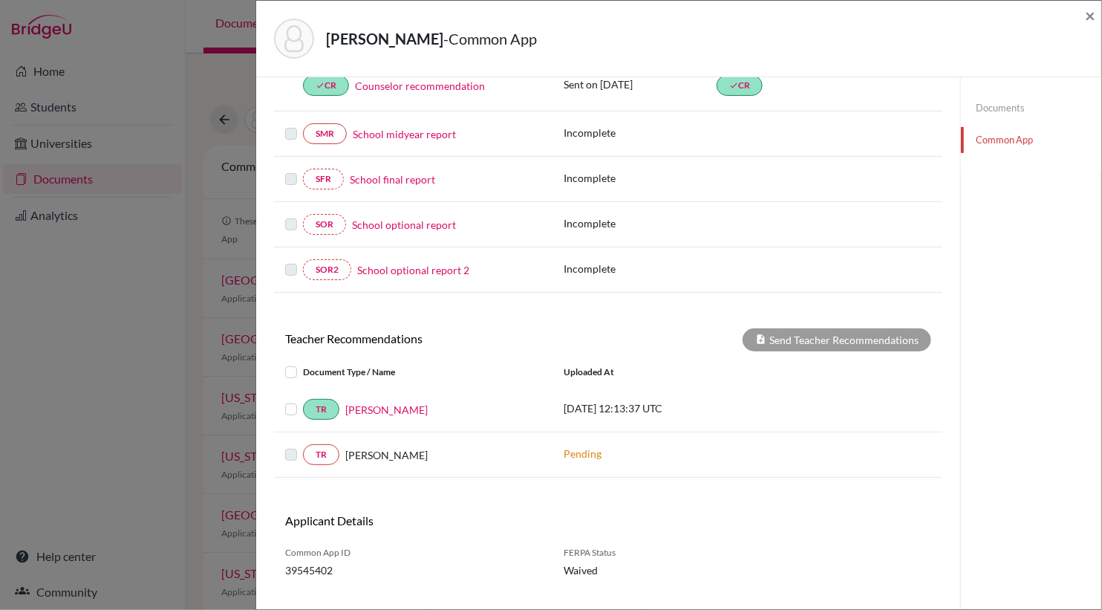
scroll to position [284, 0]
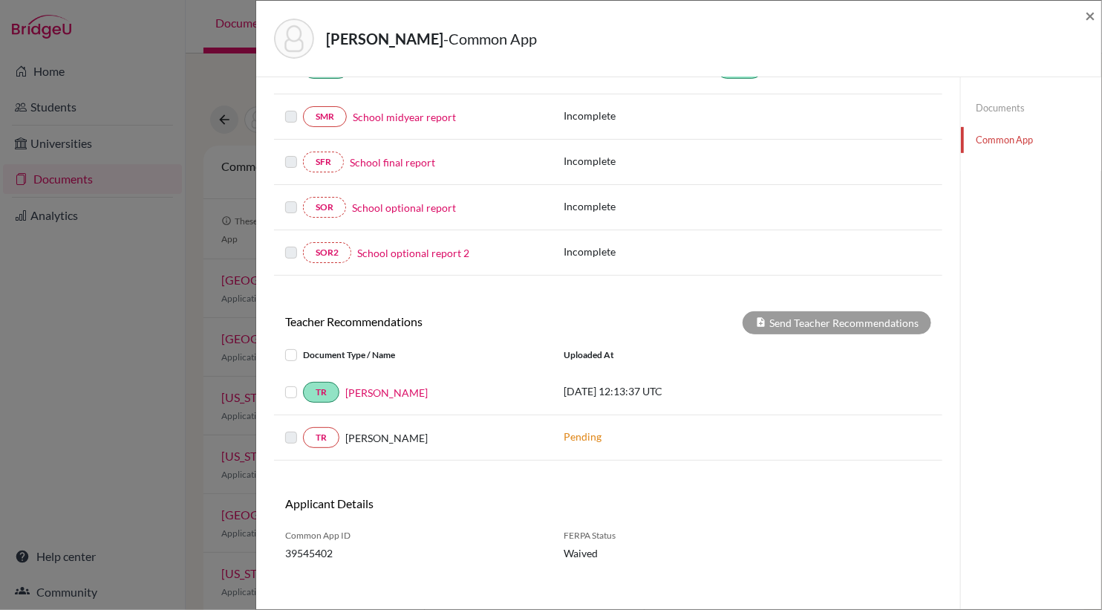
click at [303, 383] on label at bounding box center [303, 383] width 0 height 0
click at [0, 0] on input "checkbox" at bounding box center [0, 0] width 0 height 0
click at [795, 318] on button "Send Teacher Recommendations" at bounding box center [837, 322] width 189 height 23
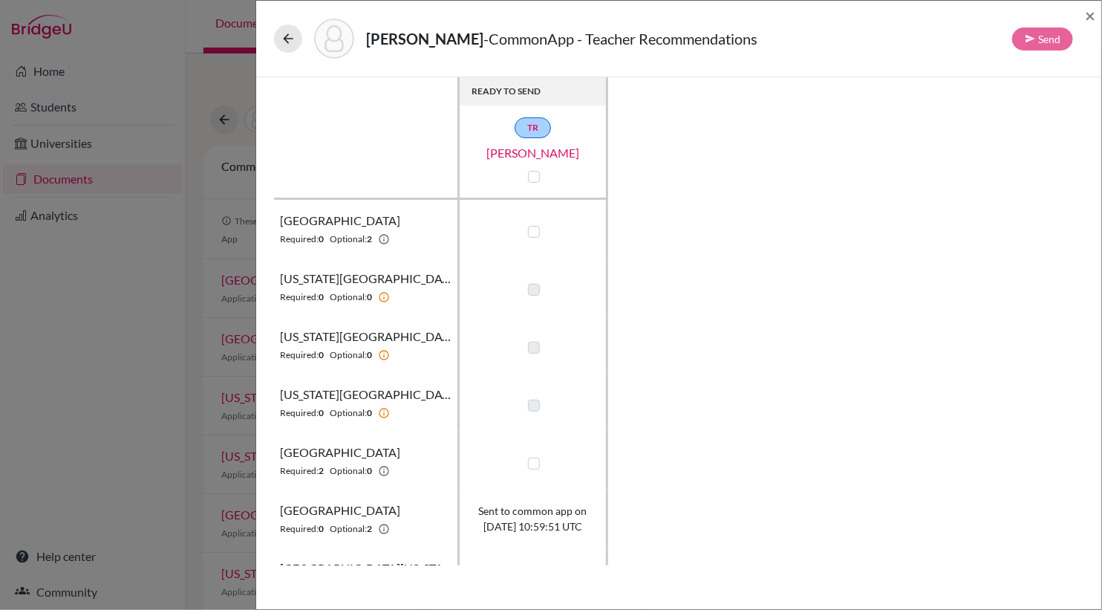
click at [534, 231] on label at bounding box center [534, 232] width 12 height 12
click at [534, 231] on input "checkbox" at bounding box center [530, 230] width 12 height 15
checkbox input "true"
click at [532, 464] on label at bounding box center [534, 463] width 12 height 12
click at [532, 464] on input "checkbox" at bounding box center [530, 461] width 12 height 15
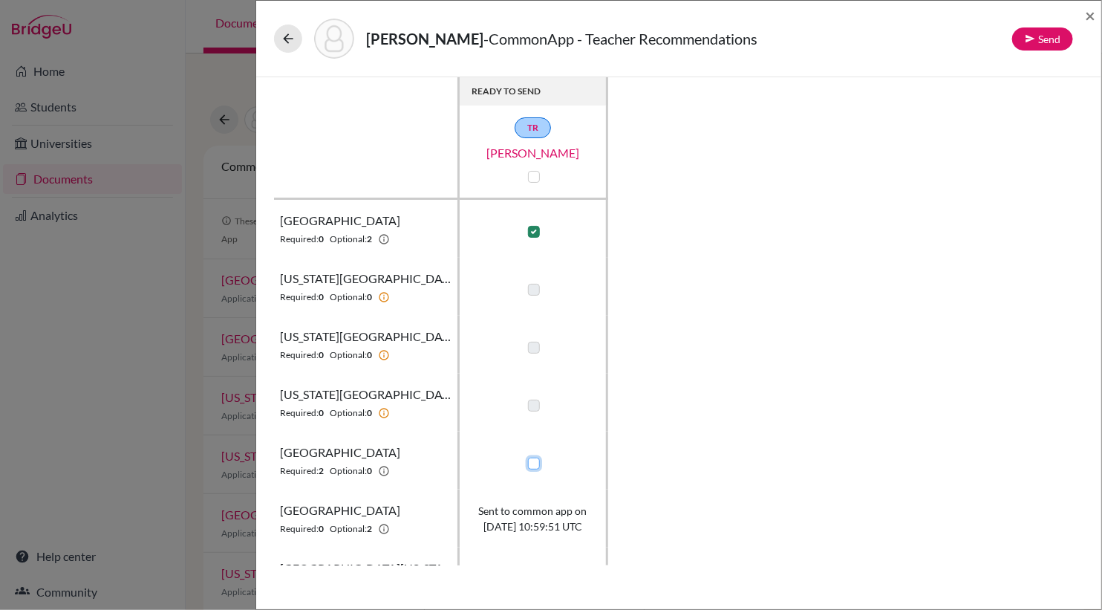
checkbox input "true"
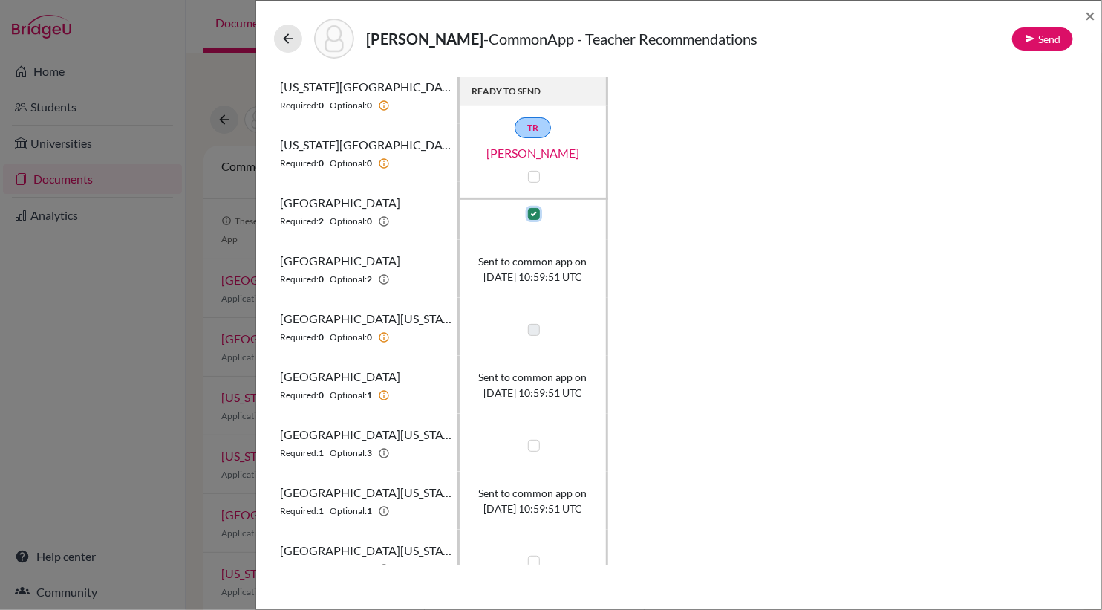
scroll to position [255, 0]
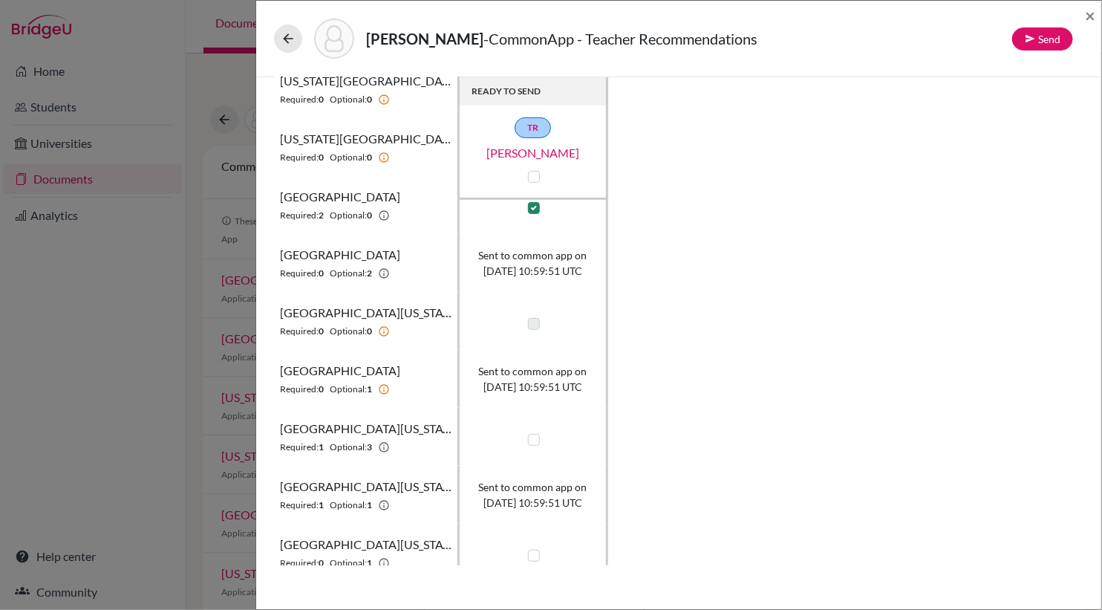
click at [535, 441] on label at bounding box center [534, 440] width 12 height 12
click at [535, 441] on input "checkbox" at bounding box center [530, 438] width 12 height 15
checkbox input "true"
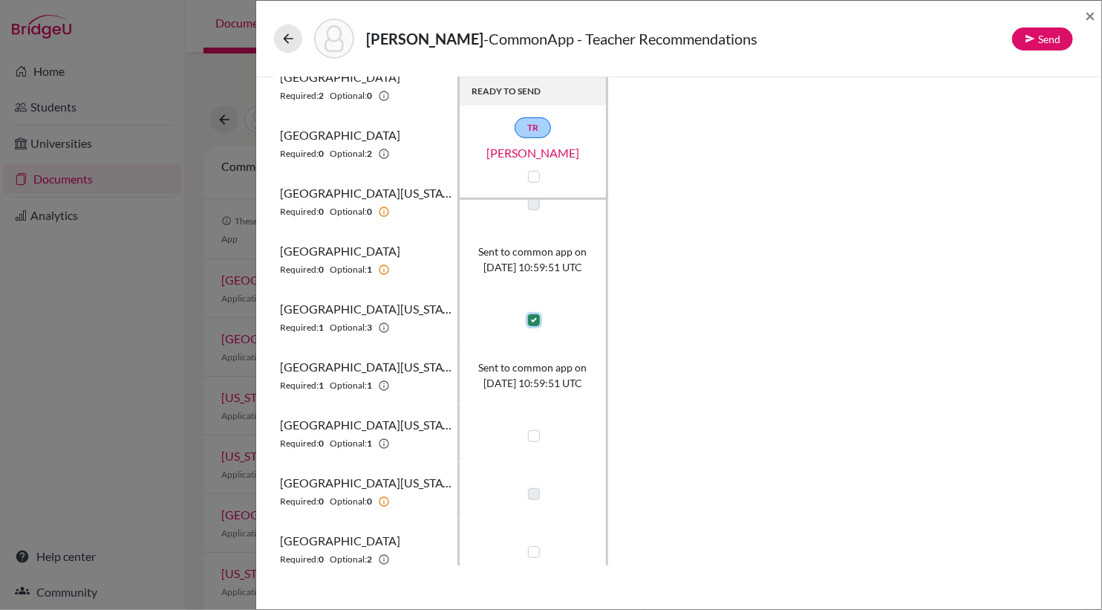
scroll to position [386, 0]
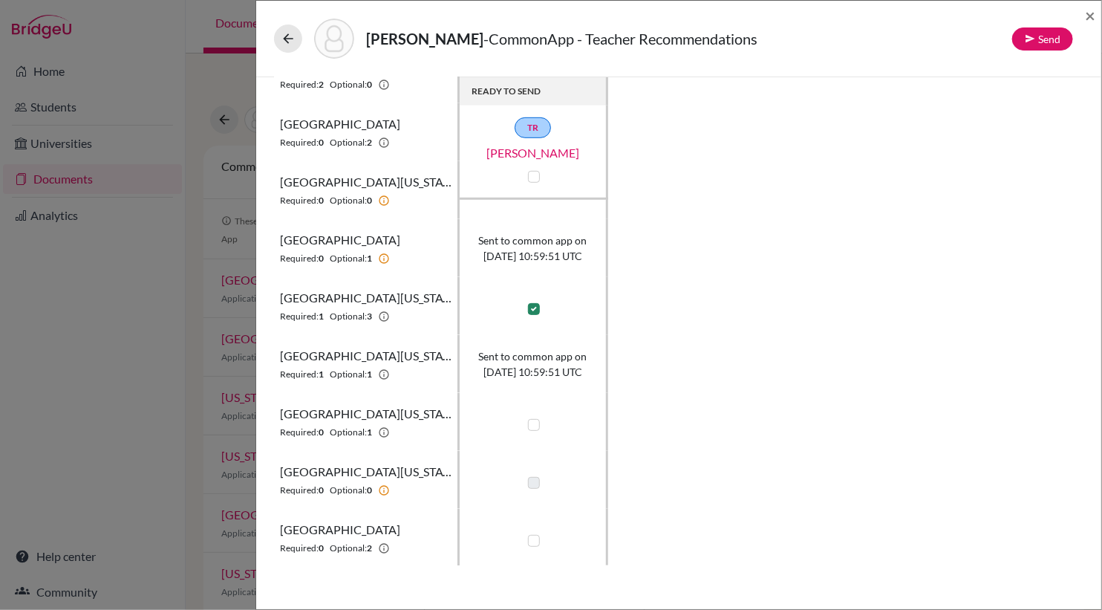
click at [535, 424] on label at bounding box center [534, 425] width 12 height 12
click at [535, 424] on input "checkbox" at bounding box center [530, 423] width 12 height 15
checkbox input "true"
click at [533, 538] on label at bounding box center [534, 541] width 12 height 12
click at [533, 538] on input "checkbox" at bounding box center [530, 539] width 12 height 15
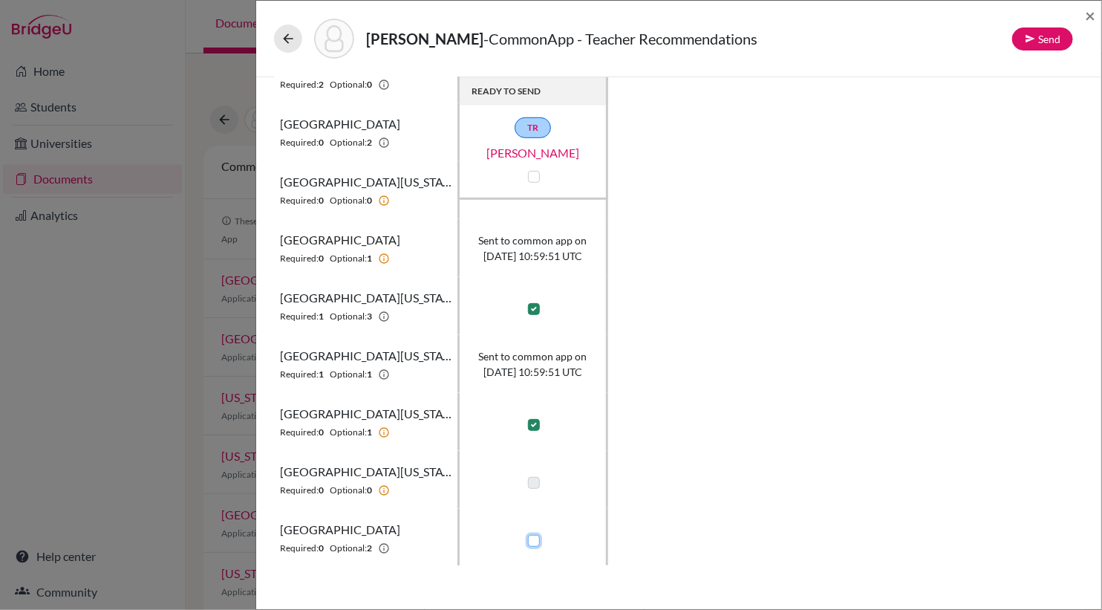
checkbox input "true"
click at [1052, 40] on button "Send" at bounding box center [1042, 38] width 61 height 23
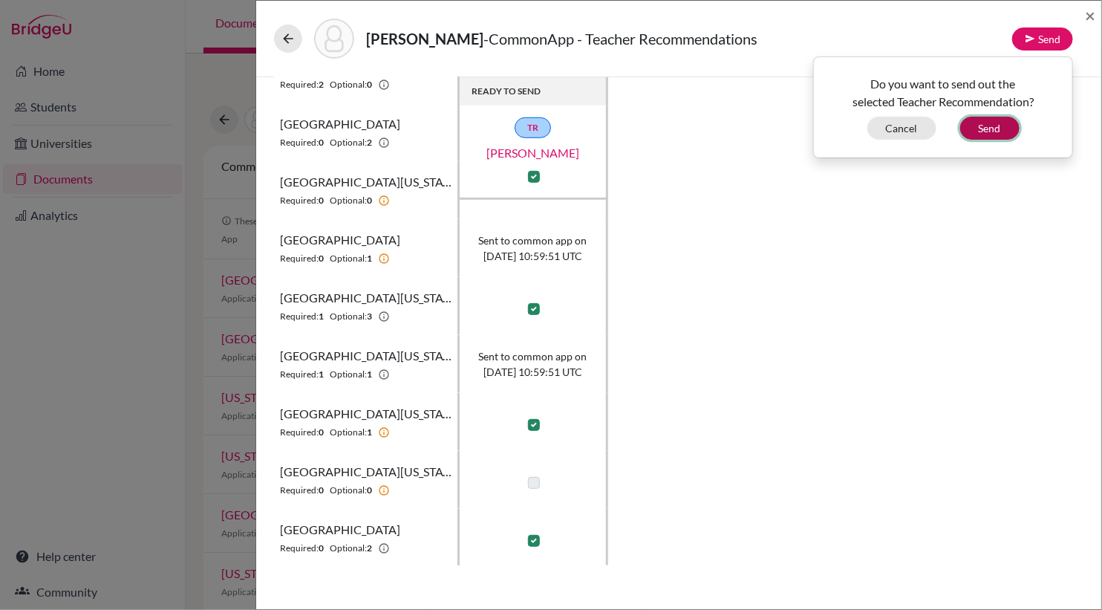
click at [996, 128] on button "Send" at bounding box center [989, 128] width 59 height 23
checkbox input "false"
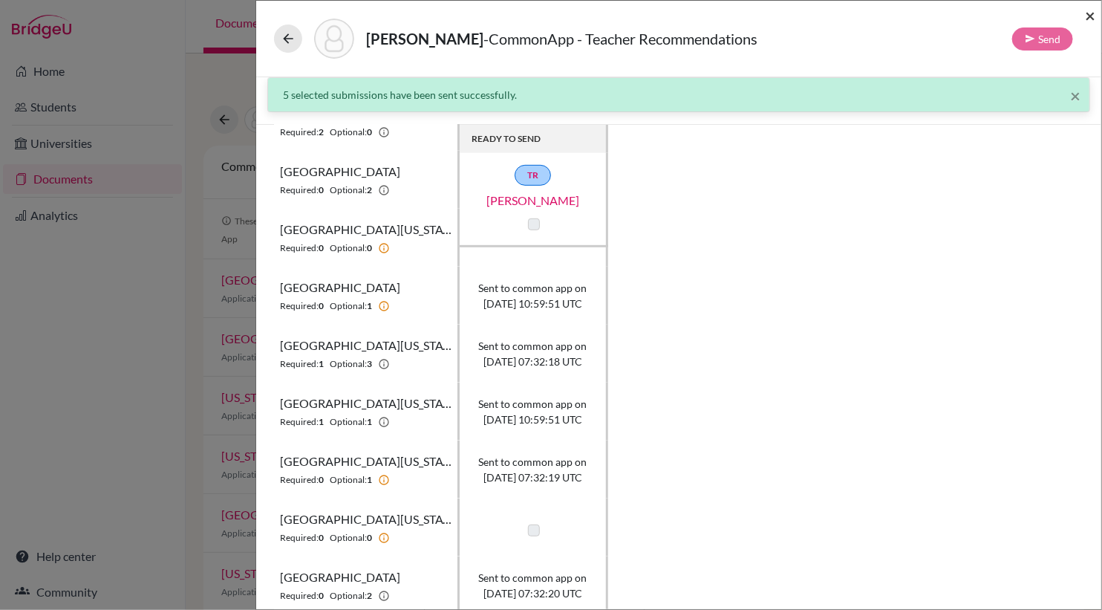
click at [1089, 13] on span "×" at bounding box center [1090, 15] width 10 height 22
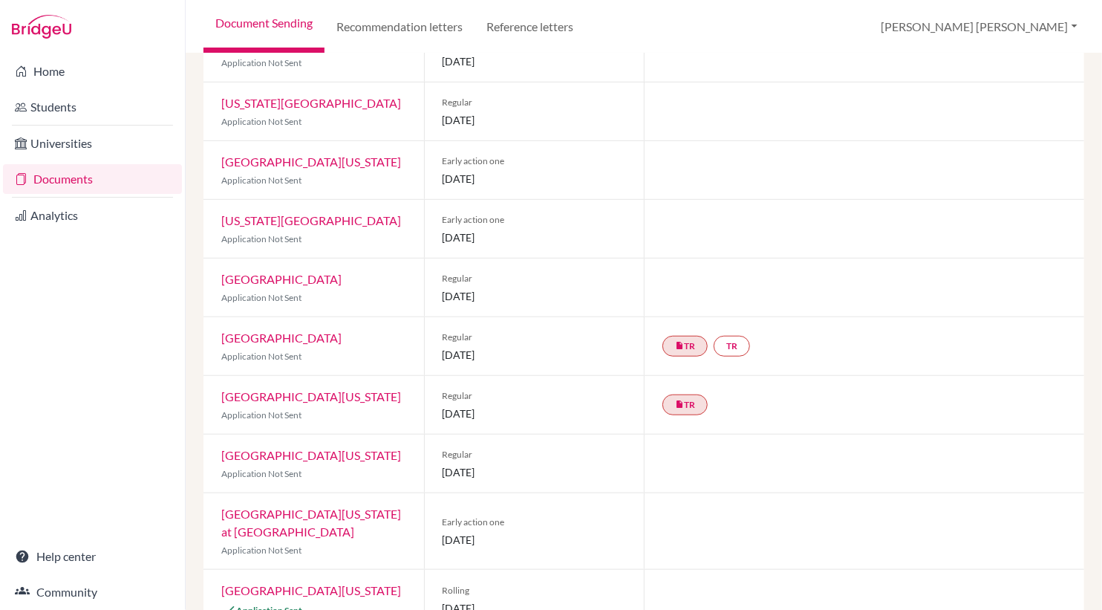
scroll to position [355, 0]
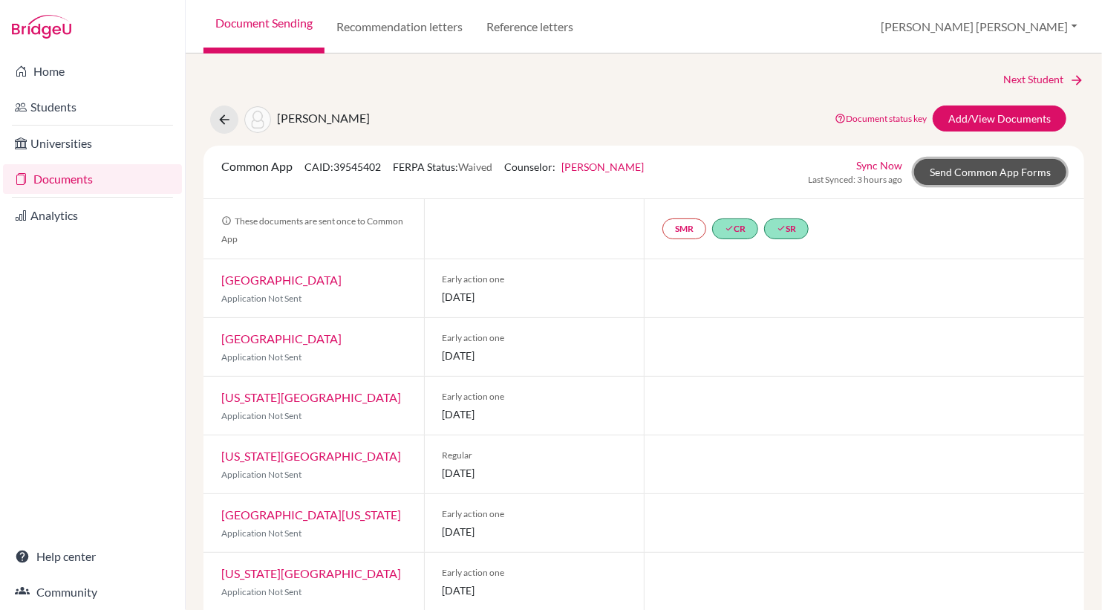
click at [970, 166] on link "Send Common App Forms" at bounding box center [990, 172] width 152 height 26
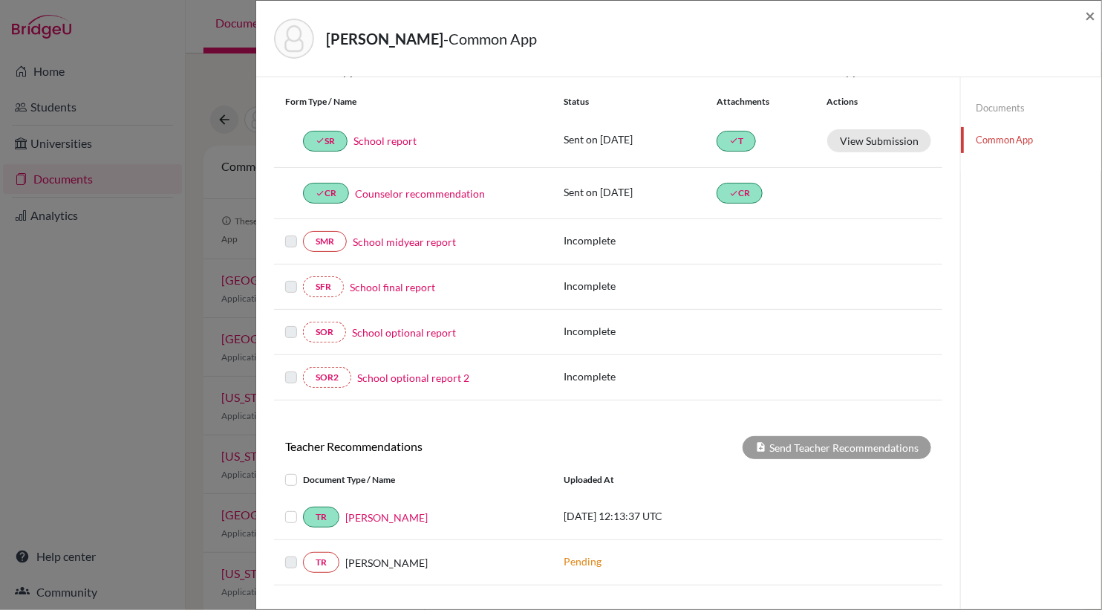
scroll to position [284, 0]
